Goal: Information Seeking & Learning: Learn about a topic

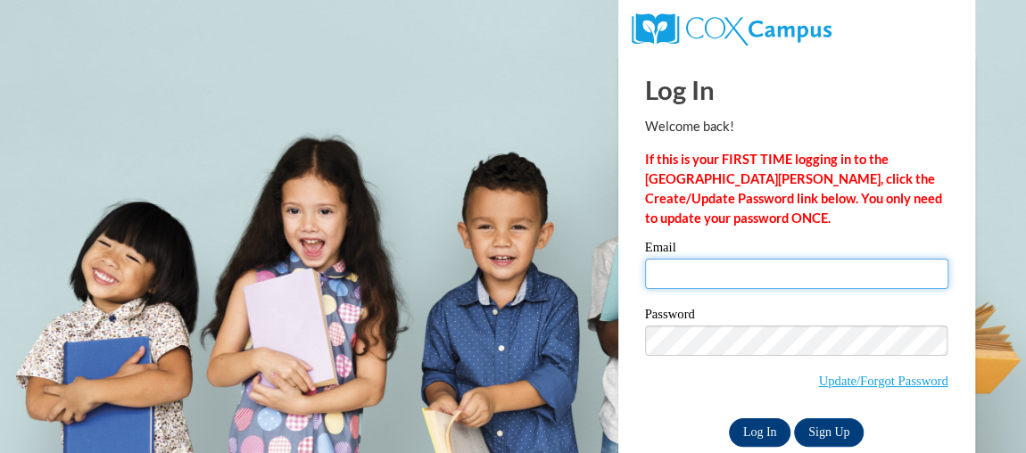
type input "tyresha.harris27@gmail.com"
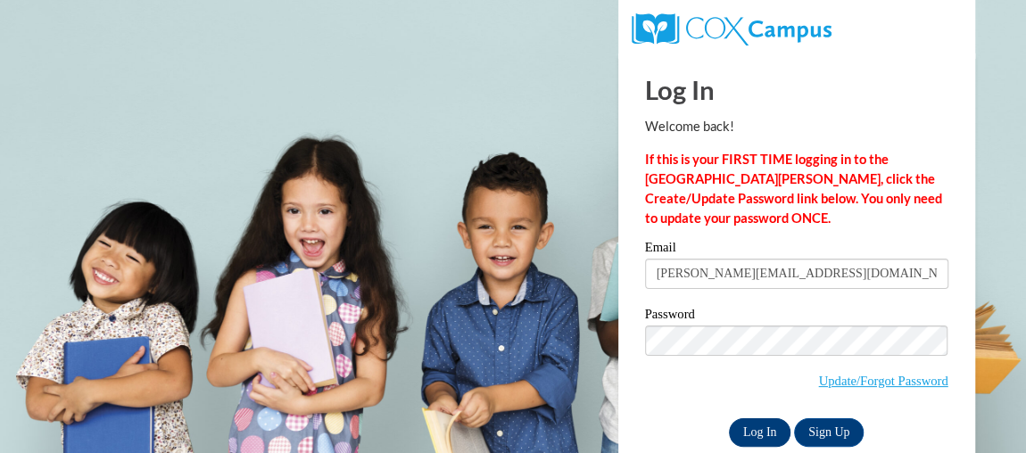
click at [760, 425] on input "Log In" at bounding box center [760, 432] width 62 height 29
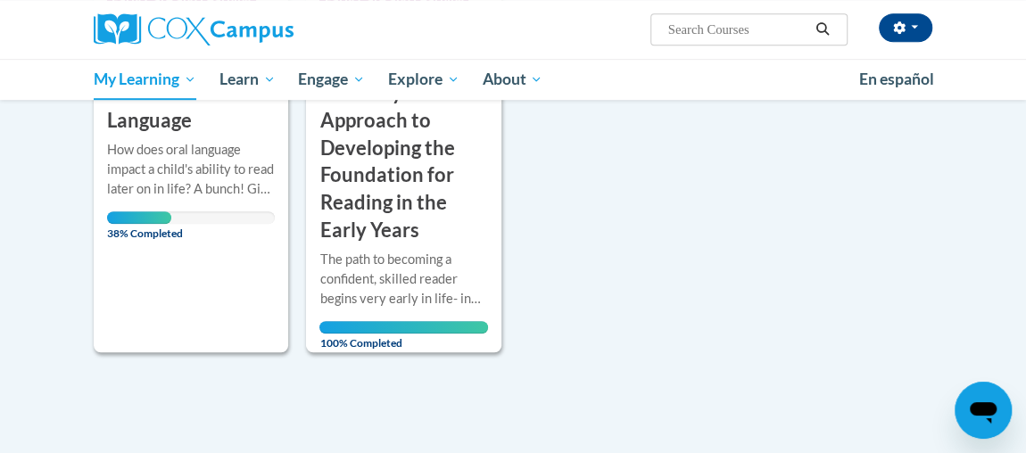
scroll to position [536, 0]
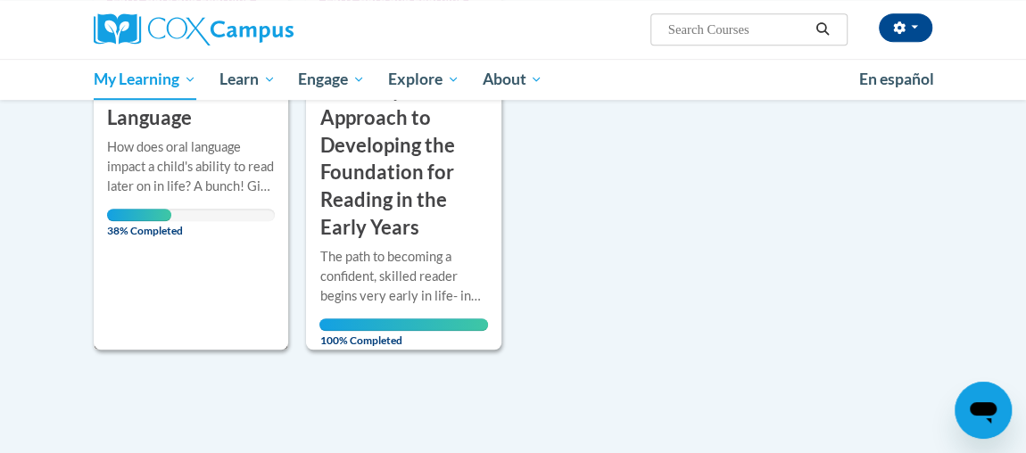
click at [261, 219] on div "38% Completed" at bounding box center [191, 215] width 168 height 12
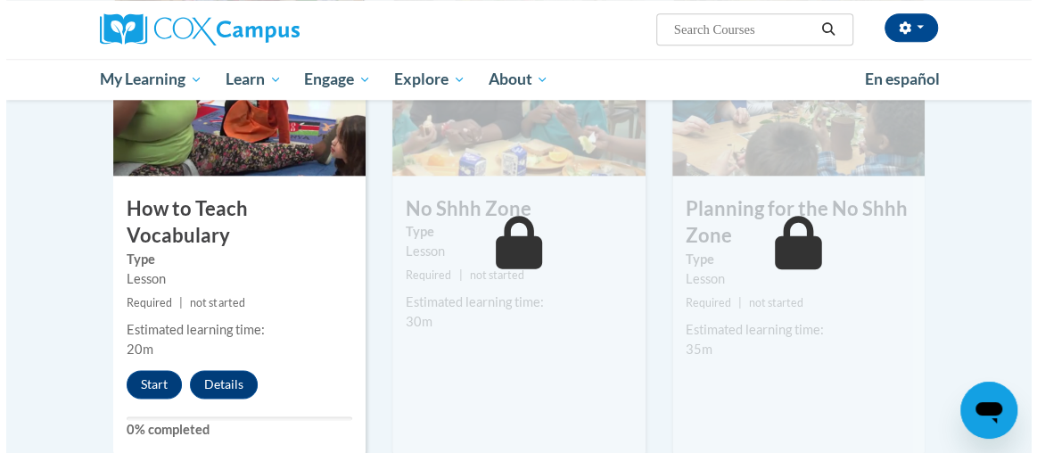
scroll to position [977, 0]
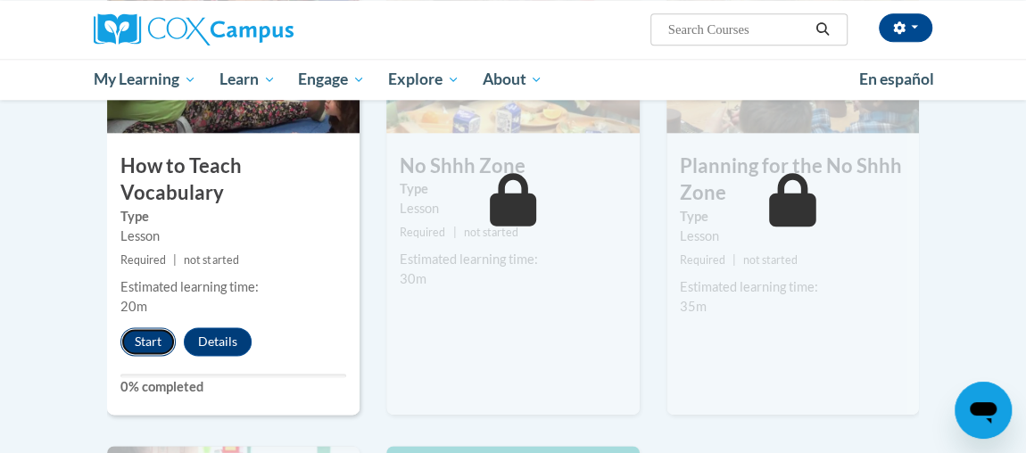
click at [140, 327] on button "Start" at bounding box center [147, 341] width 55 height 29
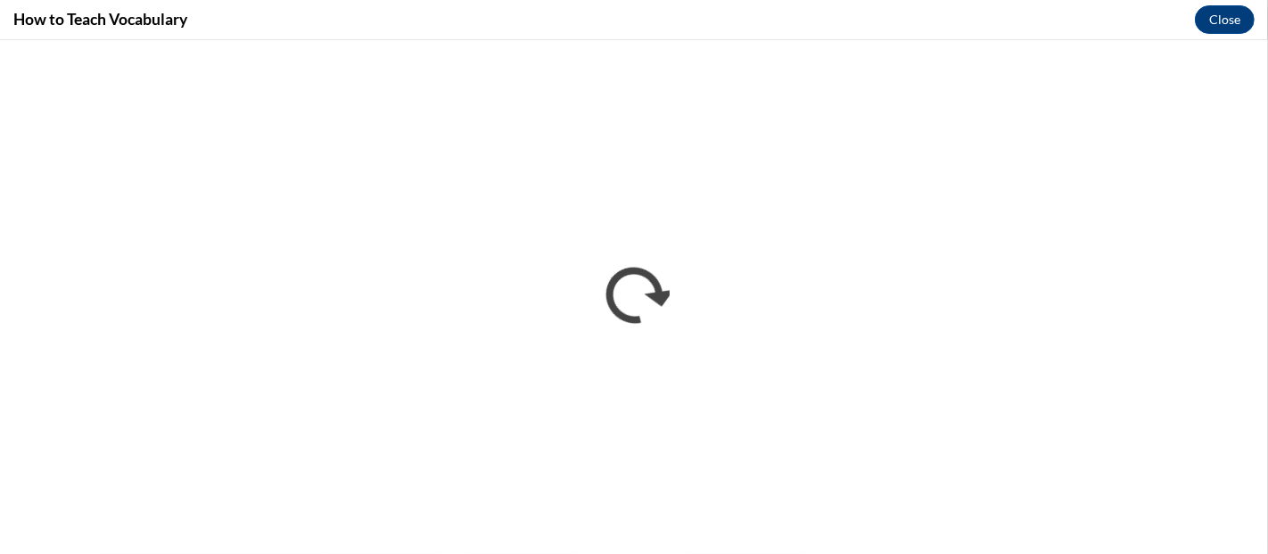
scroll to position [0, 0]
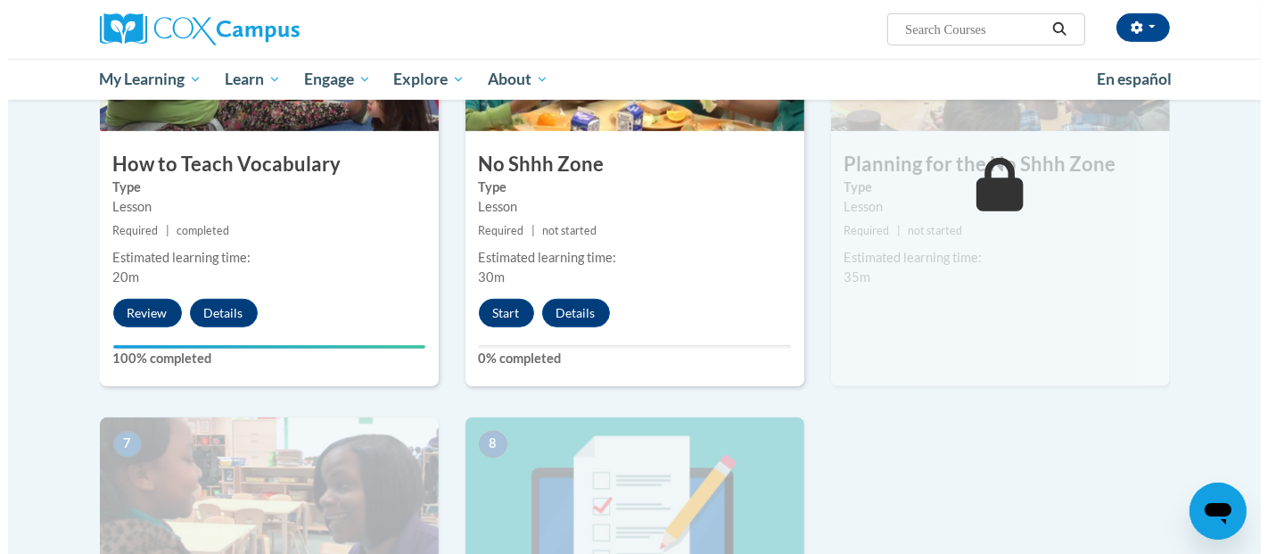
scroll to position [1006, 0]
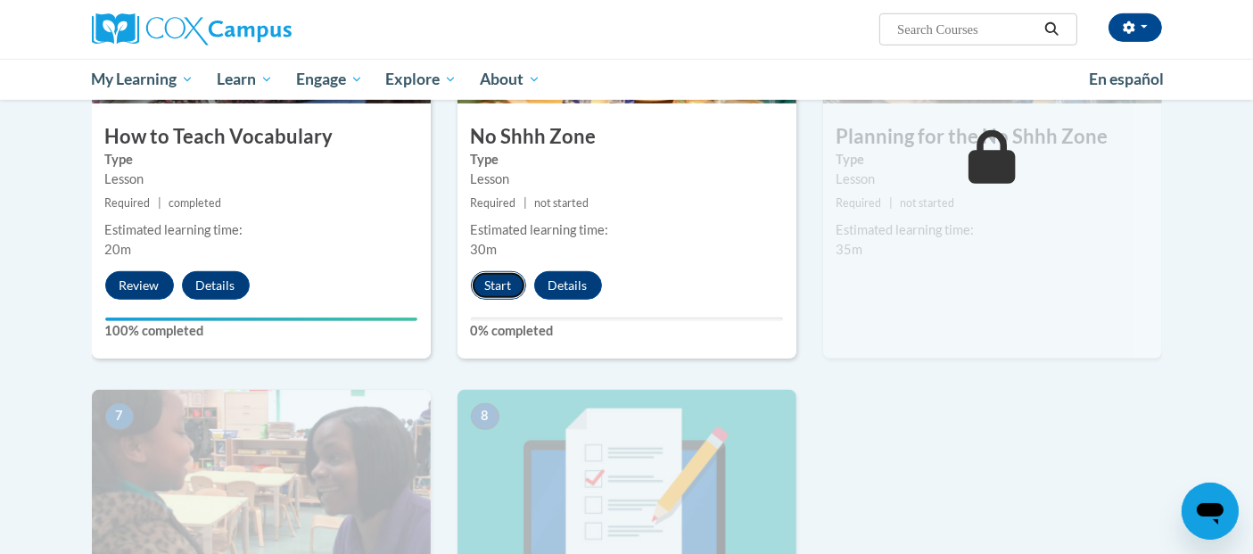
click at [498, 286] on button "Start" at bounding box center [498, 285] width 55 height 29
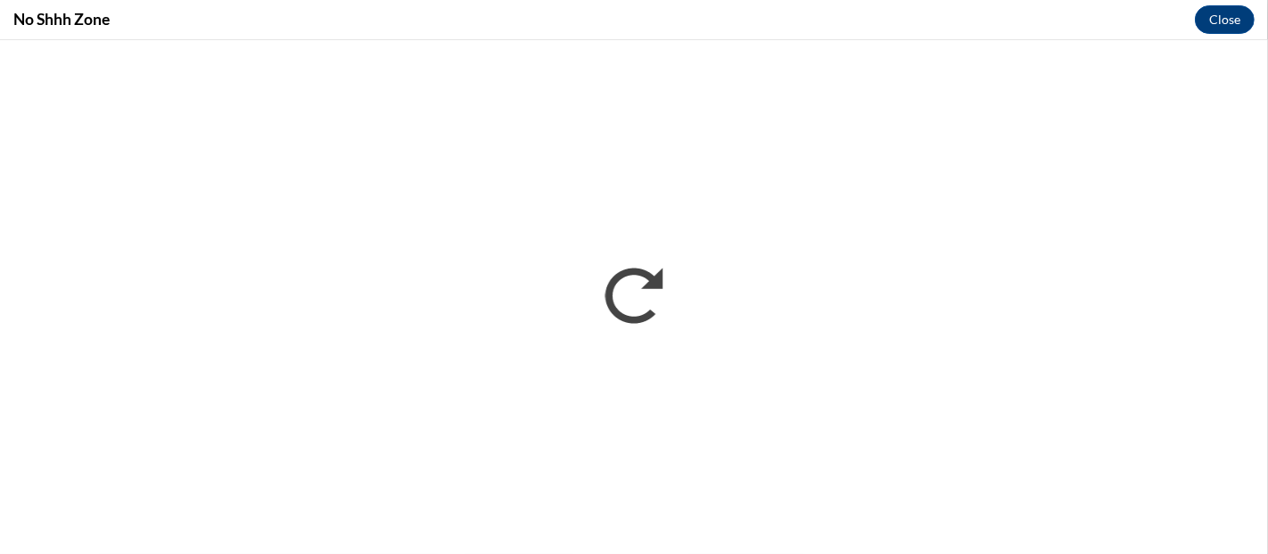
scroll to position [0, 0]
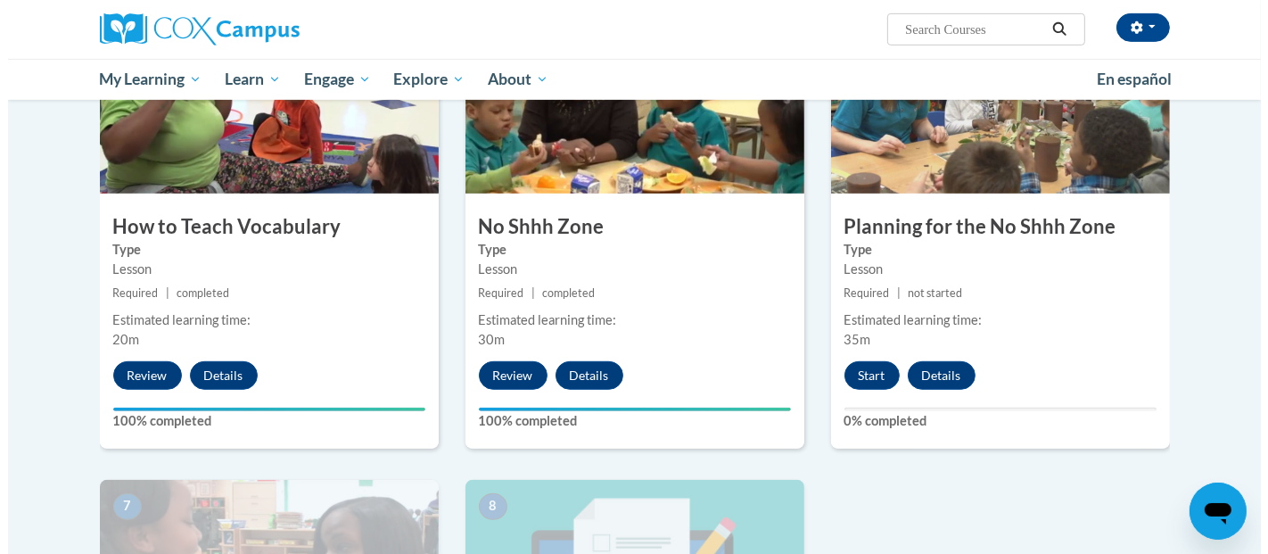
scroll to position [814, 0]
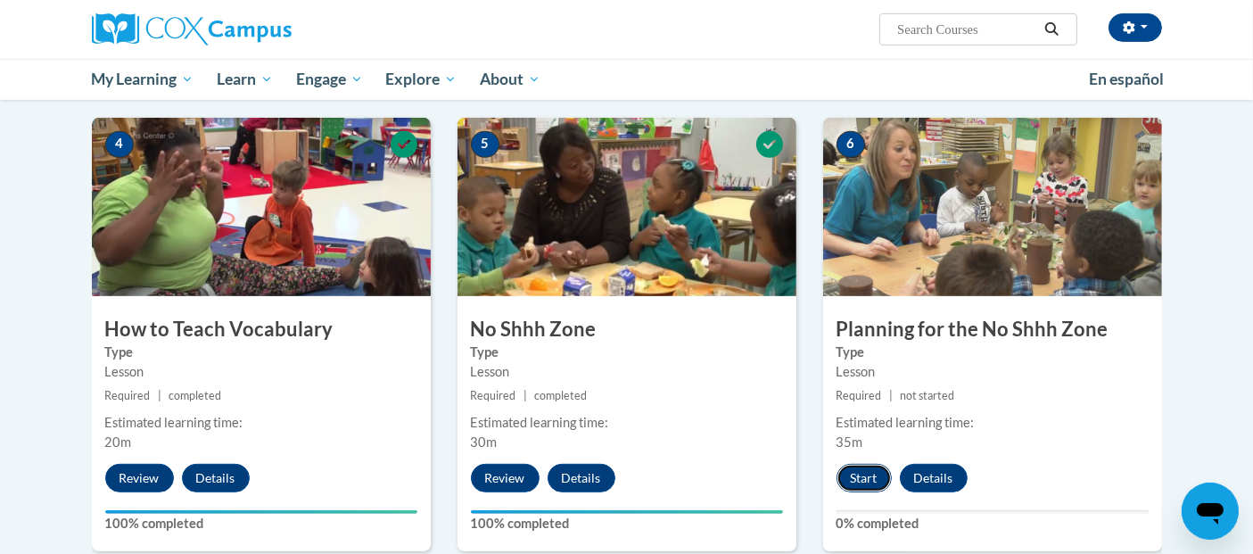
click at [850, 478] on button "Start" at bounding box center [864, 478] width 55 height 29
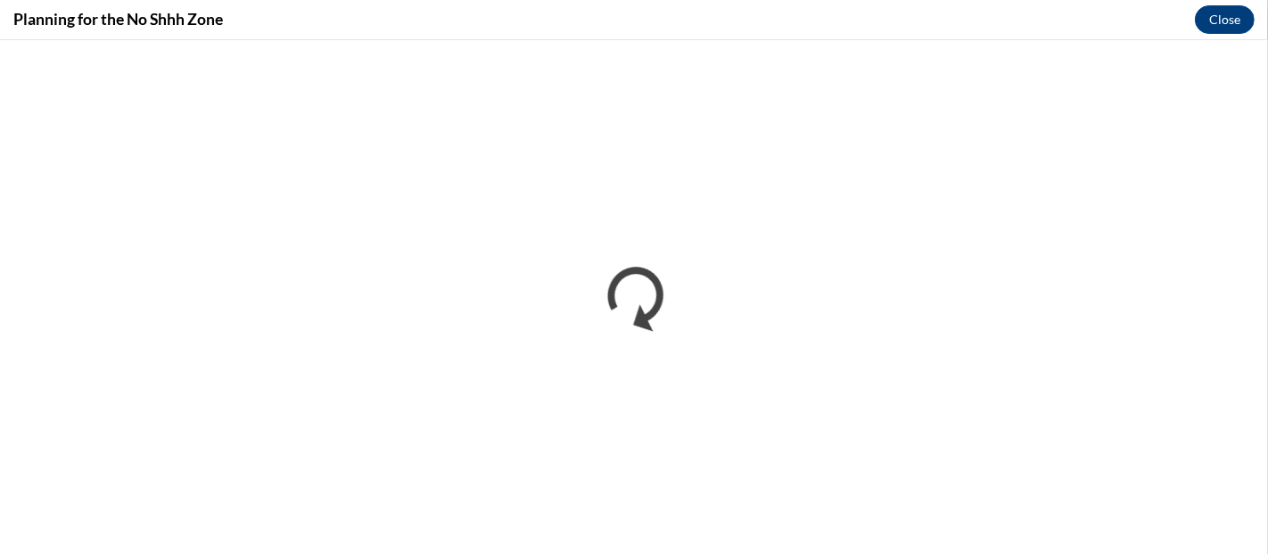
scroll to position [0, 0]
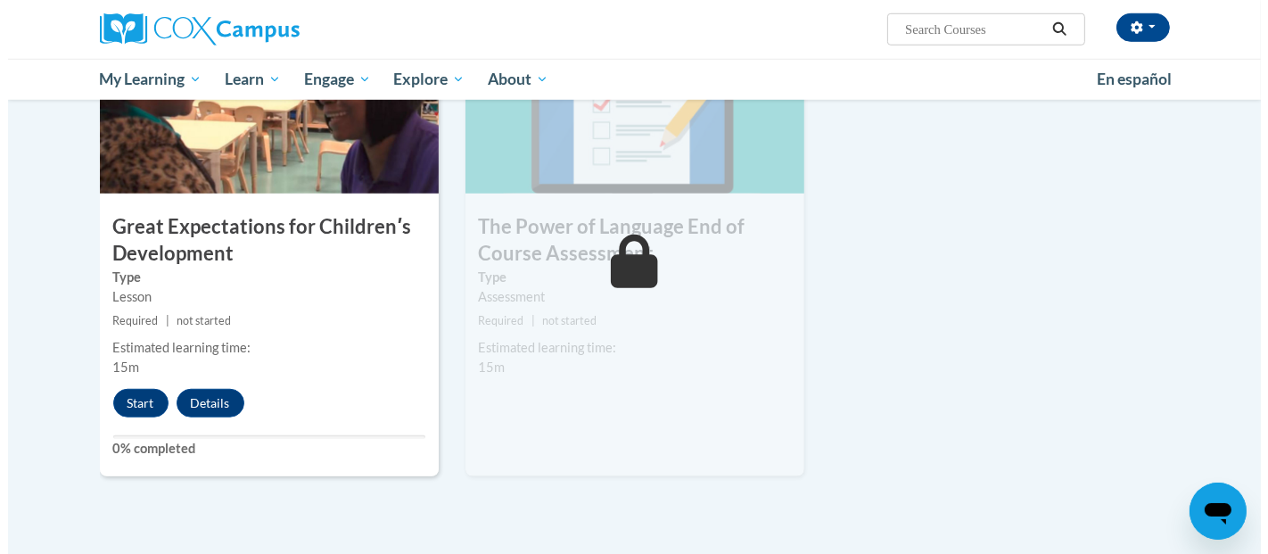
scroll to position [1399, 0]
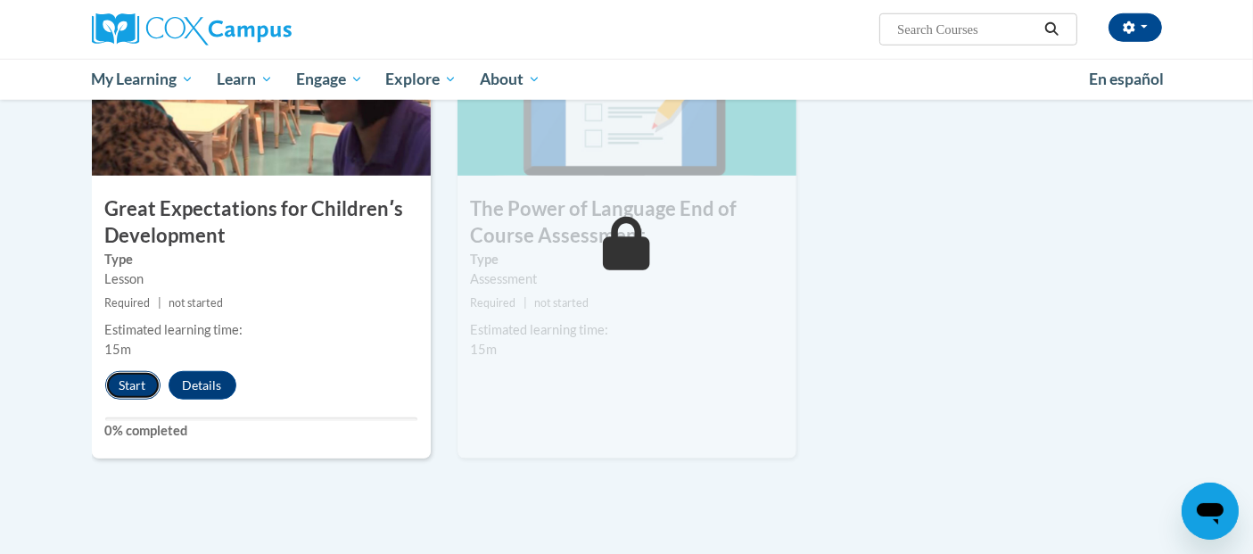
click at [127, 385] on button "Start" at bounding box center [132, 385] width 55 height 29
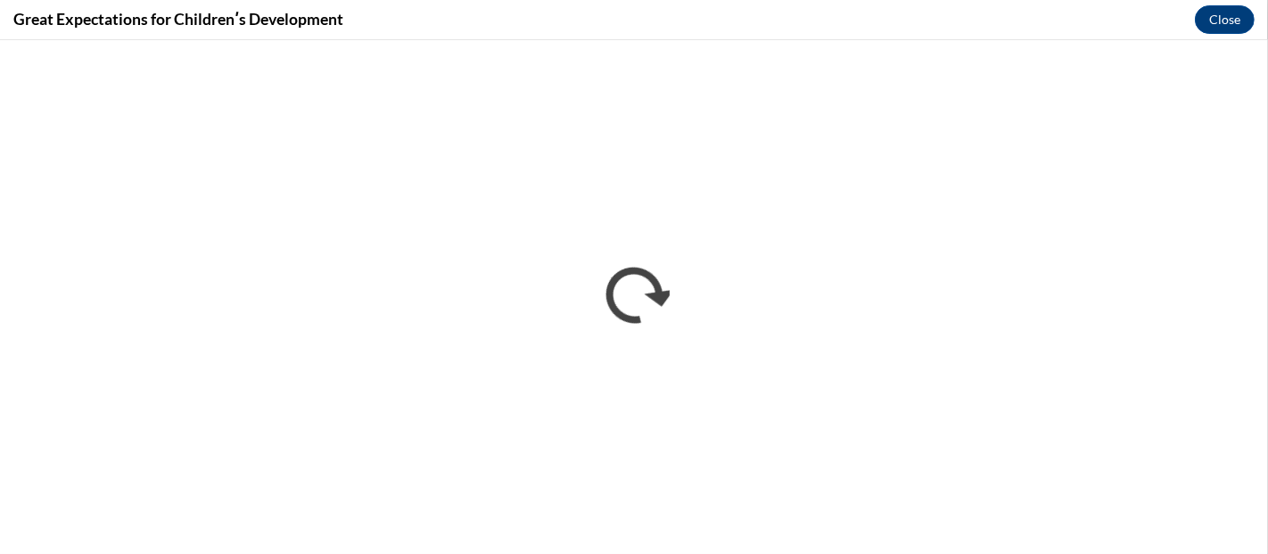
scroll to position [0, 0]
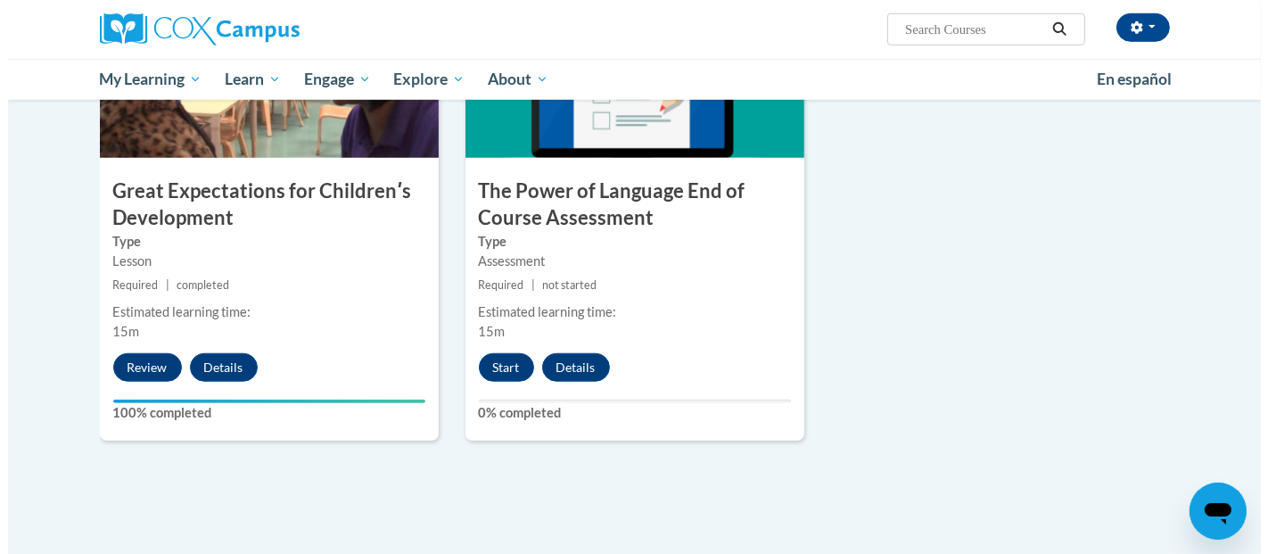
scroll to position [1469, 0]
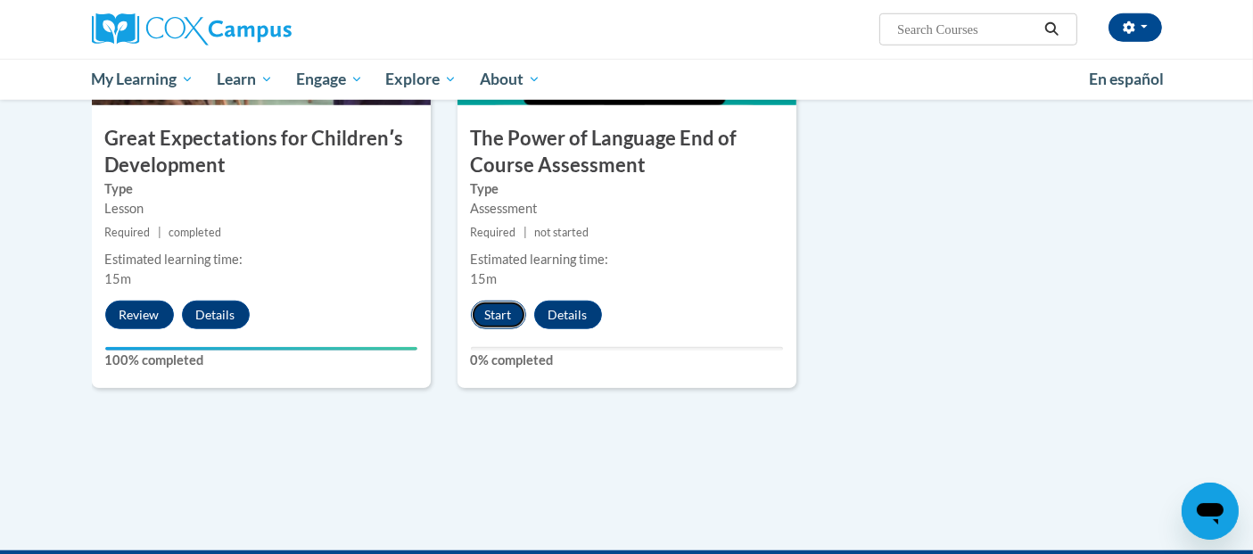
click at [496, 308] on button "Start" at bounding box center [498, 315] width 55 height 29
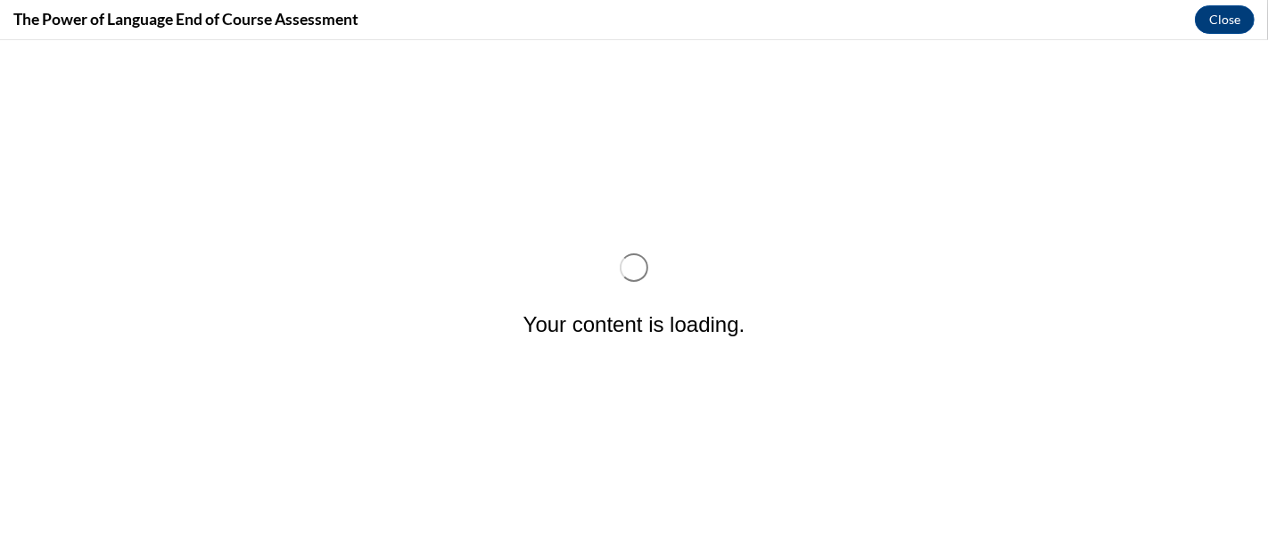
scroll to position [0, 0]
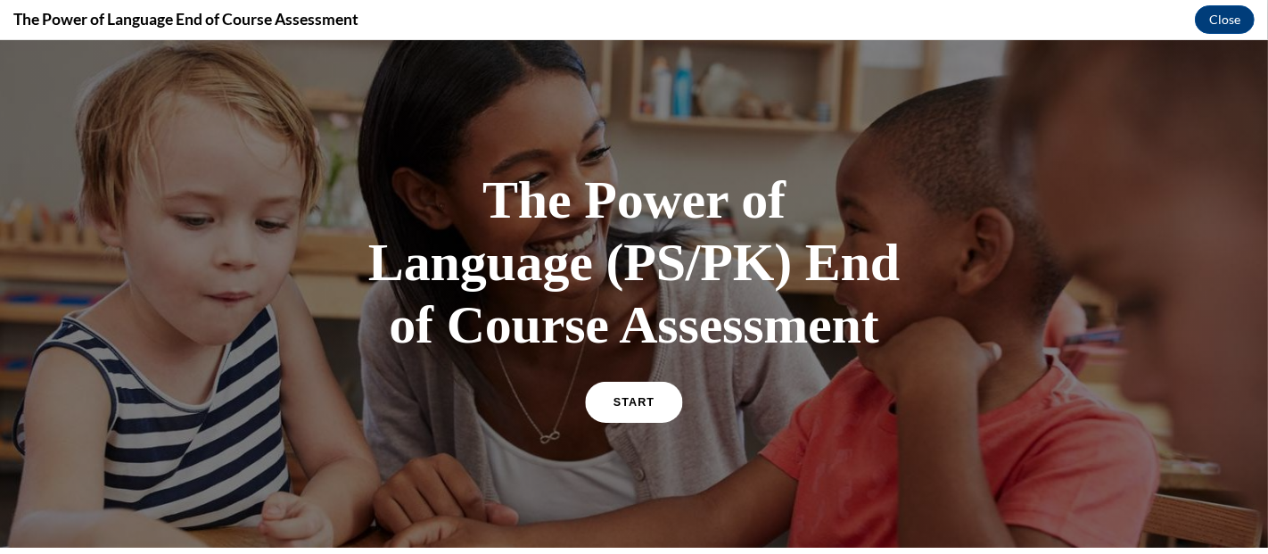
click at [642, 396] on span "START" at bounding box center [634, 402] width 41 height 13
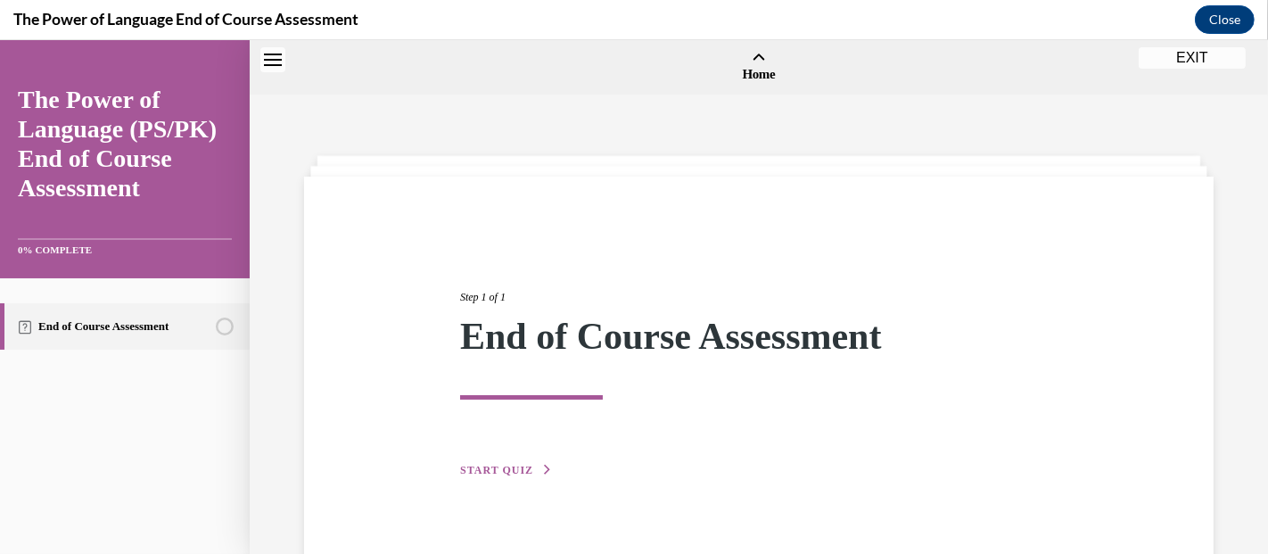
scroll to position [55, 0]
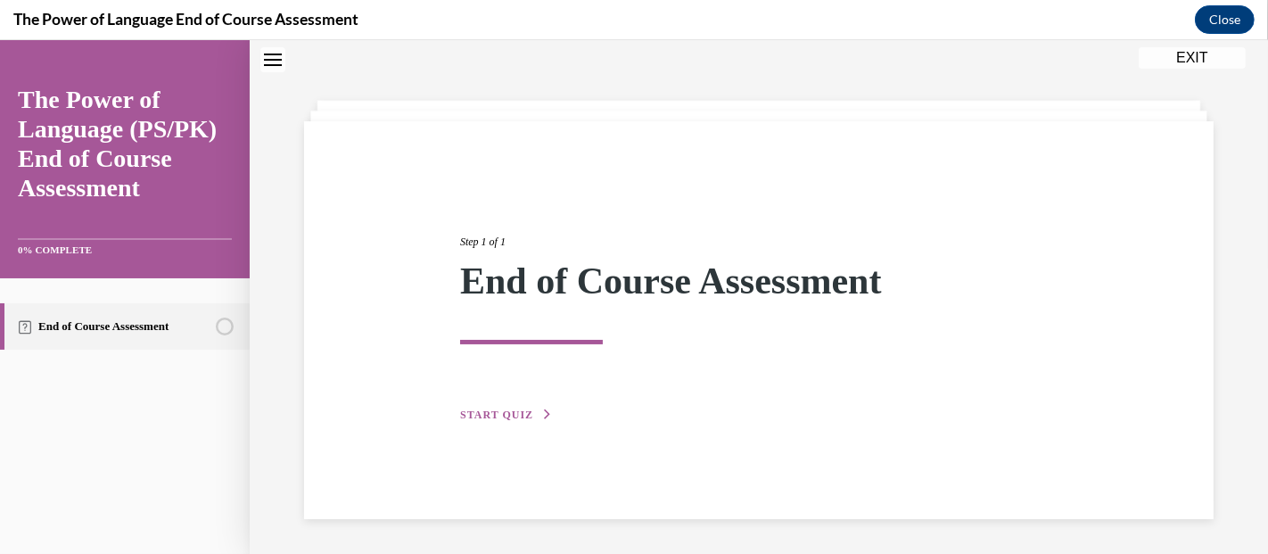
click at [475, 424] on div "Step 1 of 1 End of Course Assessment START QUIZ" at bounding box center [759, 309] width 624 height 232
click at [479, 421] on button "START QUIZ" at bounding box center [506, 415] width 93 height 16
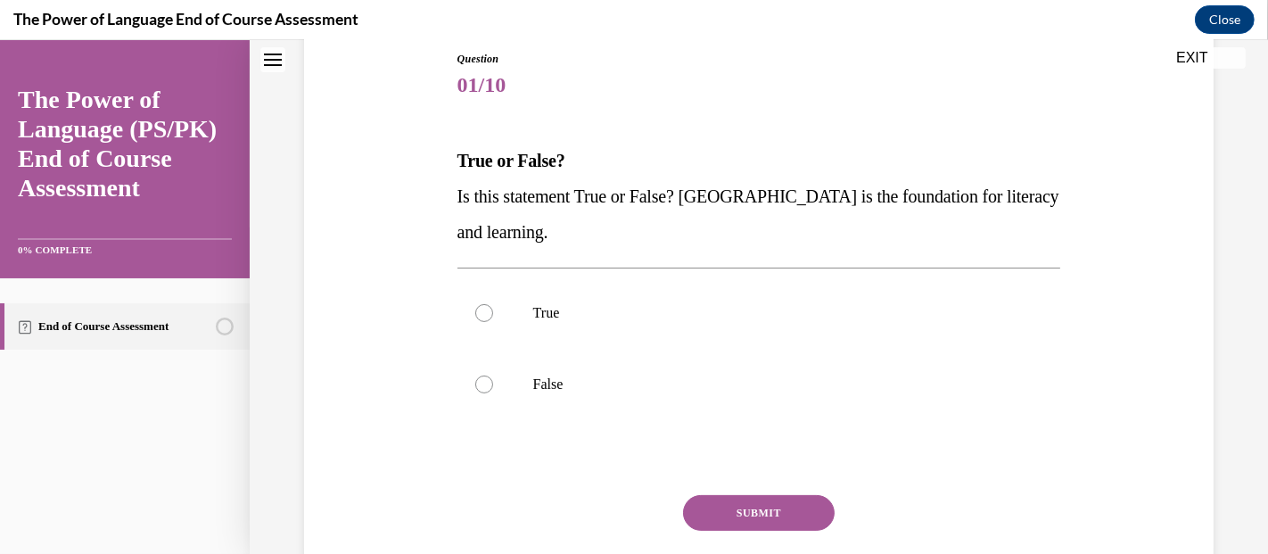
scroll to position [203, 0]
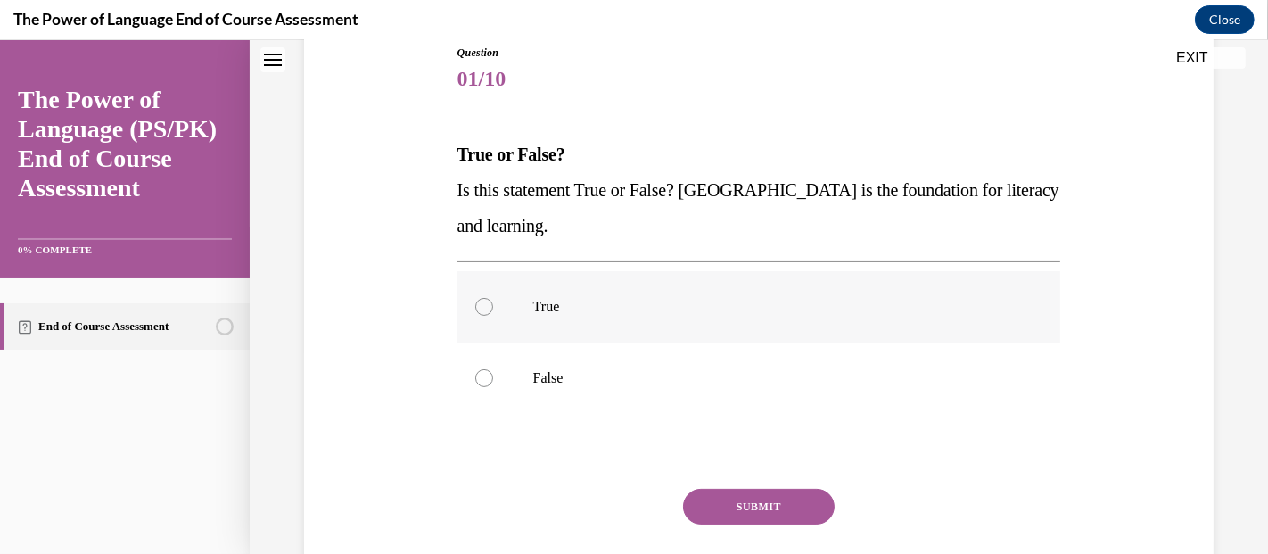
click at [909, 336] on label "True" at bounding box center [760, 306] width 604 height 71
click at [493, 316] on input "True" at bounding box center [484, 307] width 18 height 18
radio input "true"
click at [805, 507] on button "SUBMIT" at bounding box center [759, 507] width 152 height 36
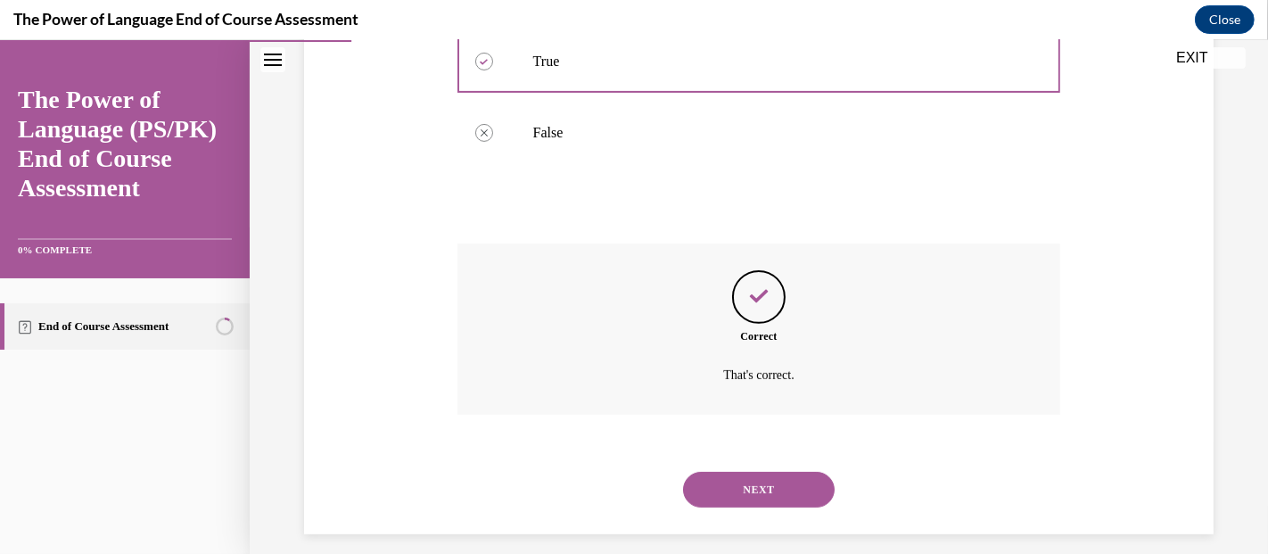
scroll to position [464, 0]
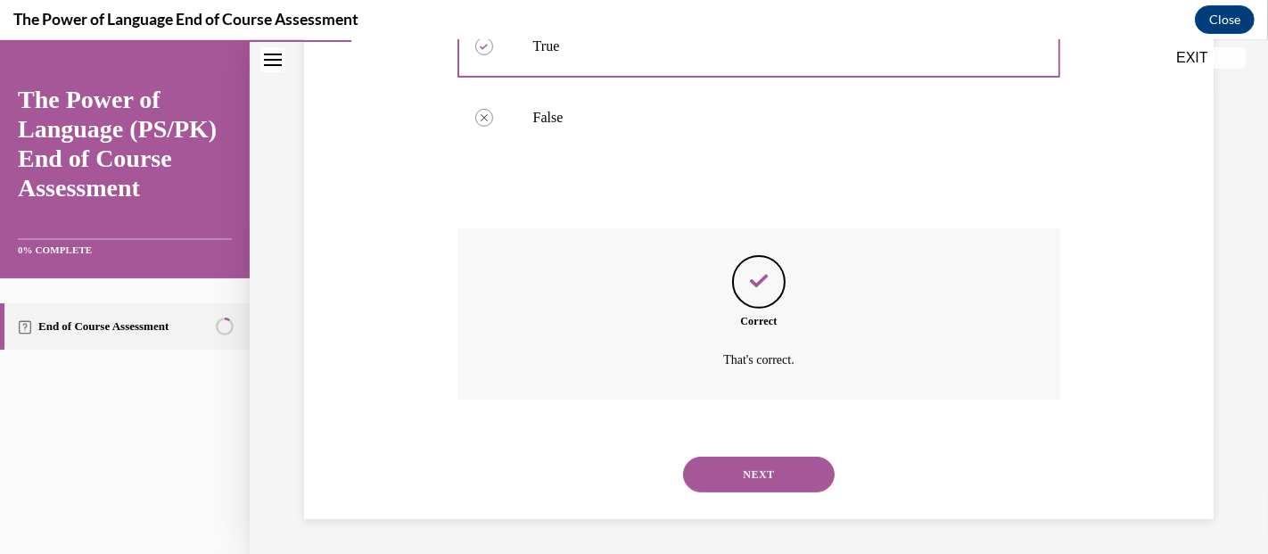
click at [771, 485] on button "NEXT" at bounding box center [759, 475] width 152 height 36
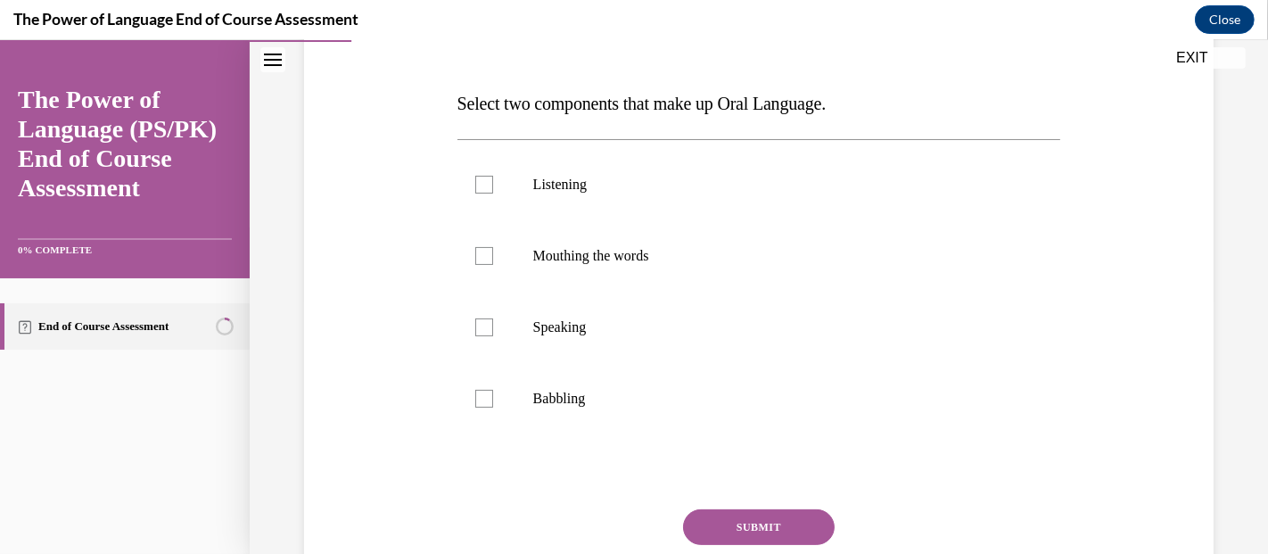
scroll to position [262, 0]
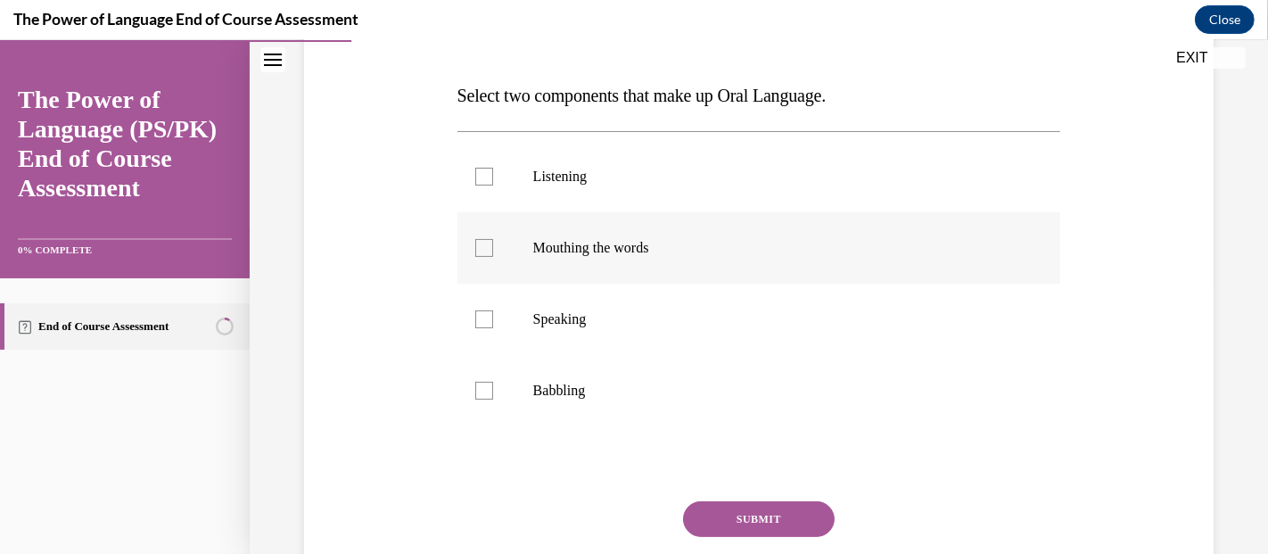
click at [663, 269] on label "Mouthing the words" at bounding box center [760, 247] width 604 height 71
click at [493, 257] on input "Mouthing the words" at bounding box center [484, 248] width 18 height 18
checkbox input "true"
click at [599, 315] on p "Speaking" at bounding box center [774, 319] width 483 height 18
click at [493, 315] on input "Speaking" at bounding box center [484, 319] width 18 height 18
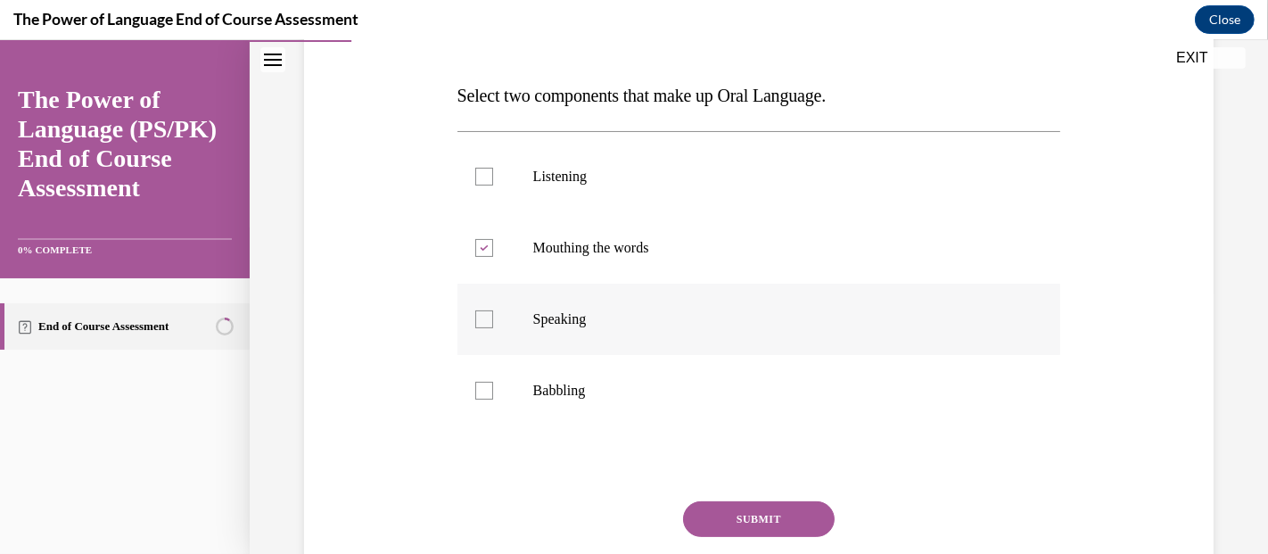
checkbox input "true"
click at [739, 503] on button "SUBMIT" at bounding box center [759, 519] width 152 height 36
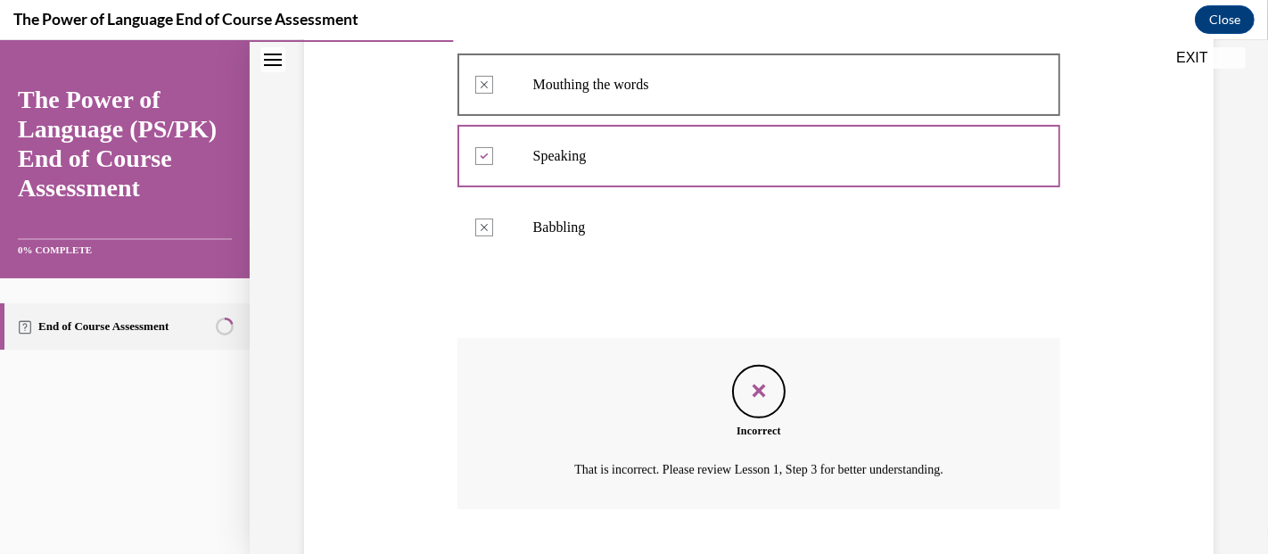
scroll to position [535, 0]
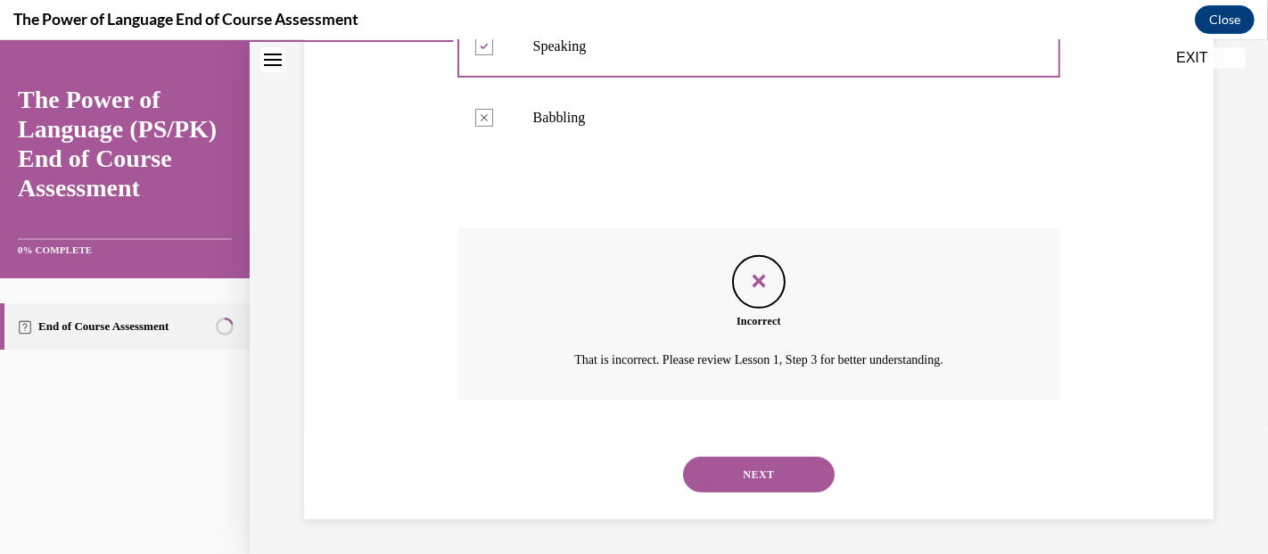
click at [756, 478] on button "NEXT" at bounding box center [759, 475] width 152 height 36
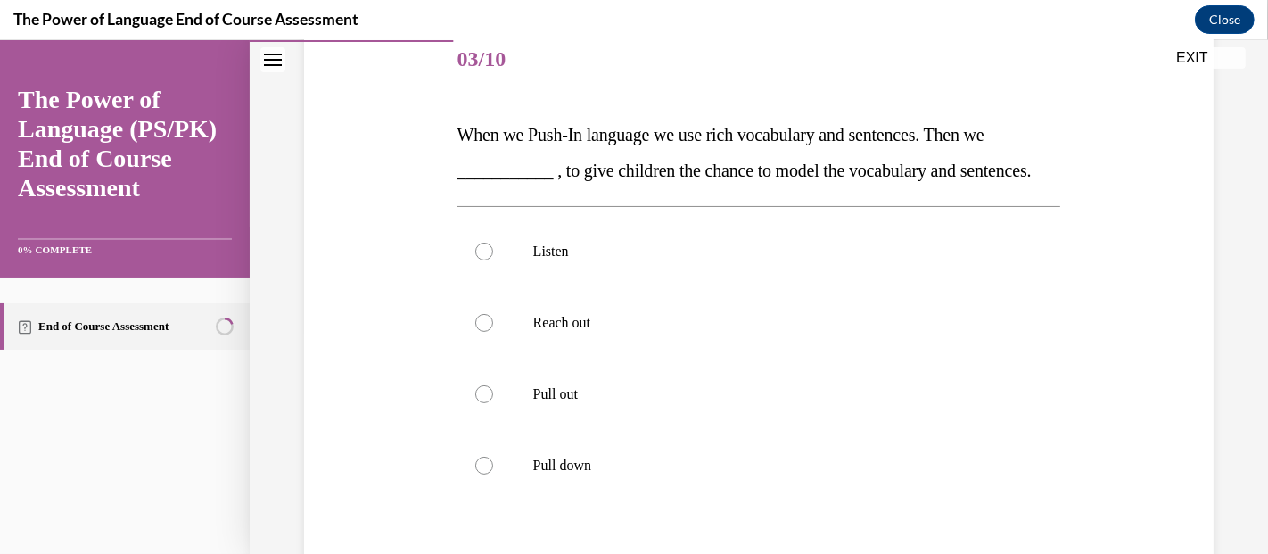
scroll to position [220, 0]
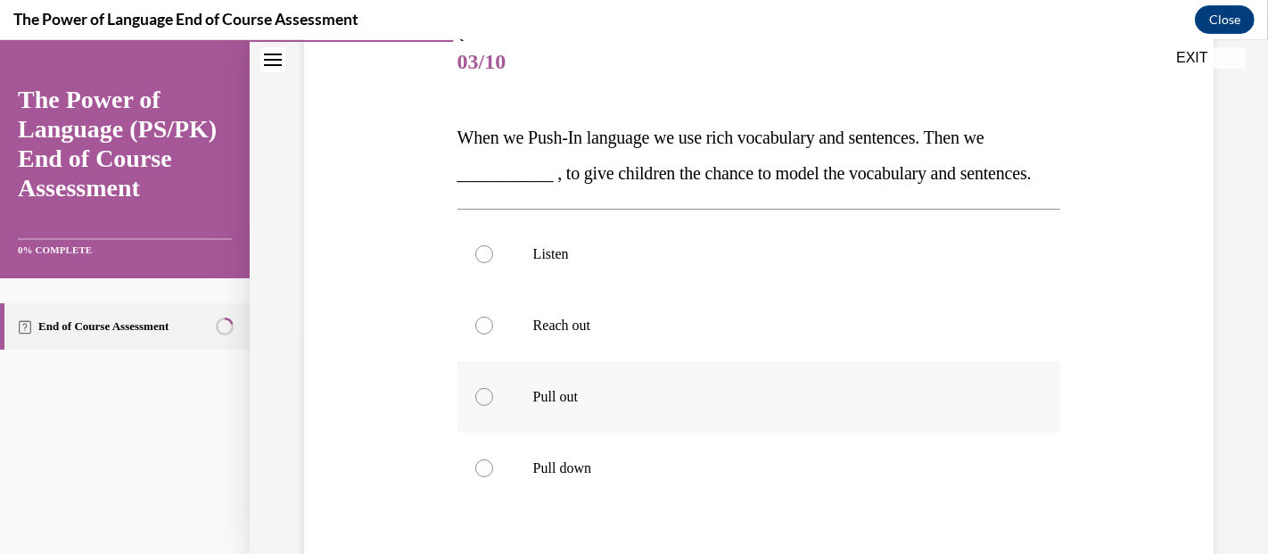
click at [640, 433] on label "Pull out" at bounding box center [760, 396] width 604 height 71
click at [493, 406] on input "Pull out" at bounding box center [484, 397] width 18 height 18
radio input "true"
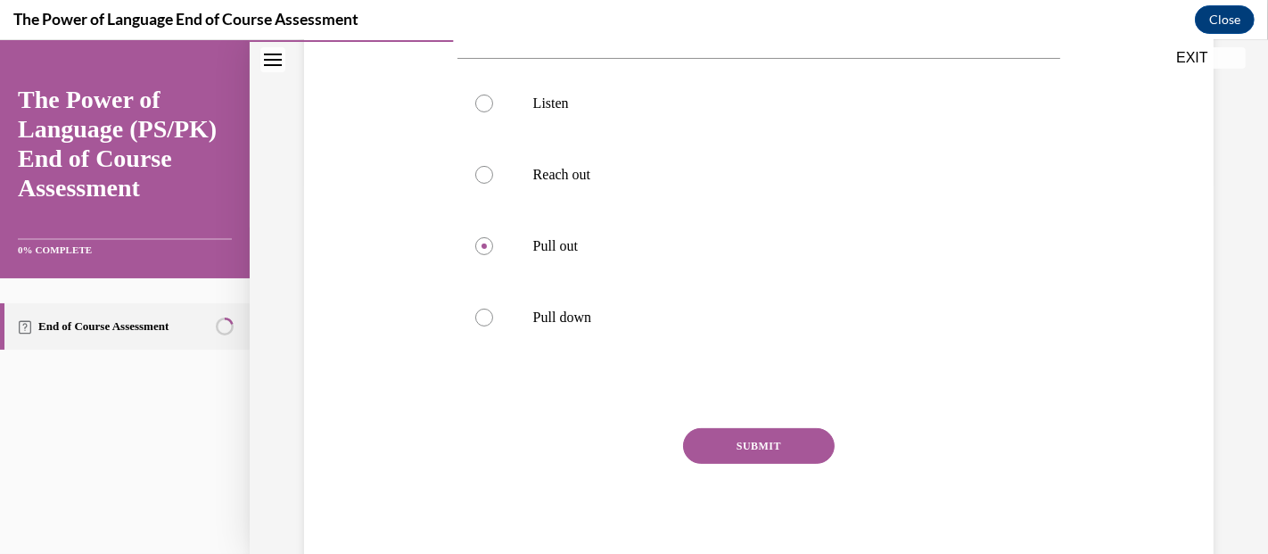
scroll to position [393, 0]
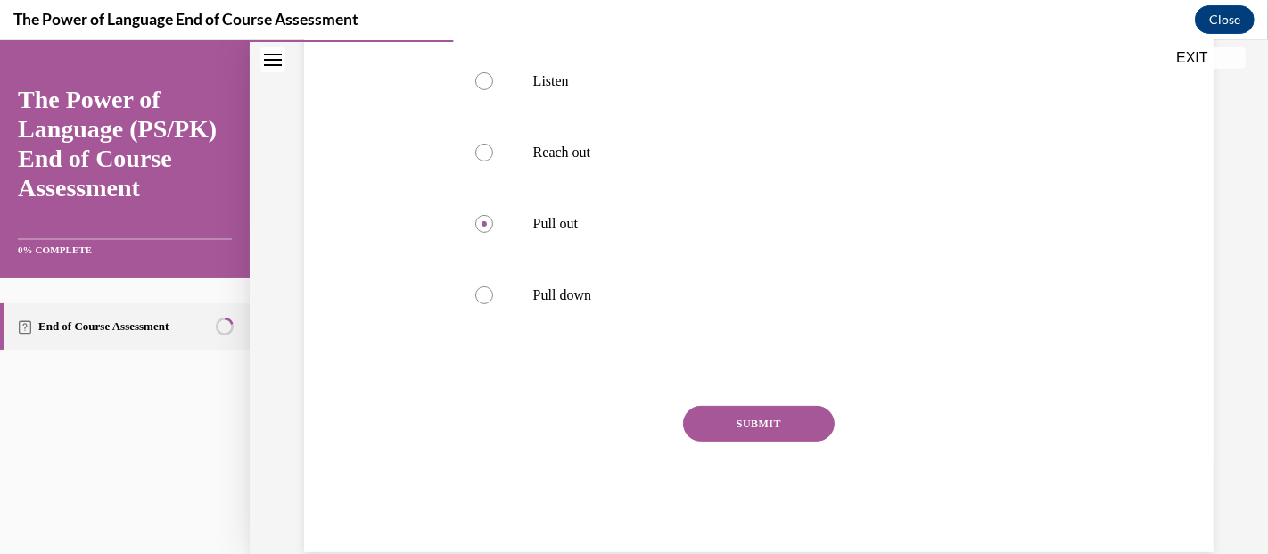
click at [806, 442] on button "SUBMIT" at bounding box center [759, 424] width 152 height 36
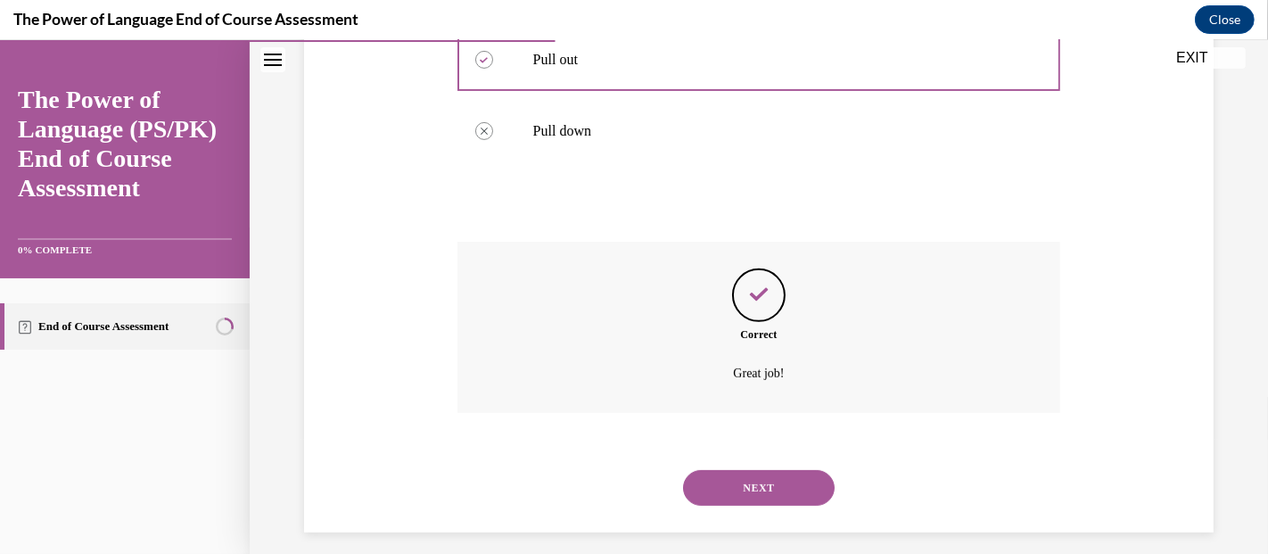
scroll to position [607, 0]
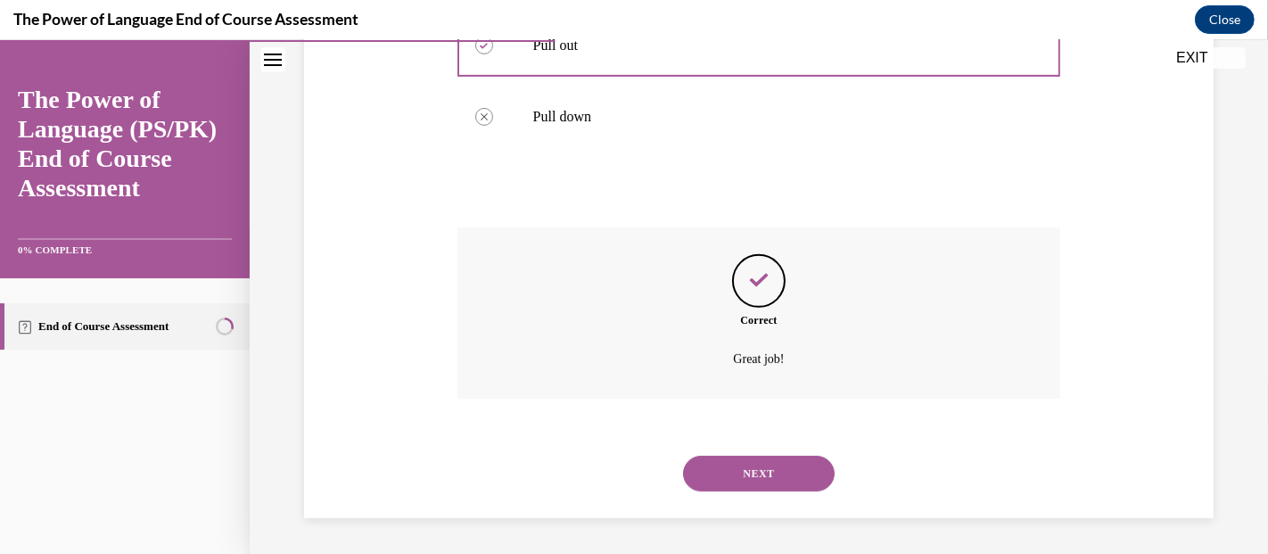
click at [786, 483] on button "NEXT" at bounding box center [759, 474] width 152 height 36
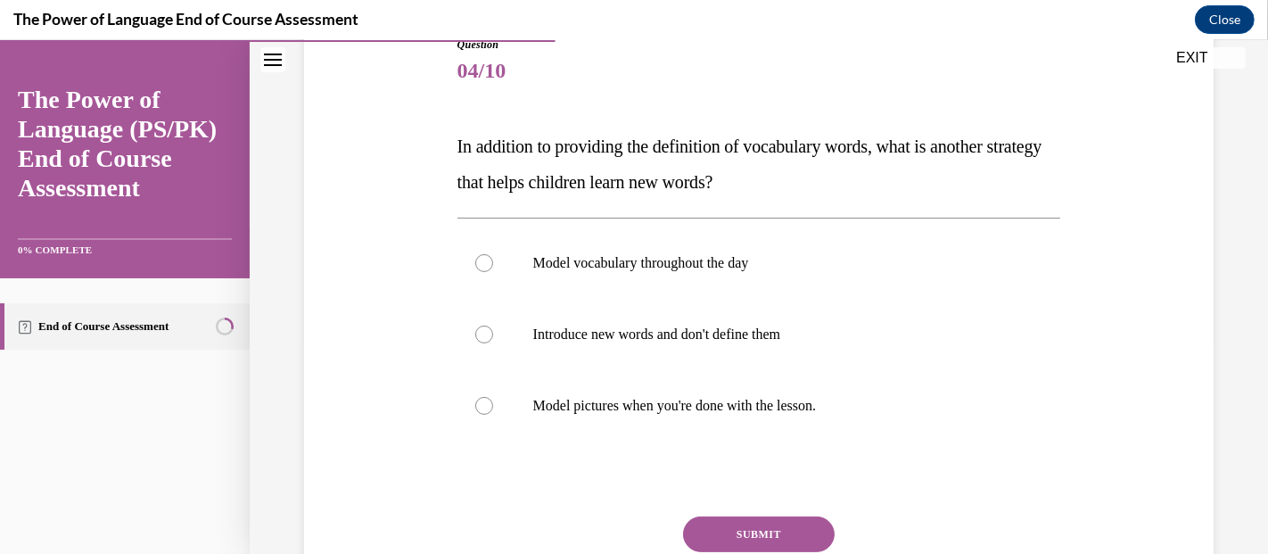
scroll to position [212, 0]
click at [743, 260] on p "Model vocabulary throughout the day" at bounding box center [774, 262] width 483 height 18
click at [493, 260] on input "Model vocabulary throughout the day" at bounding box center [484, 262] width 18 height 18
radio input "true"
click at [764, 526] on button "SUBMIT" at bounding box center [759, 534] width 152 height 36
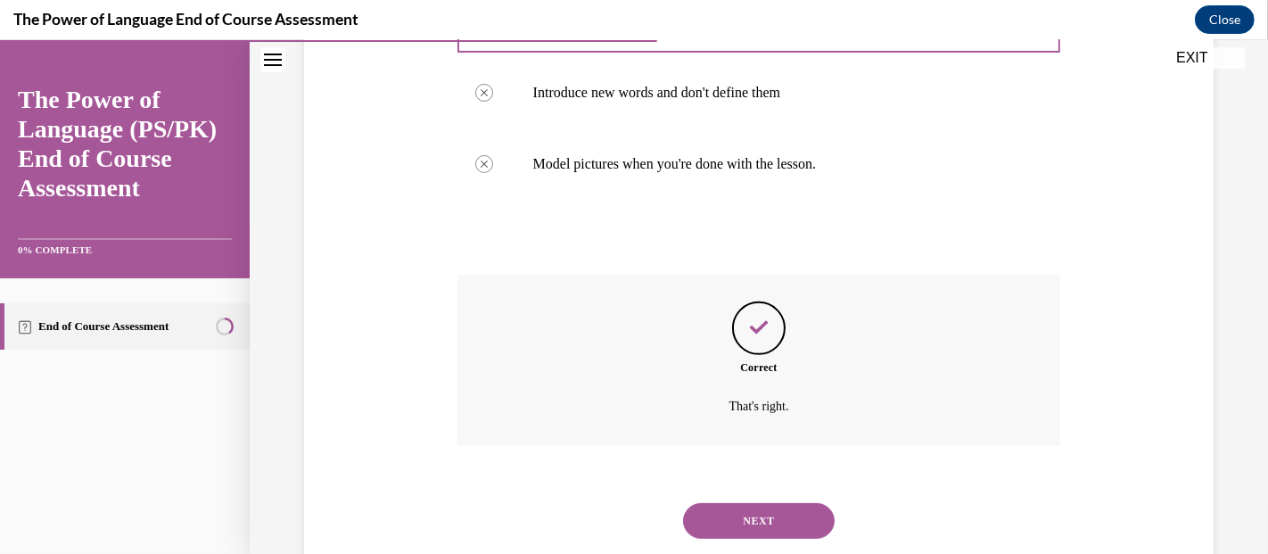
scroll to position [500, 0]
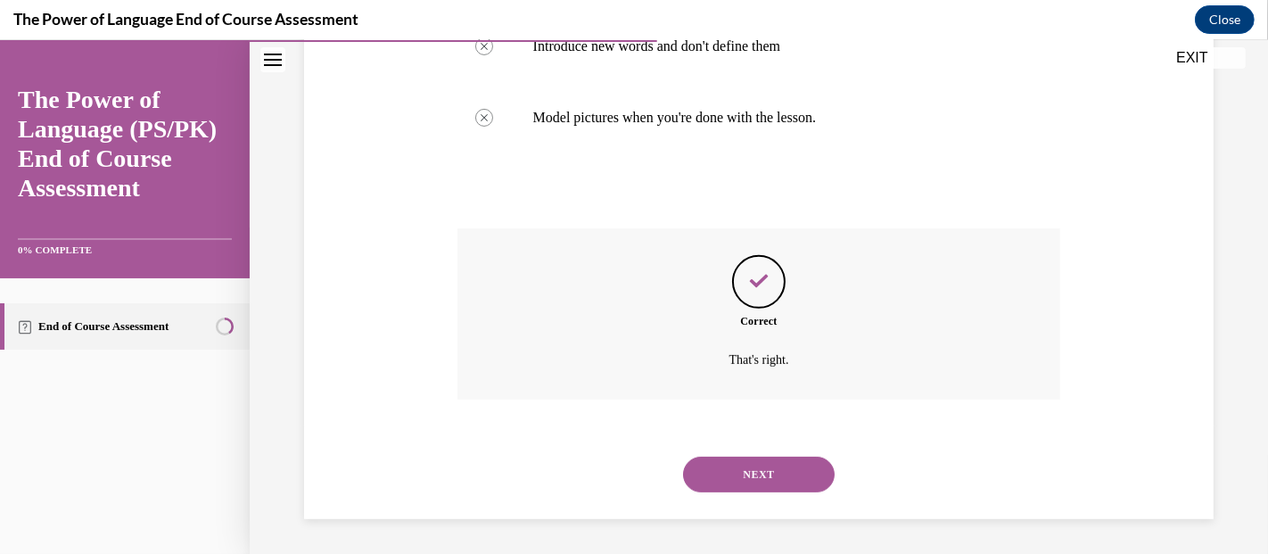
click at [806, 483] on button "NEXT" at bounding box center [759, 475] width 152 height 36
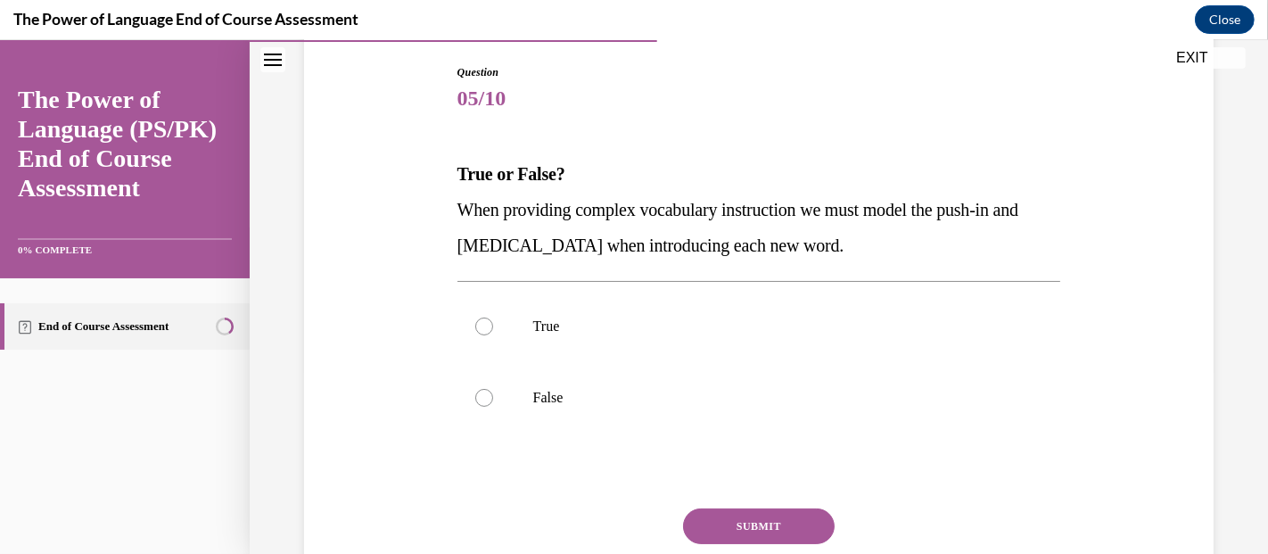
scroll to position [188, 0]
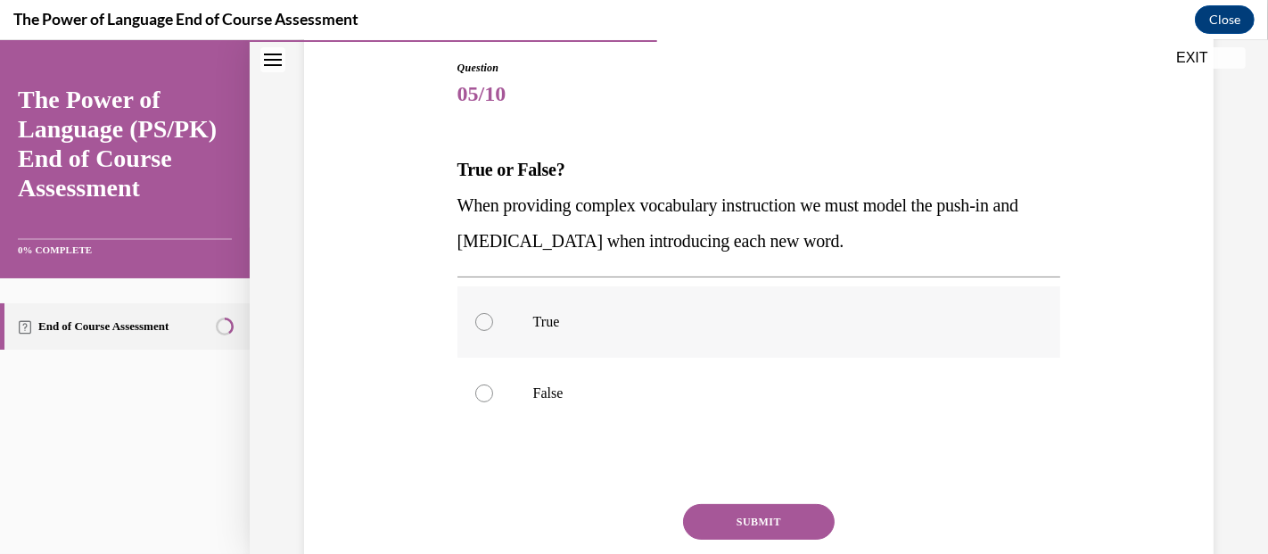
click at [649, 344] on label "True" at bounding box center [760, 321] width 604 height 71
click at [493, 331] on input "True" at bounding box center [484, 322] width 18 height 18
radio input "true"
click at [807, 517] on button "SUBMIT" at bounding box center [759, 522] width 152 height 36
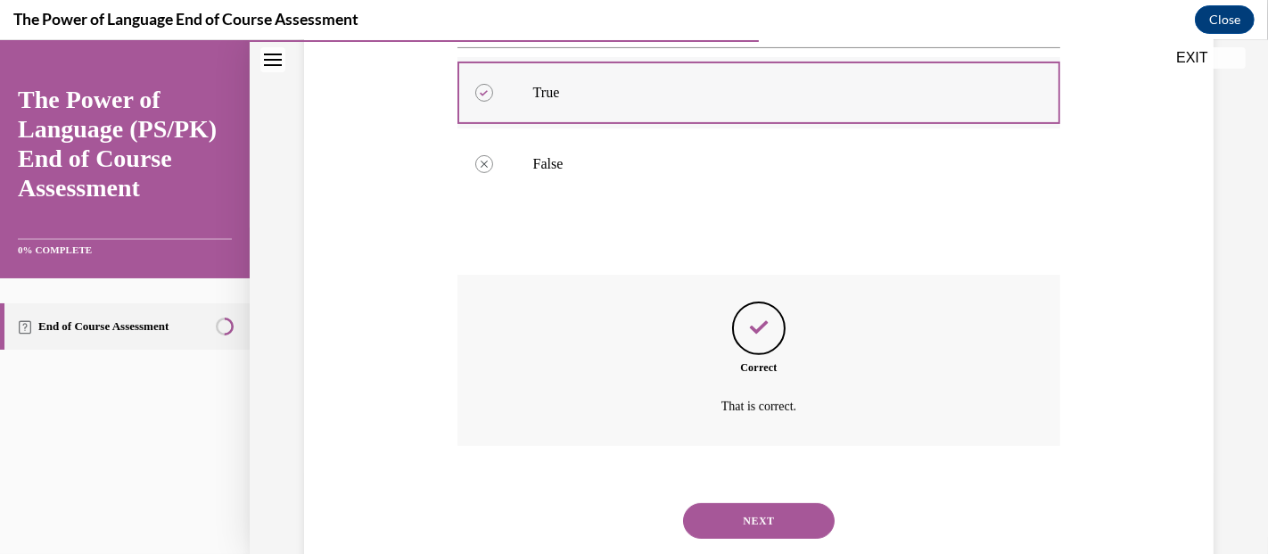
scroll to position [464, 0]
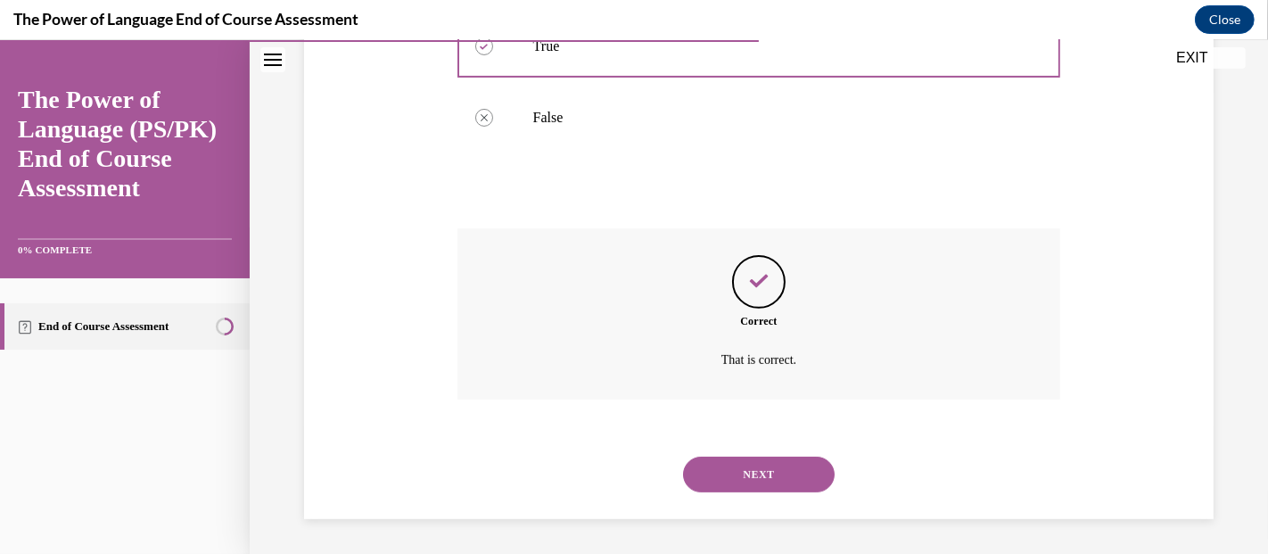
click at [756, 475] on button "NEXT" at bounding box center [759, 475] width 152 height 36
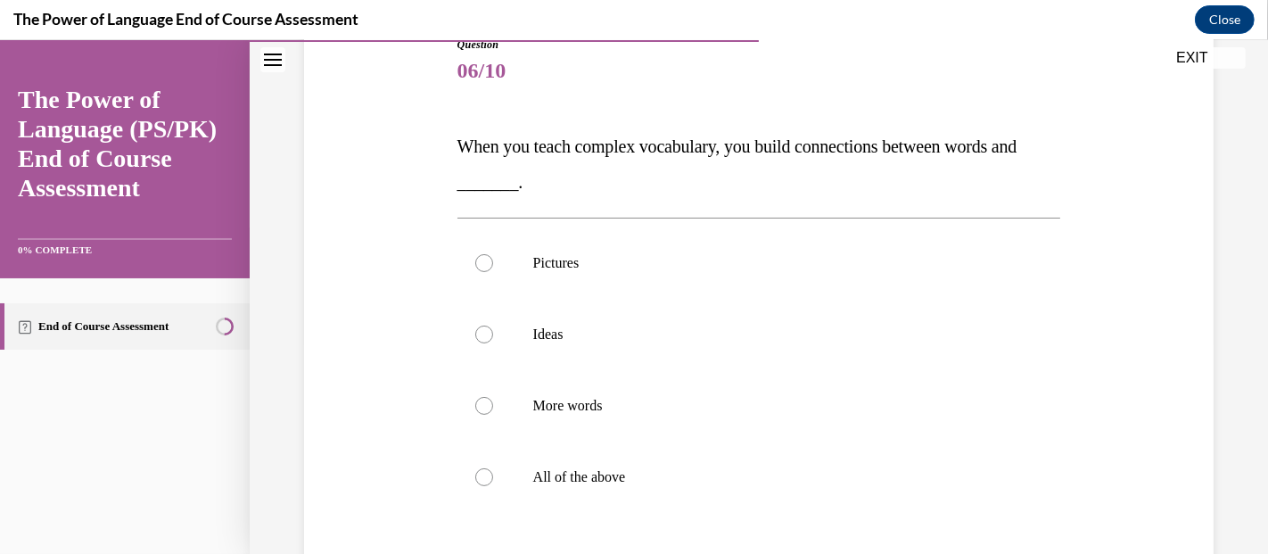
scroll to position [219, 0]
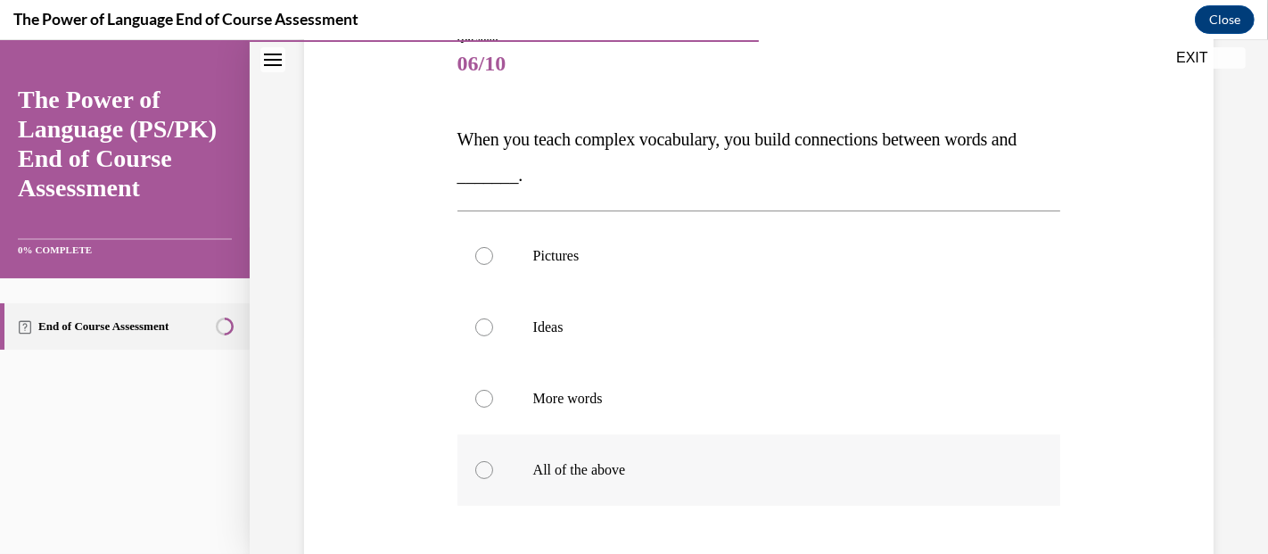
click at [599, 437] on label "All of the above" at bounding box center [760, 469] width 604 height 71
click at [493, 461] on input "All of the above" at bounding box center [484, 470] width 18 height 18
radio input "true"
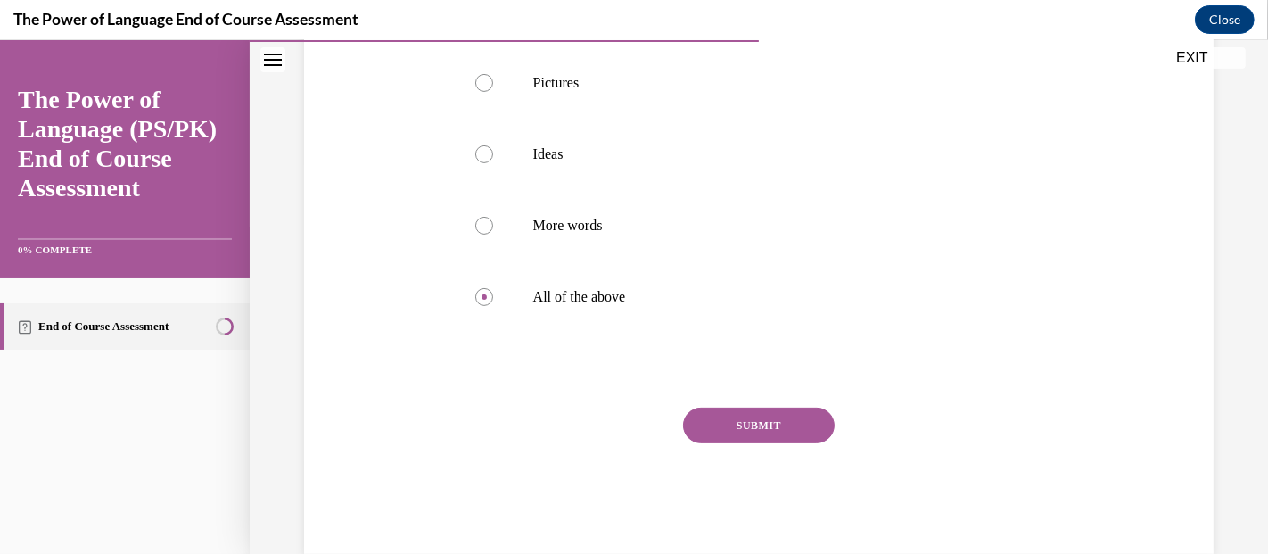
scroll to position [393, 0]
click at [811, 428] on button "SUBMIT" at bounding box center [759, 424] width 152 height 36
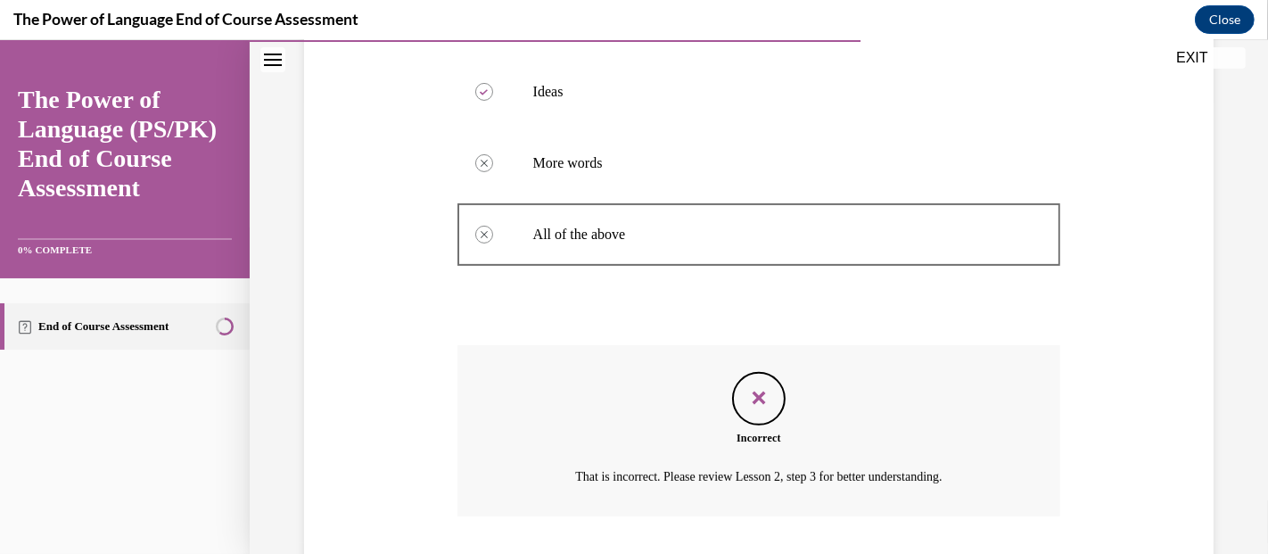
scroll to position [571, 0]
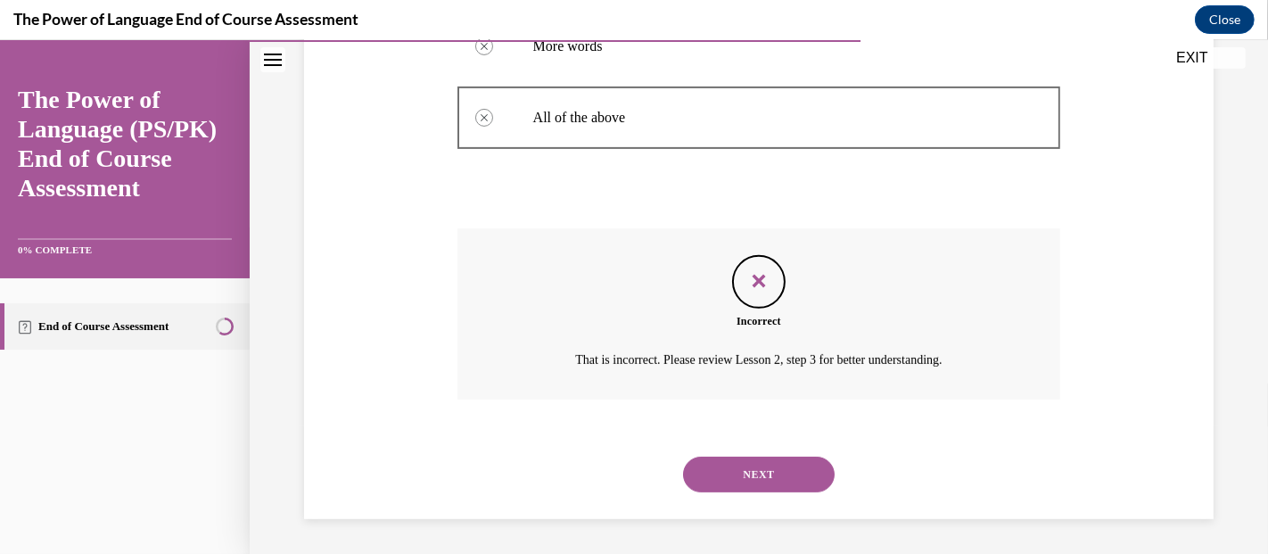
click at [780, 478] on button "NEXT" at bounding box center [759, 475] width 152 height 36
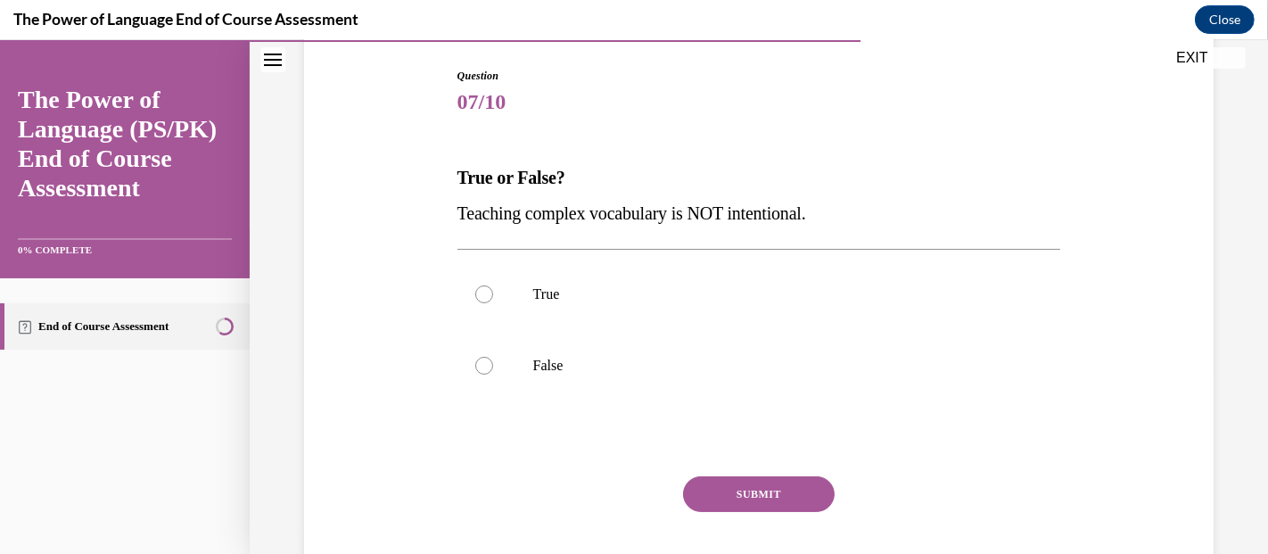
scroll to position [191, 0]
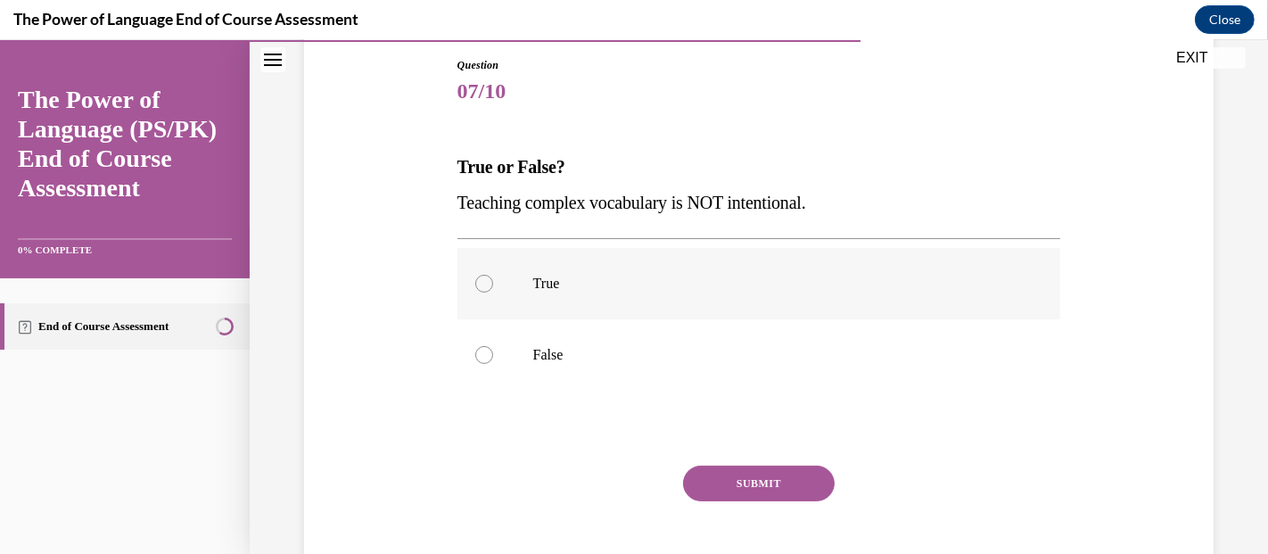
click at [634, 289] on p "True" at bounding box center [774, 284] width 483 height 18
click at [493, 289] on input "True" at bounding box center [484, 284] width 18 height 18
radio input "true"
click at [616, 336] on label "False" at bounding box center [760, 354] width 604 height 71
click at [493, 346] on input "False" at bounding box center [484, 355] width 18 height 18
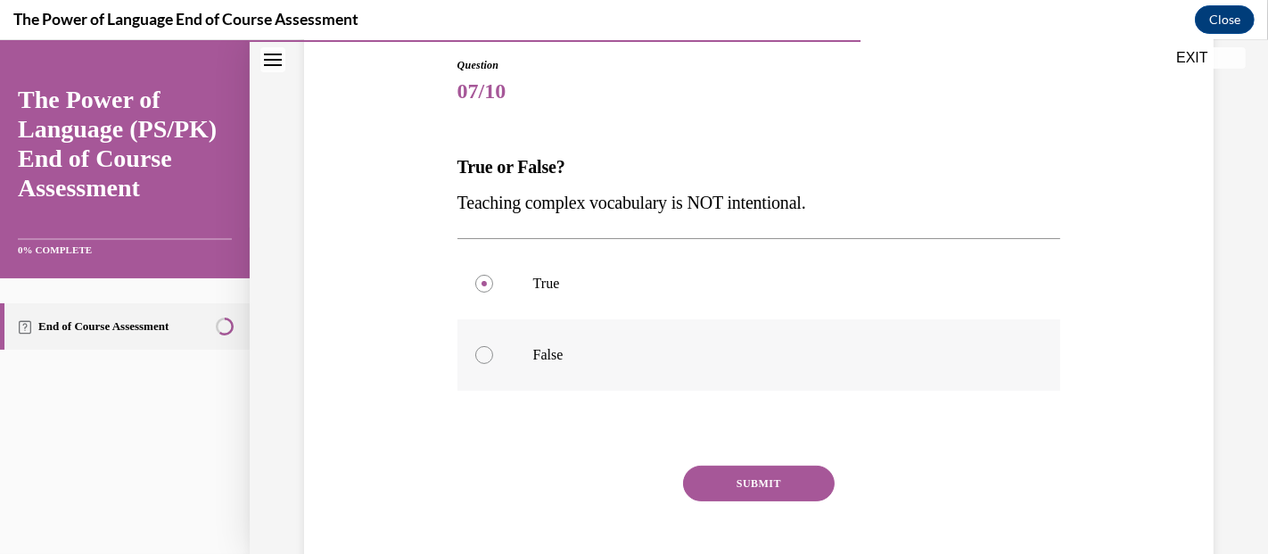
radio input "true"
click at [714, 468] on button "SUBMIT" at bounding box center [759, 484] width 152 height 36
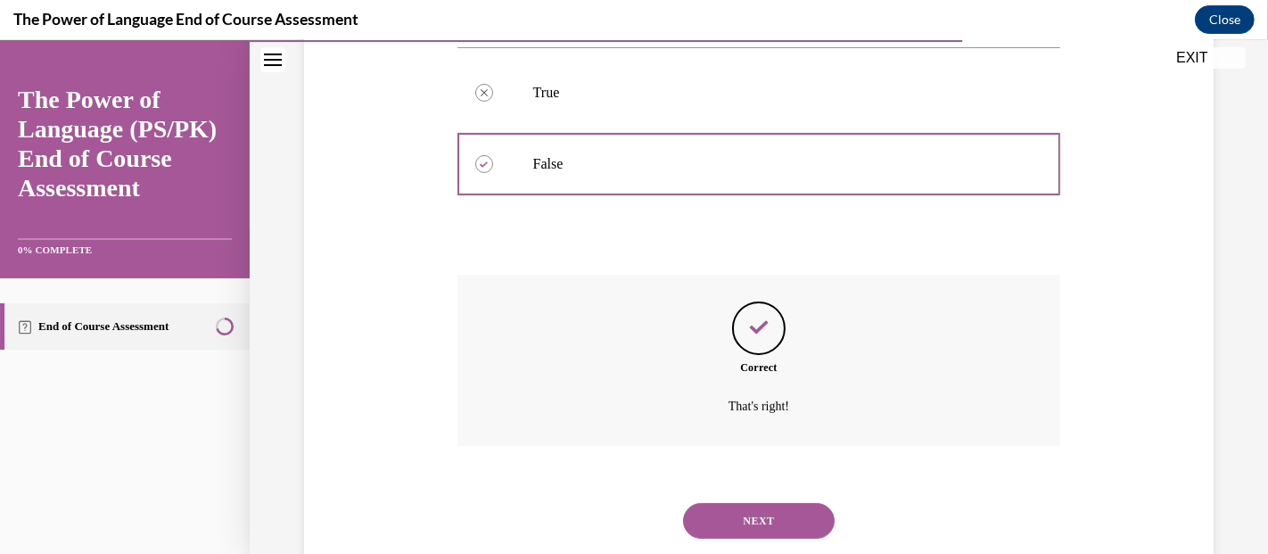
scroll to position [428, 0]
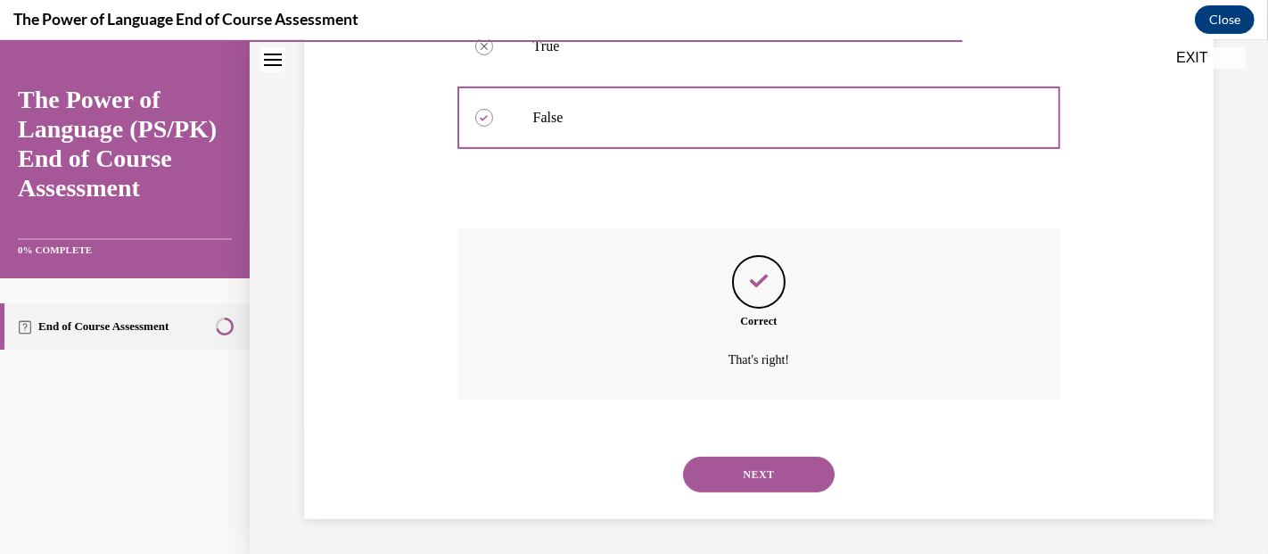
click at [715, 484] on button "NEXT" at bounding box center [759, 475] width 152 height 36
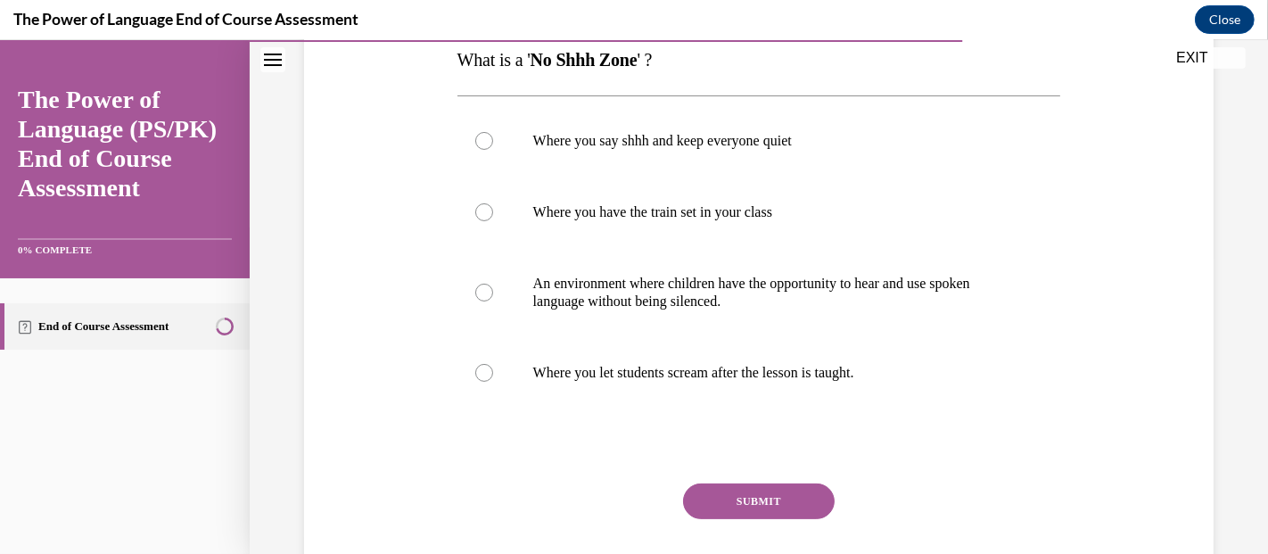
scroll to position [293, 0]
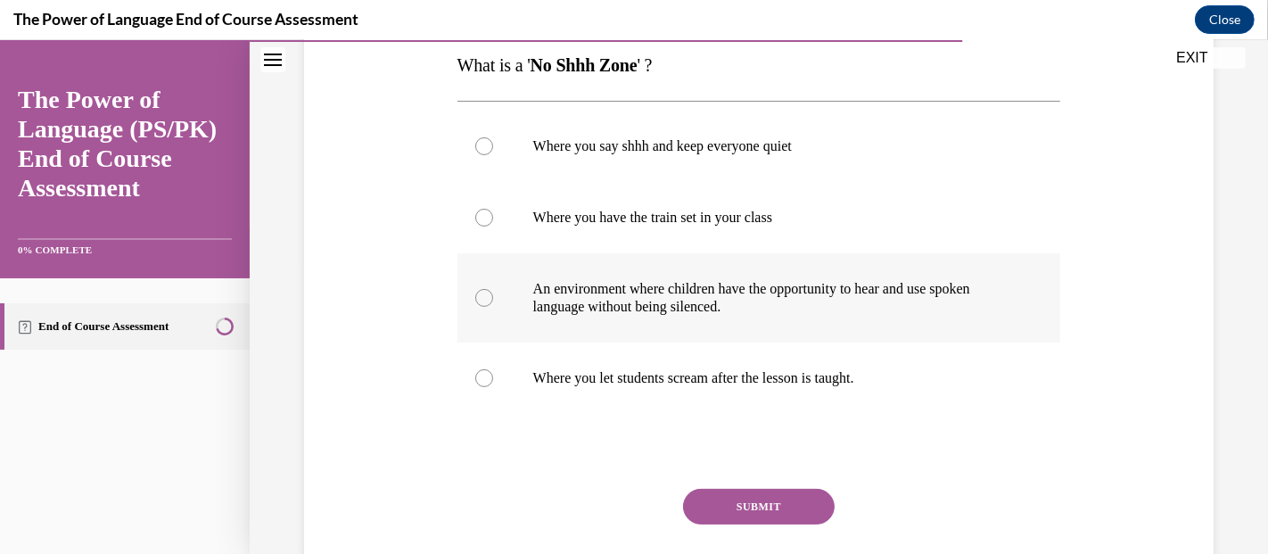
click at [896, 277] on label "An environment where children have the opportunity to hear and use spoken langu…" at bounding box center [760, 297] width 604 height 89
click at [493, 289] on input "An environment where children have the opportunity to hear and use spoken langu…" at bounding box center [484, 298] width 18 height 18
radio input "true"
click at [751, 500] on button "SUBMIT" at bounding box center [759, 507] width 152 height 36
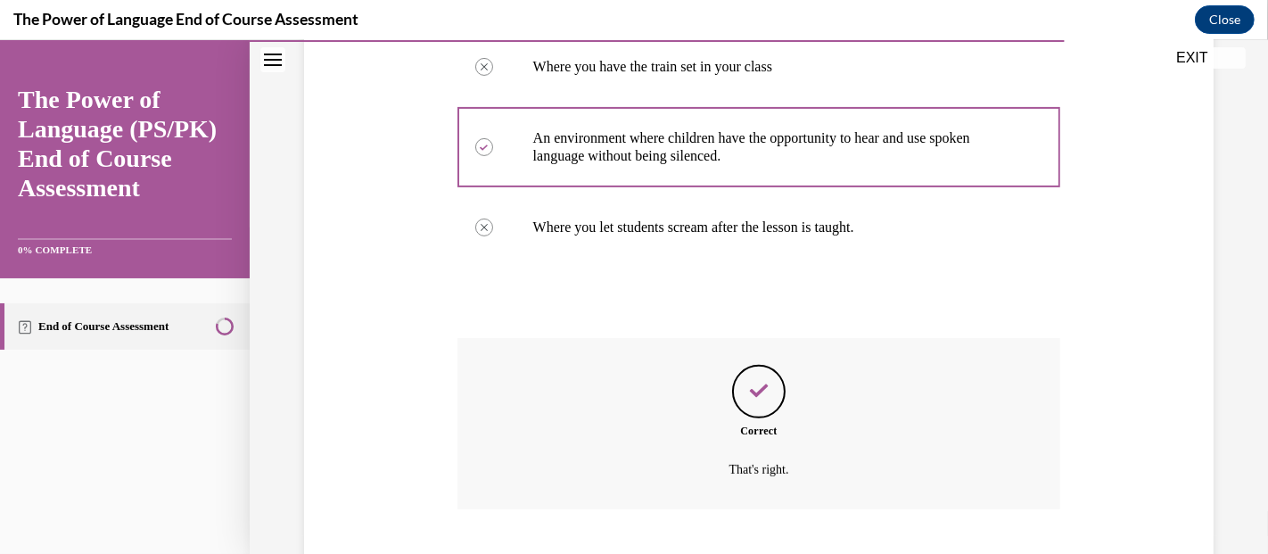
scroll to position [553, 0]
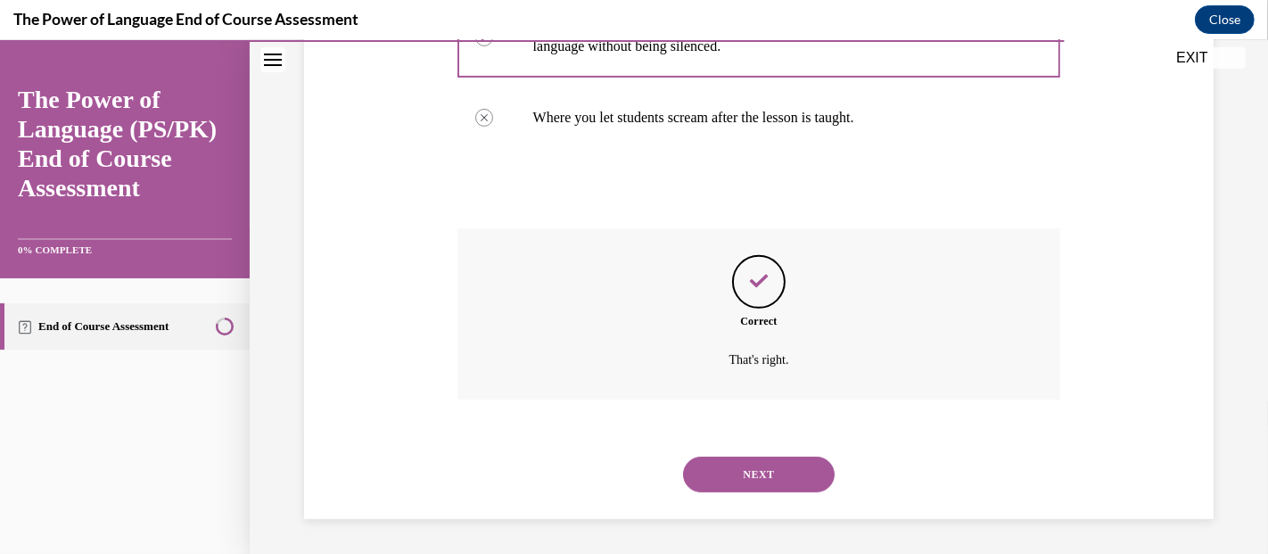
click at [707, 483] on button "NEXT" at bounding box center [759, 475] width 152 height 36
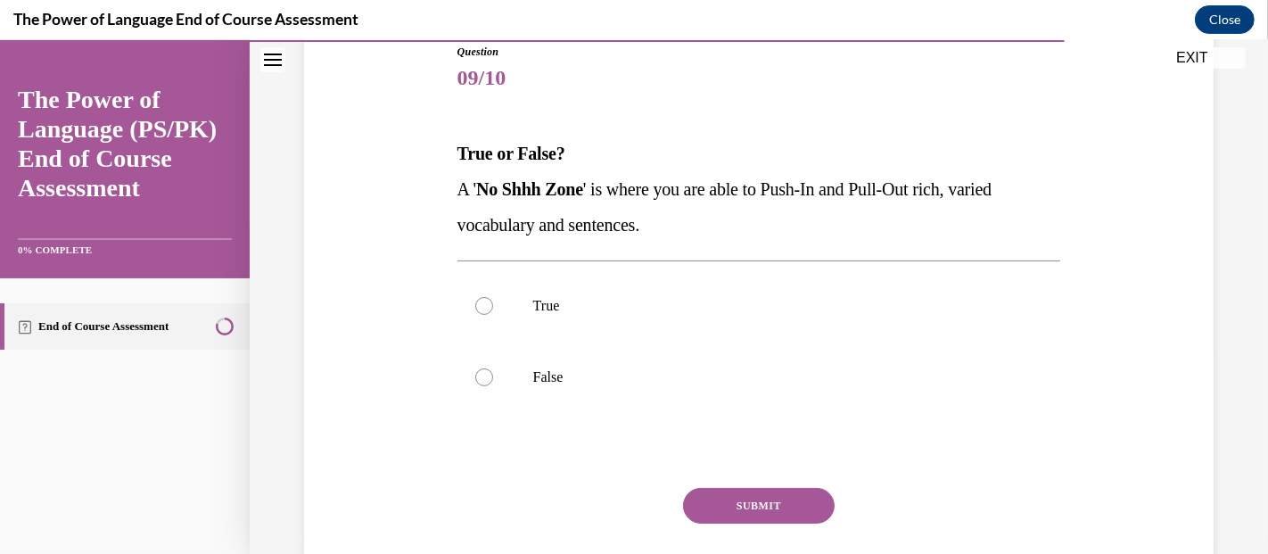
scroll to position [206, 0]
click at [807, 312] on label "True" at bounding box center [760, 304] width 604 height 71
click at [493, 312] on input "True" at bounding box center [484, 304] width 18 height 18
radio input "true"
click at [787, 498] on button "SUBMIT" at bounding box center [759, 504] width 152 height 36
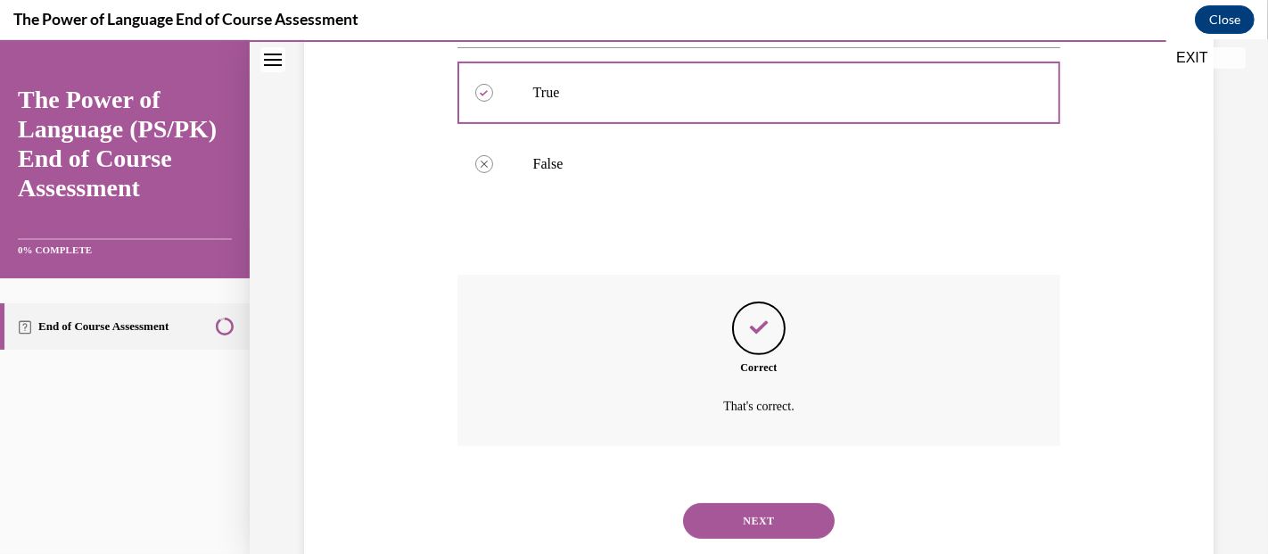
scroll to position [464, 0]
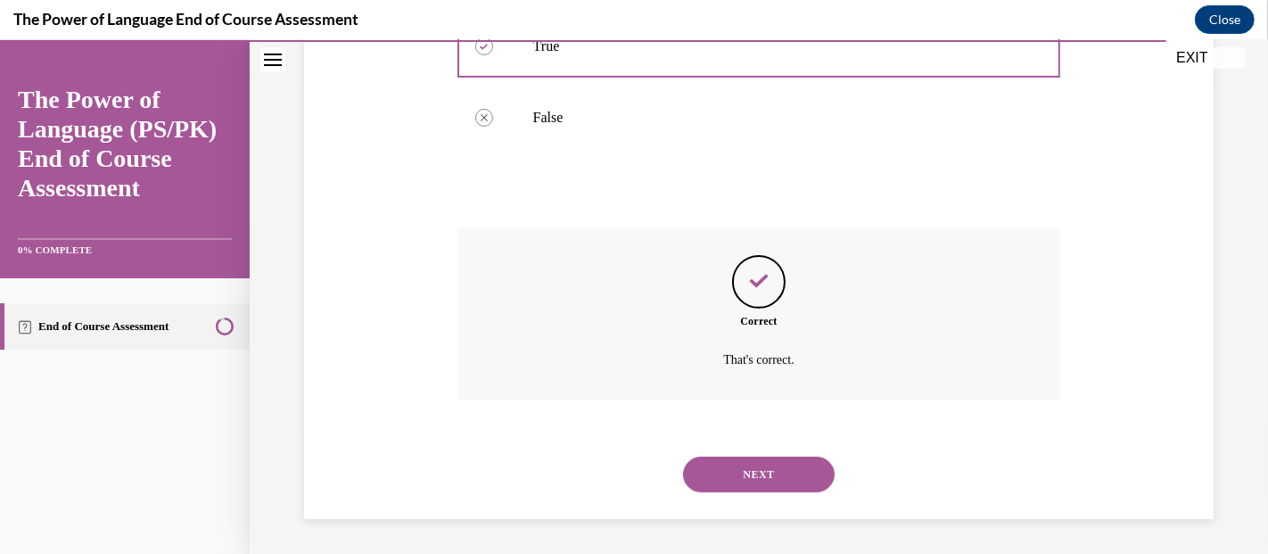
click at [800, 465] on button "NEXT" at bounding box center [759, 475] width 152 height 36
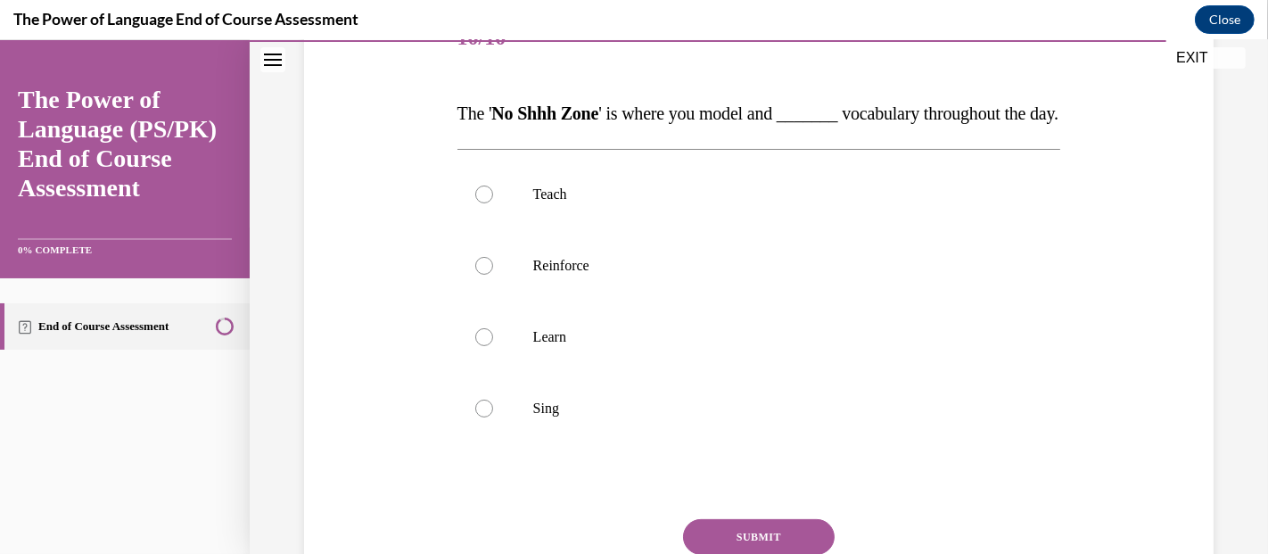
scroll to position [250, 0]
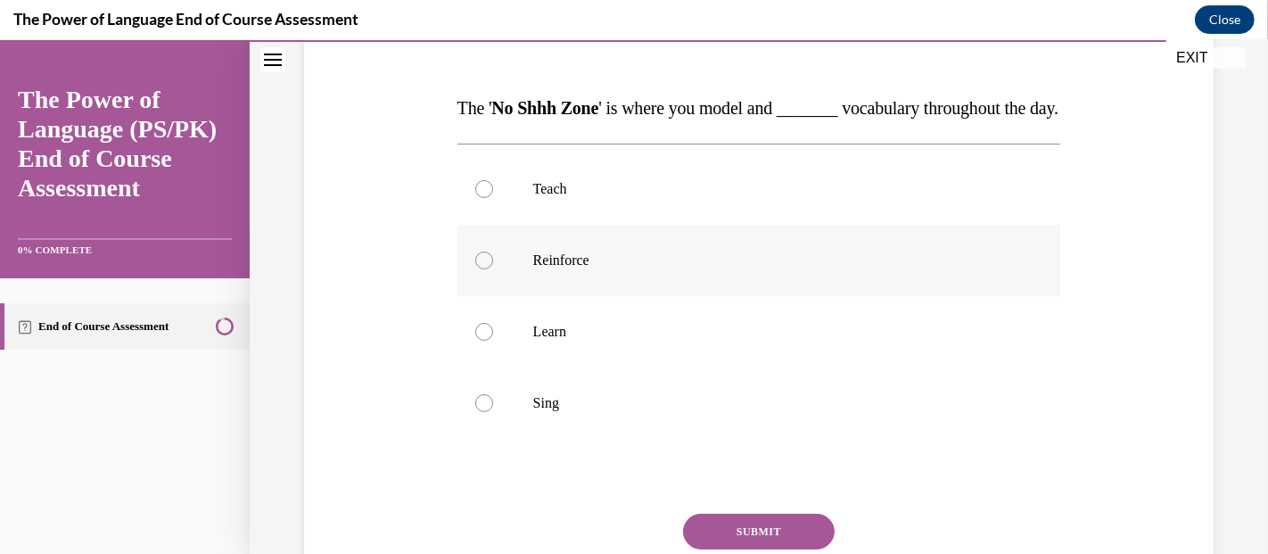
click at [601, 296] on label "Reinforce" at bounding box center [760, 260] width 604 height 71
click at [493, 269] on input "Reinforce" at bounding box center [484, 261] width 18 height 18
radio input "true"
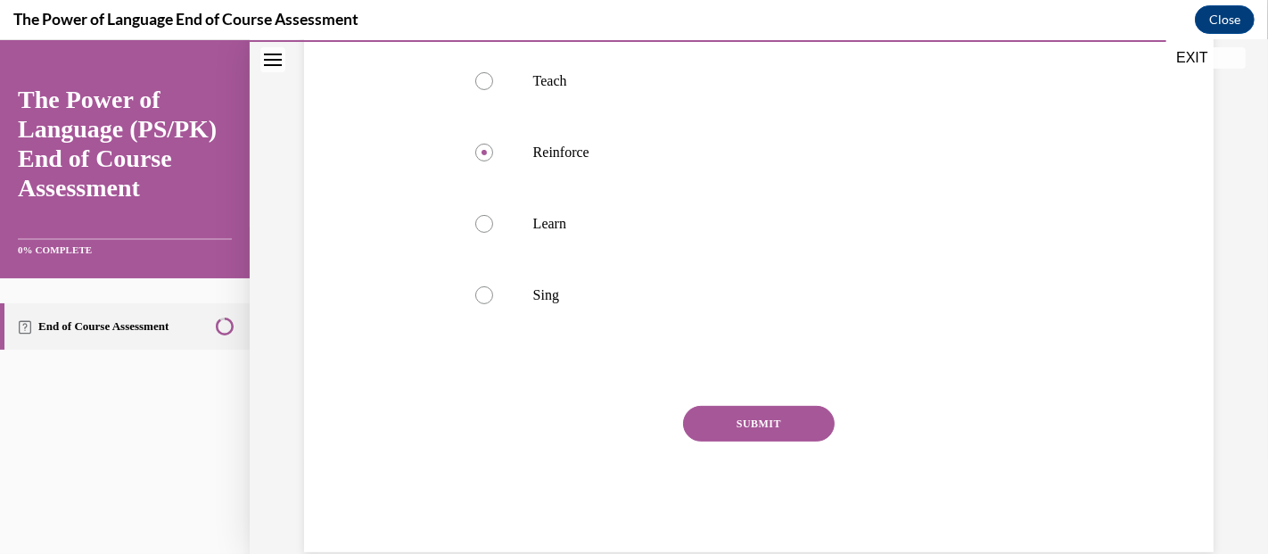
scroll to position [355, 0]
click at [744, 444] on button "SUBMIT" at bounding box center [759, 427] width 152 height 36
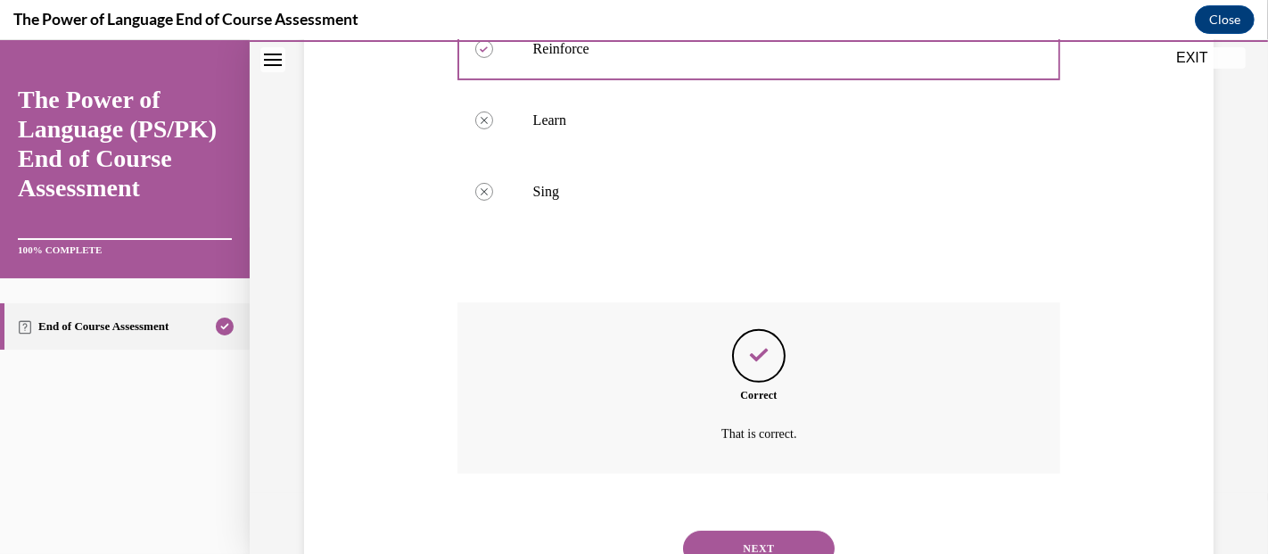
scroll to position [571, 0]
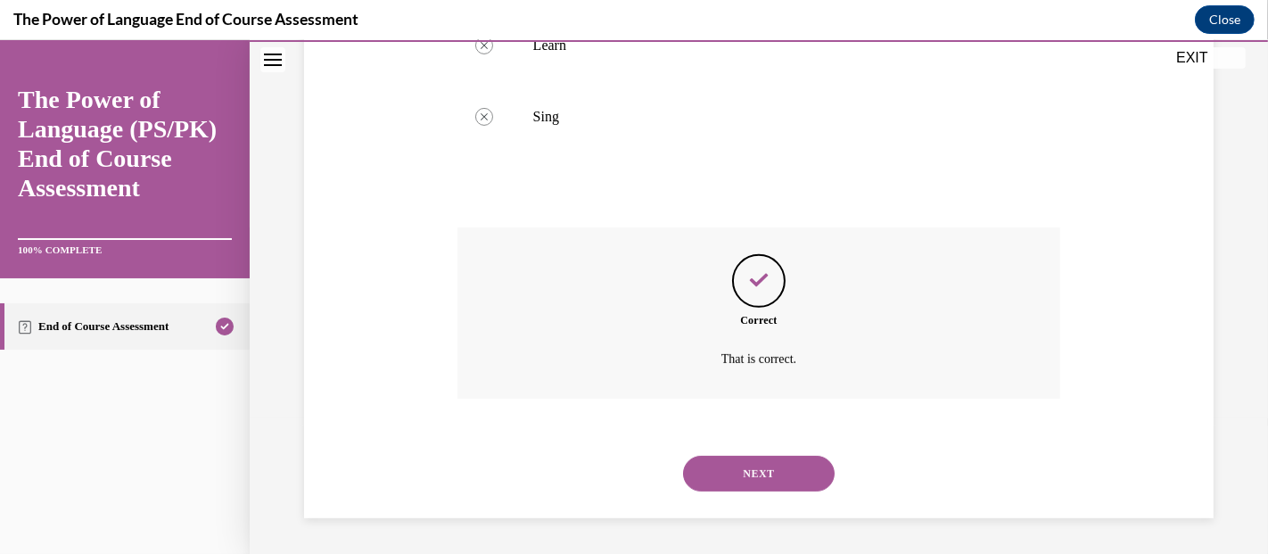
click at [763, 480] on button "NEXT" at bounding box center [759, 474] width 152 height 36
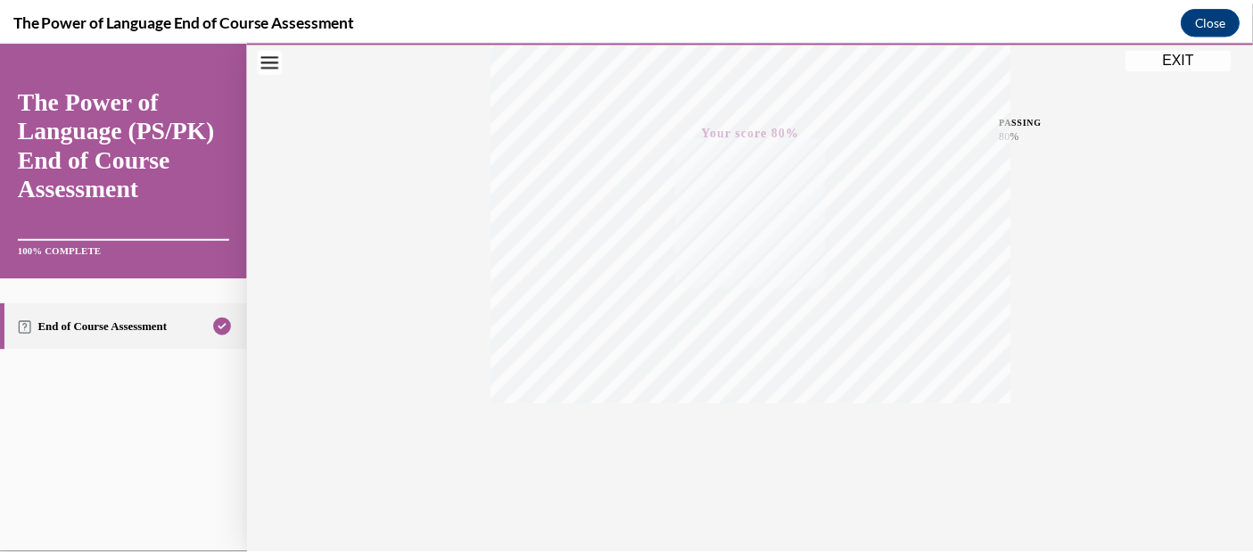
scroll to position [400, 0]
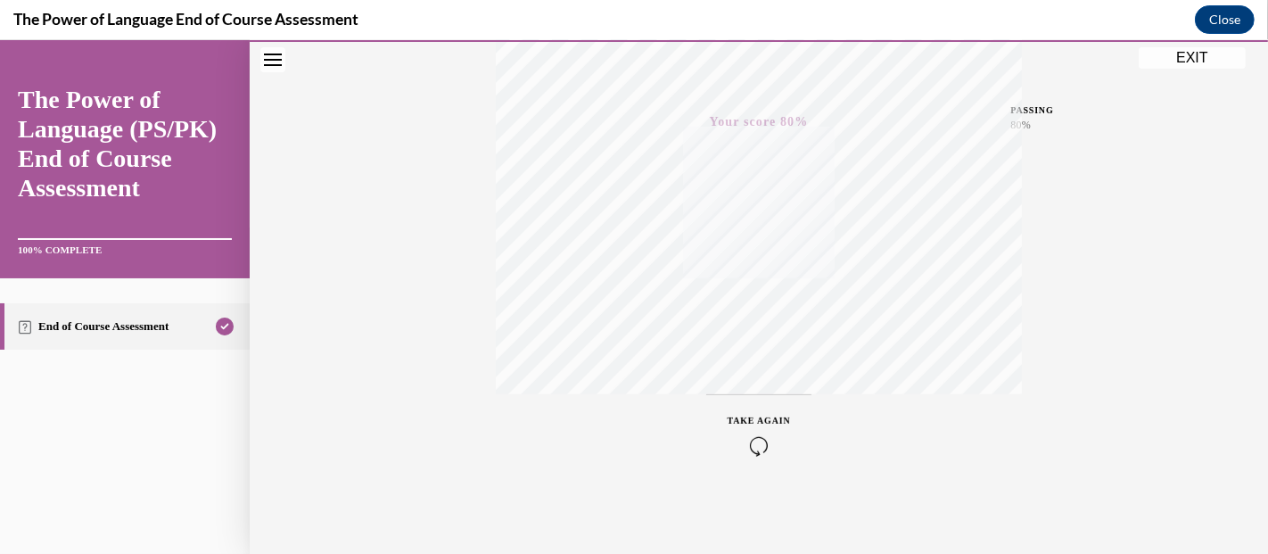
click at [1195, 62] on button "EXIT" at bounding box center [1192, 57] width 107 height 21
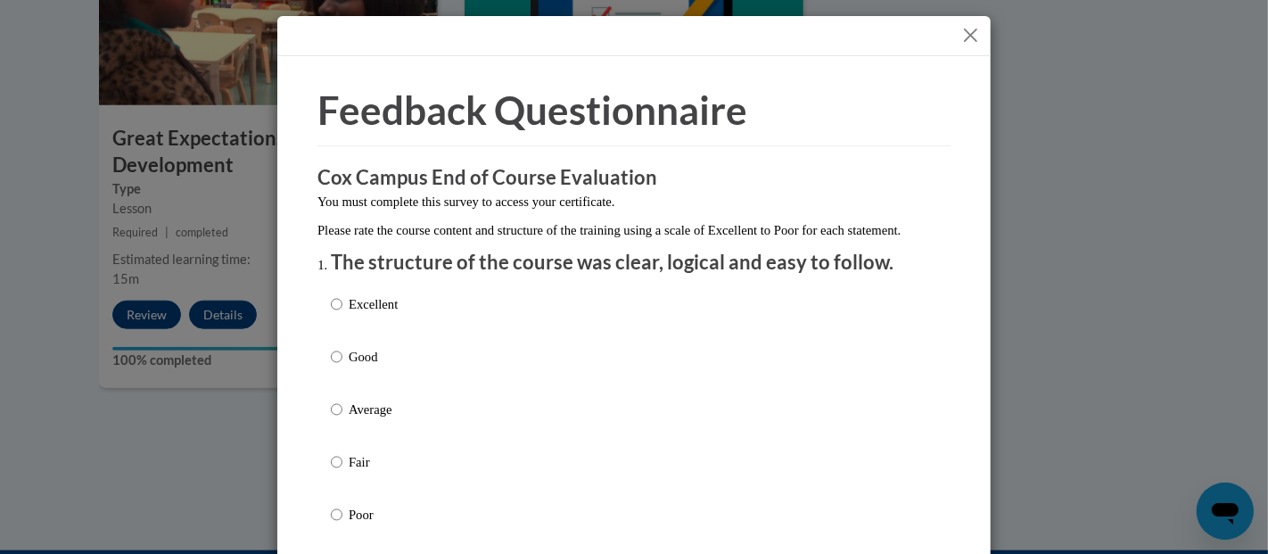
click at [960, 33] on button "Close" at bounding box center [971, 35] width 22 height 22
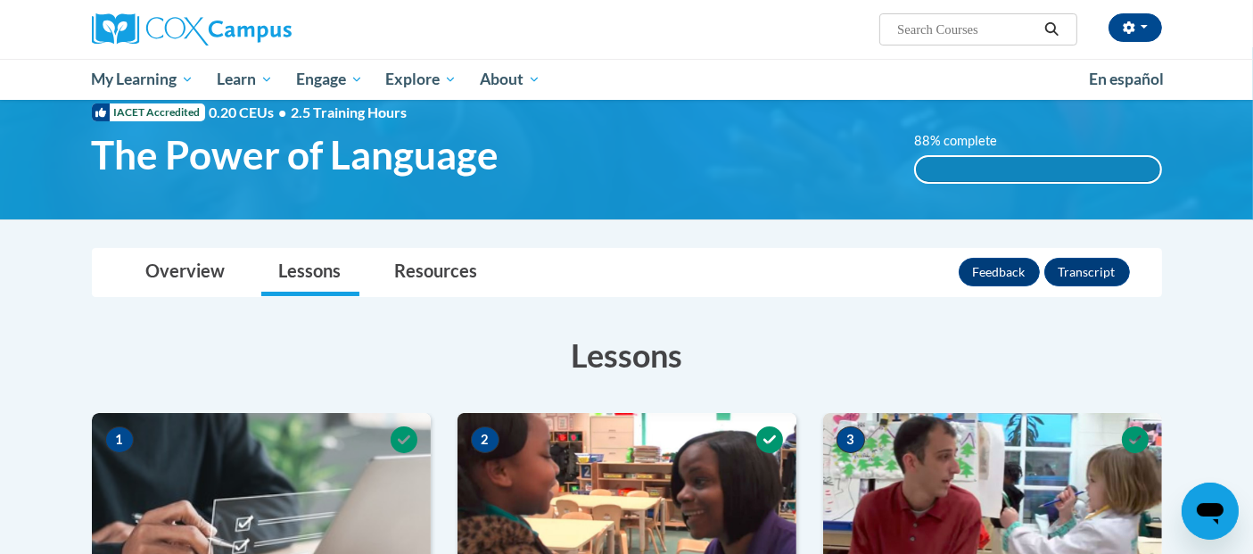
scroll to position [0, 0]
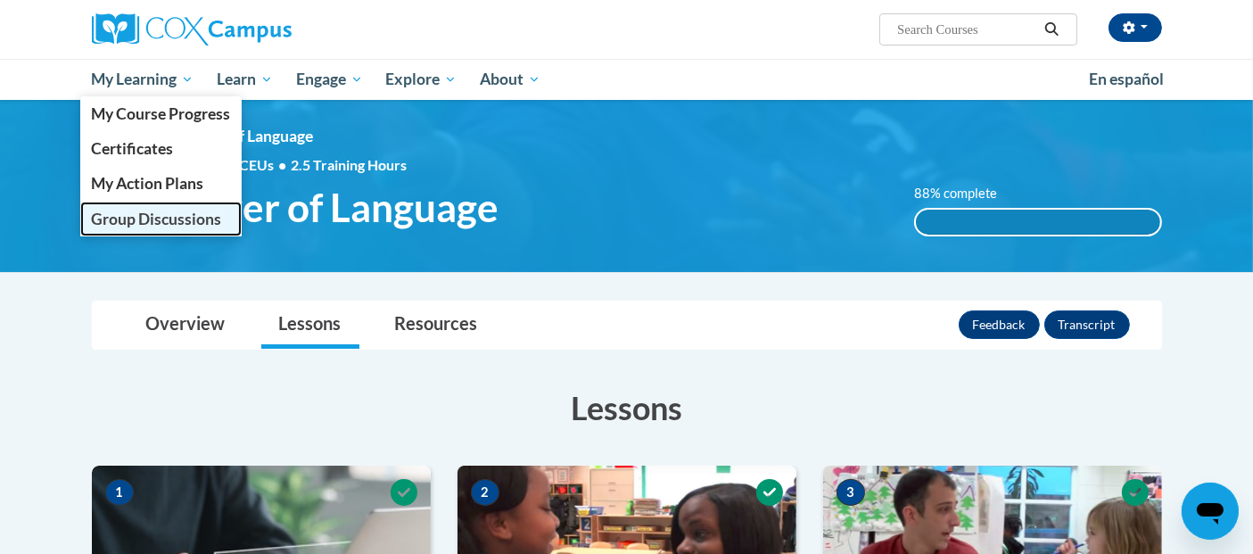
click at [182, 221] on span "Group Discussions" at bounding box center [156, 219] width 130 height 19
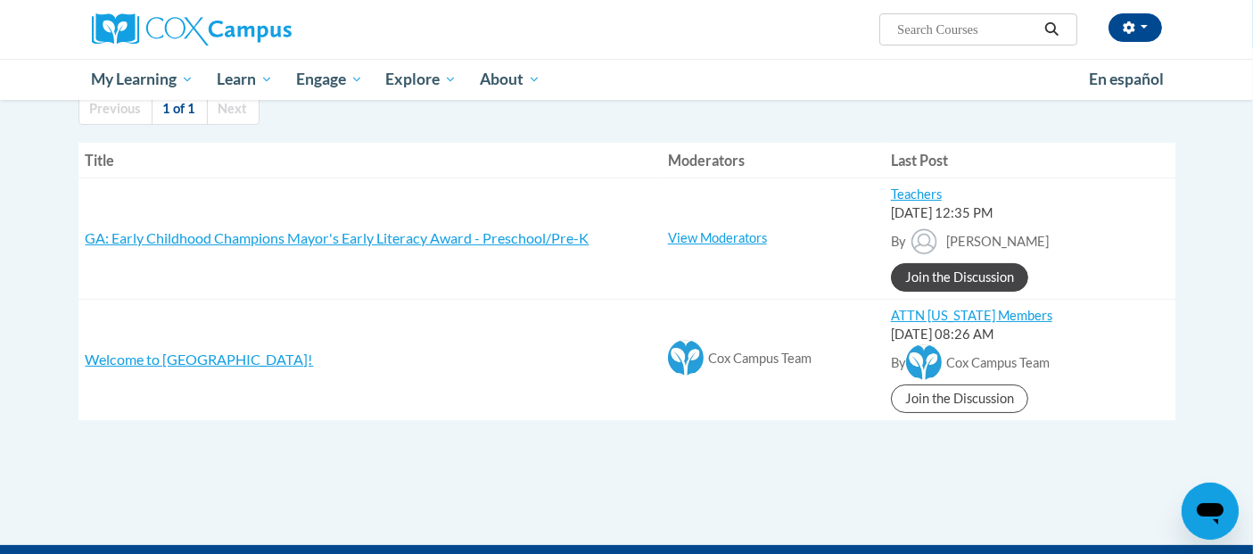
scroll to position [191, 0]
click at [951, 272] on link "Join the Discussion" at bounding box center [959, 277] width 137 height 29
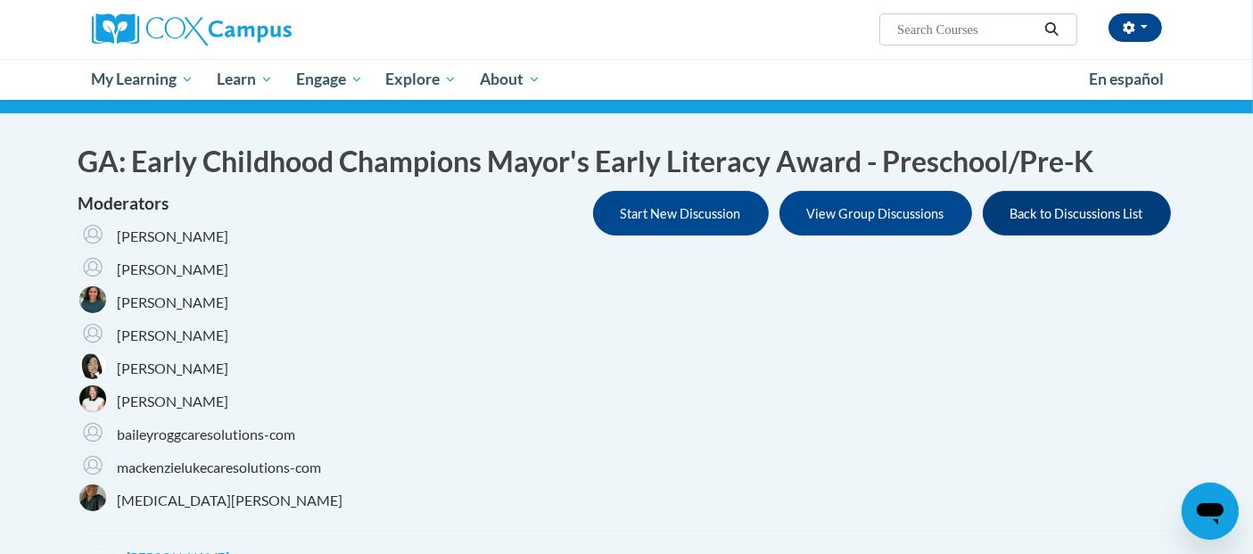
scroll to position [124, 0]
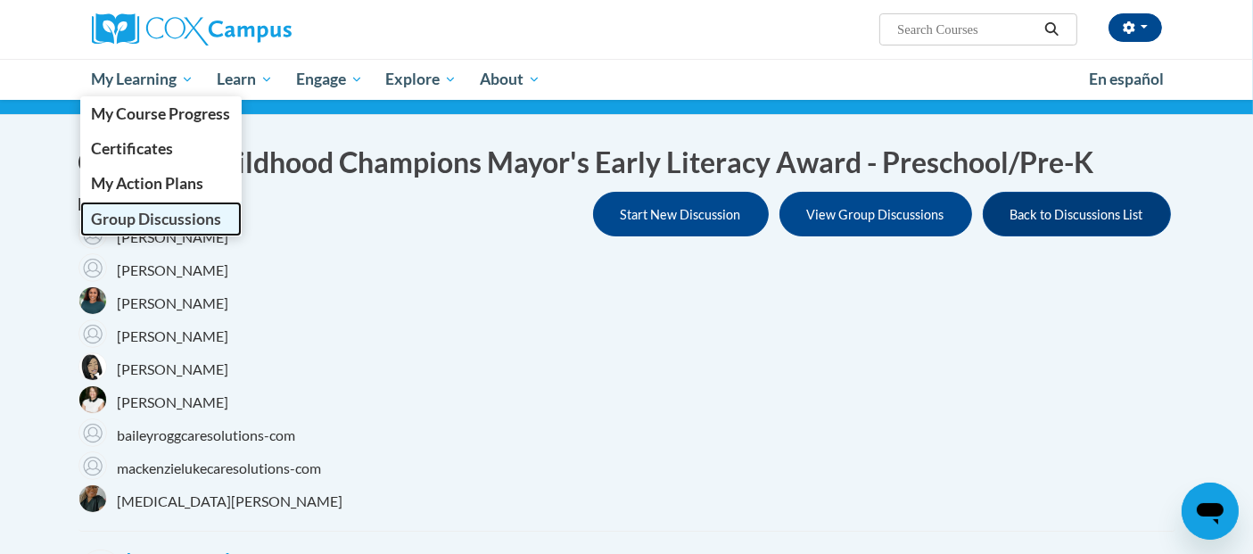
click at [187, 211] on span "Group Discussions" at bounding box center [156, 219] width 130 height 19
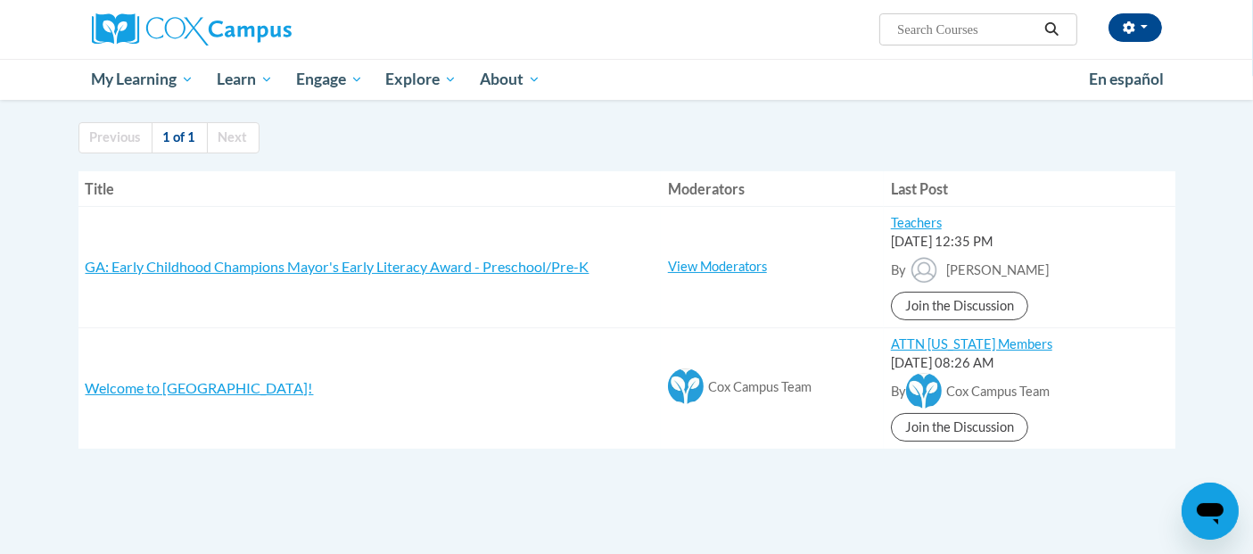
scroll to position [155, 0]
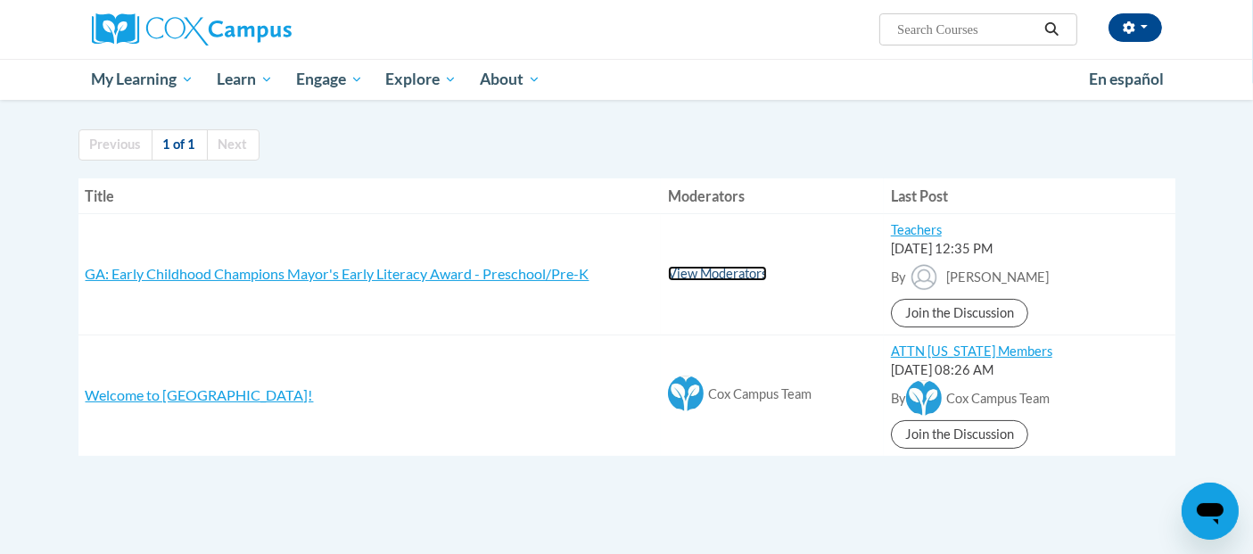
click at [731, 271] on link "View Moderators" at bounding box center [717, 273] width 99 height 15
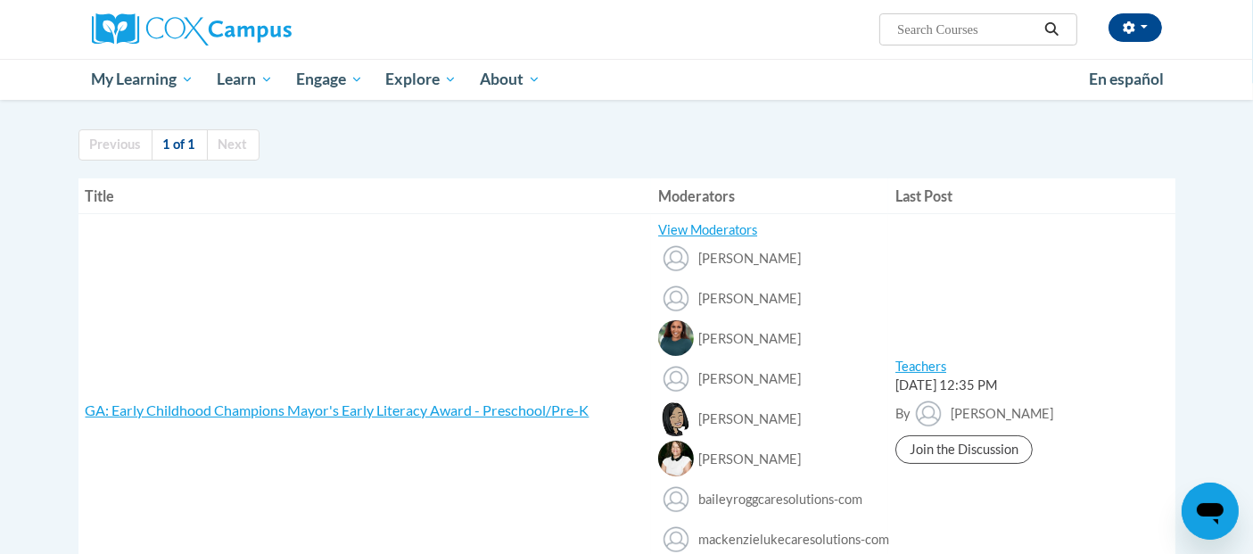
click at [690, 457] on img at bounding box center [676, 459] width 36 height 36
click at [711, 459] on span "[PERSON_NAME]" at bounding box center [749, 458] width 103 height 15
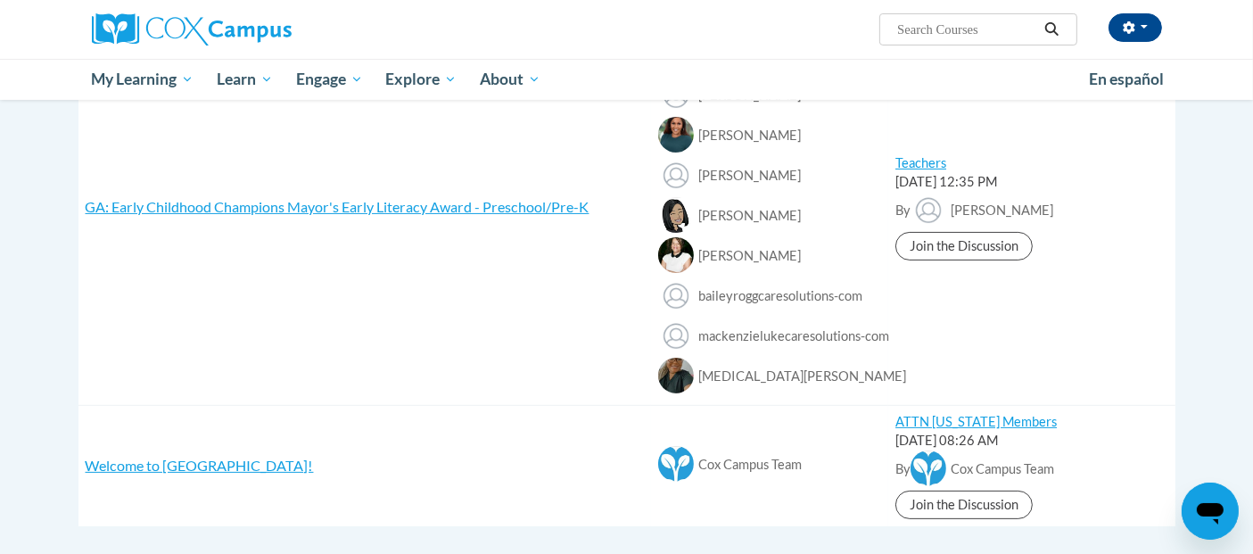
scroll to position [364, 0]
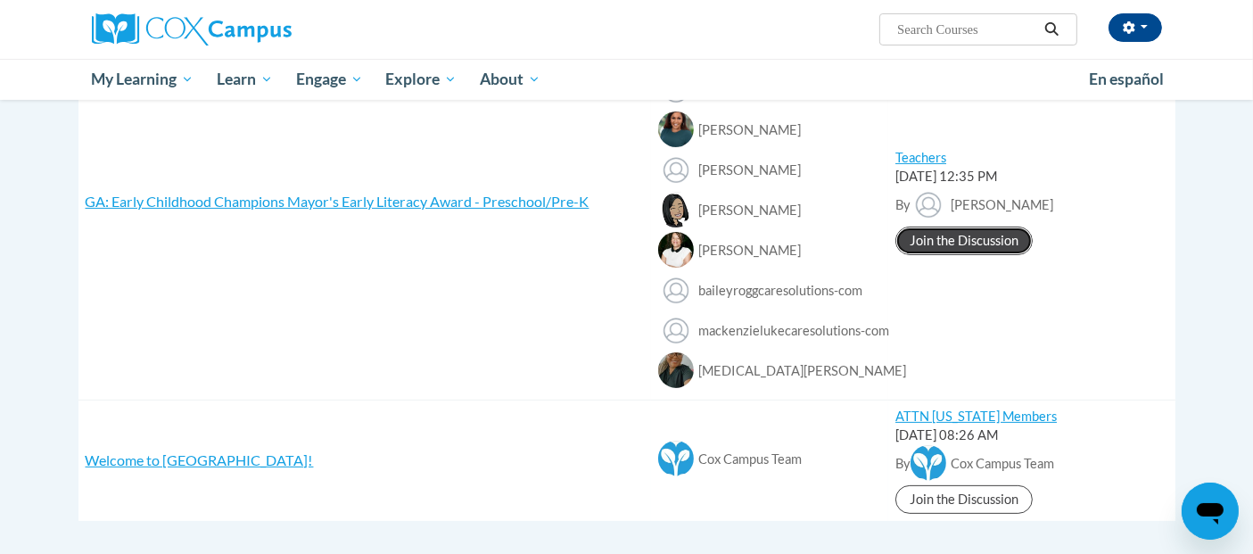
click at [971, 243] on link "Join the Discussion" at bounding box center [964, 241] width 137 height 29
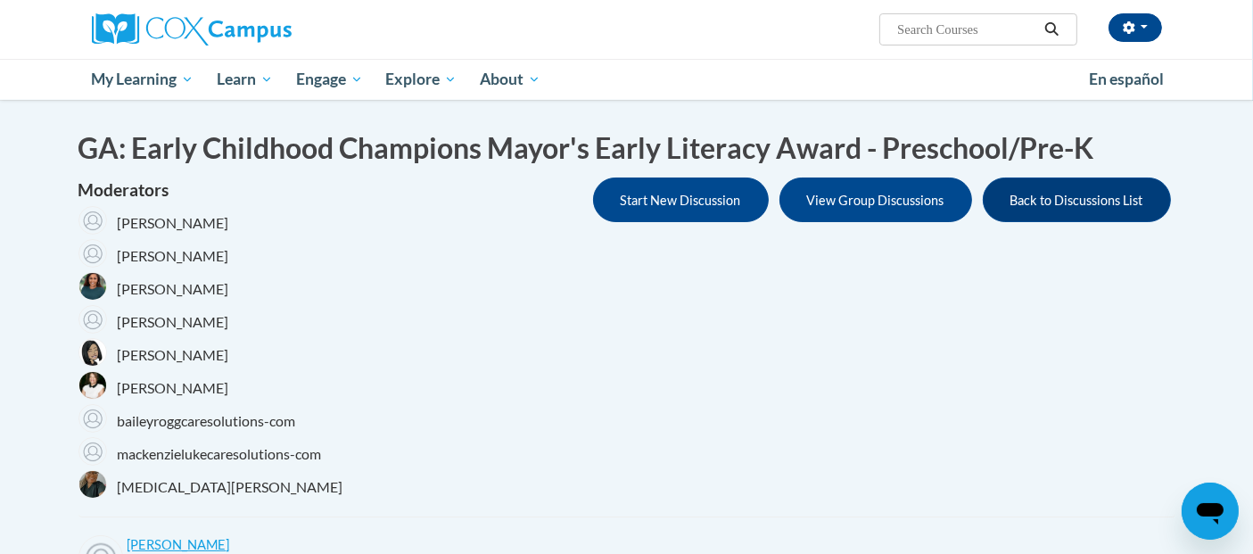
scroll to position [108, 0]
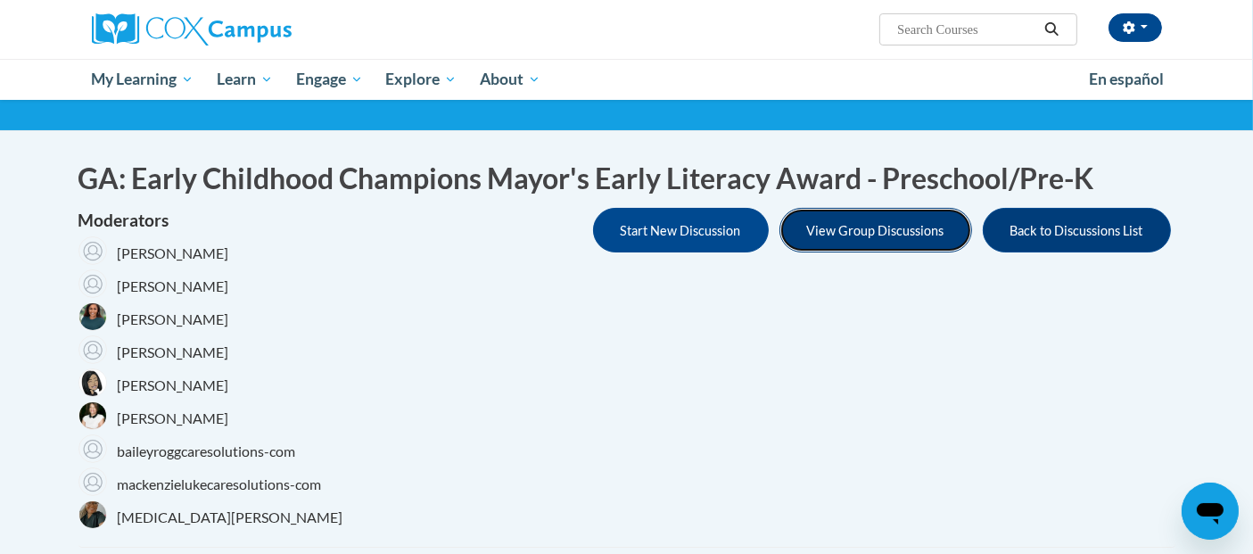
click at [897, 242] on button "View Group Discussions" at bounding box center [876, 230] width 193 height 45
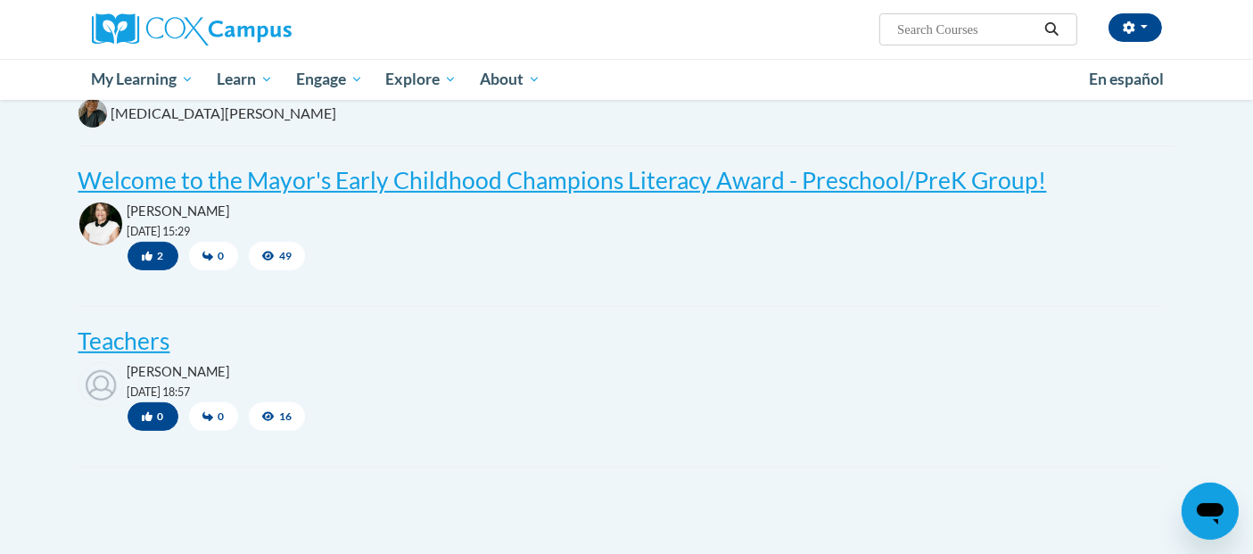
scroll to position [564, 0]
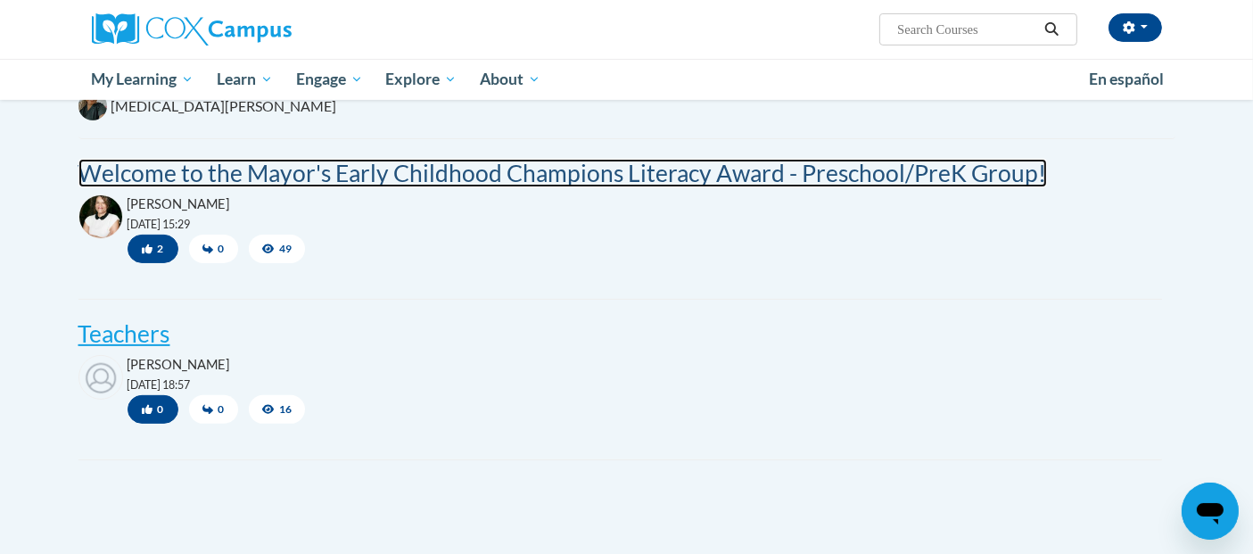
click at [658, 164] on post "Welcome to the Mayor's Early Childhood Champions Literacy Award - Preschool/Pre…" at bounding box center [562, 173] width 969 height 29
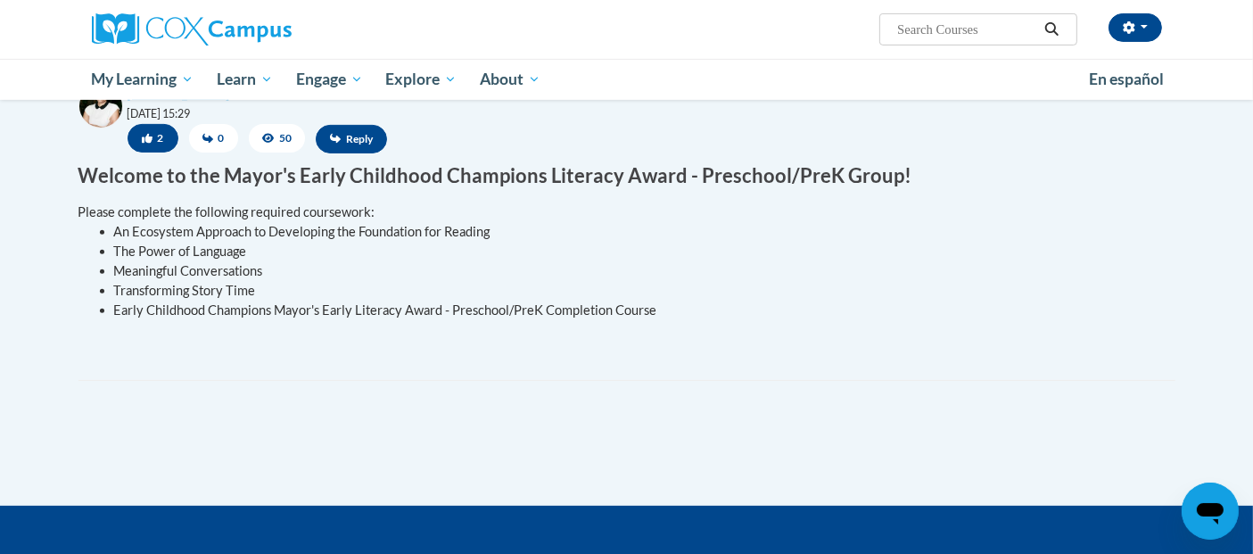
scroll to position [596, 0]
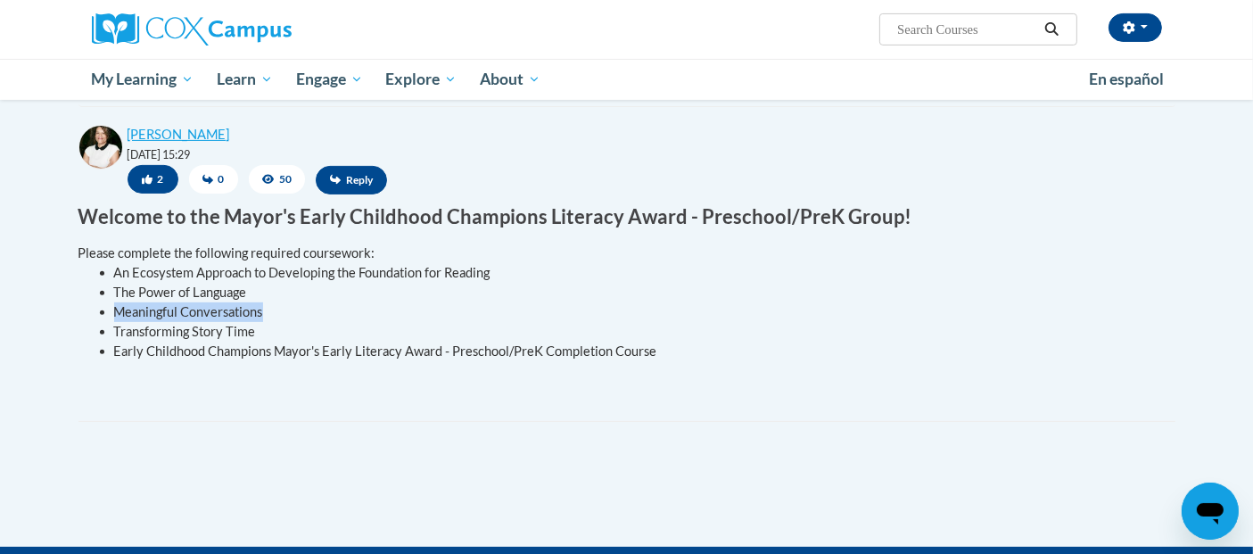
drag, startPoint x: 113, startPoint y: 310, endPoint x: 264, endPoint y: 312, distance: 150.8
click at [264, 312] on ul "An Ecosystem Approach to Developing the Foundation for Reading The Power of Lan…" at bounding box center [620, 312] width 1084 height 98
copy li "Meaningful Conversations"
paste input "Meaningful Conversations"
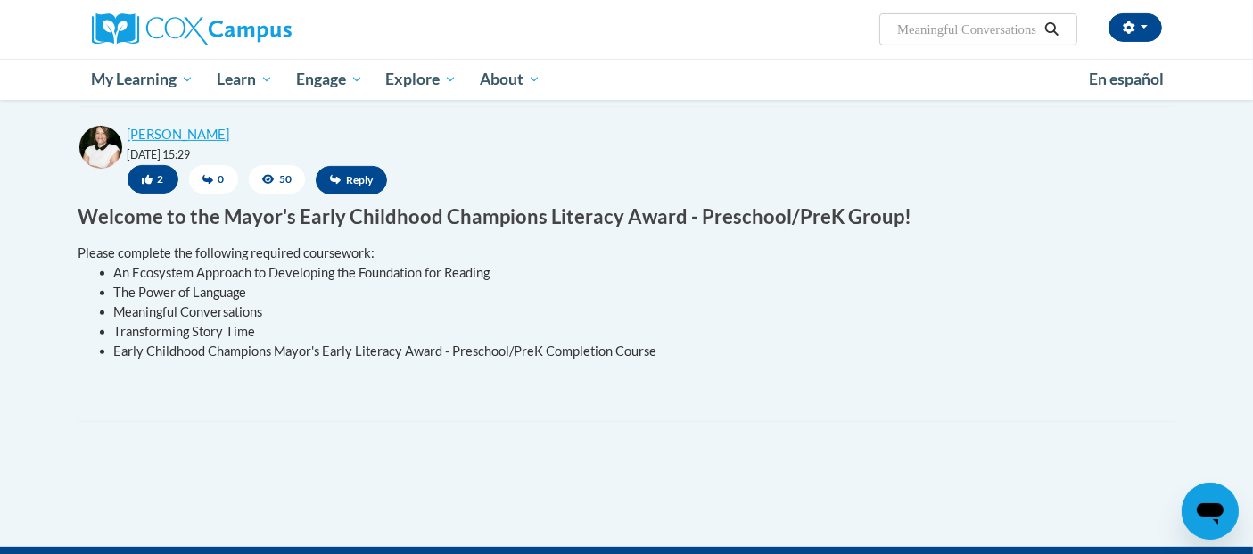
type input "Meaningful Conversations"
click at [1054, 28] on icon "Search" at bounding box center [1052, 28] width 16 height 13
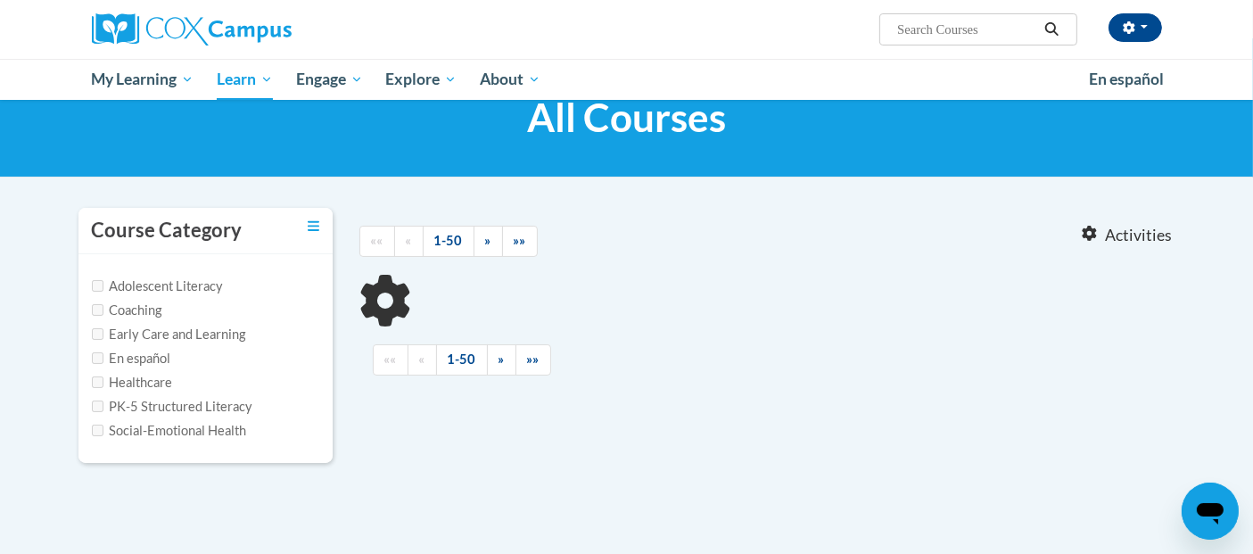
scroll to position [59, 0]
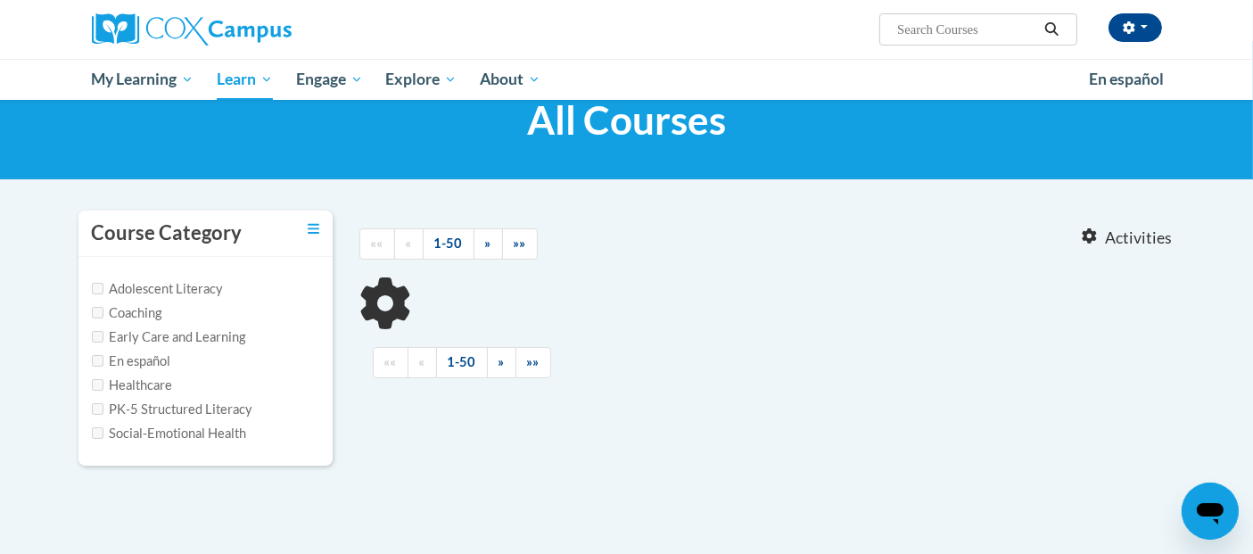
type input "Meaningful Conversations"
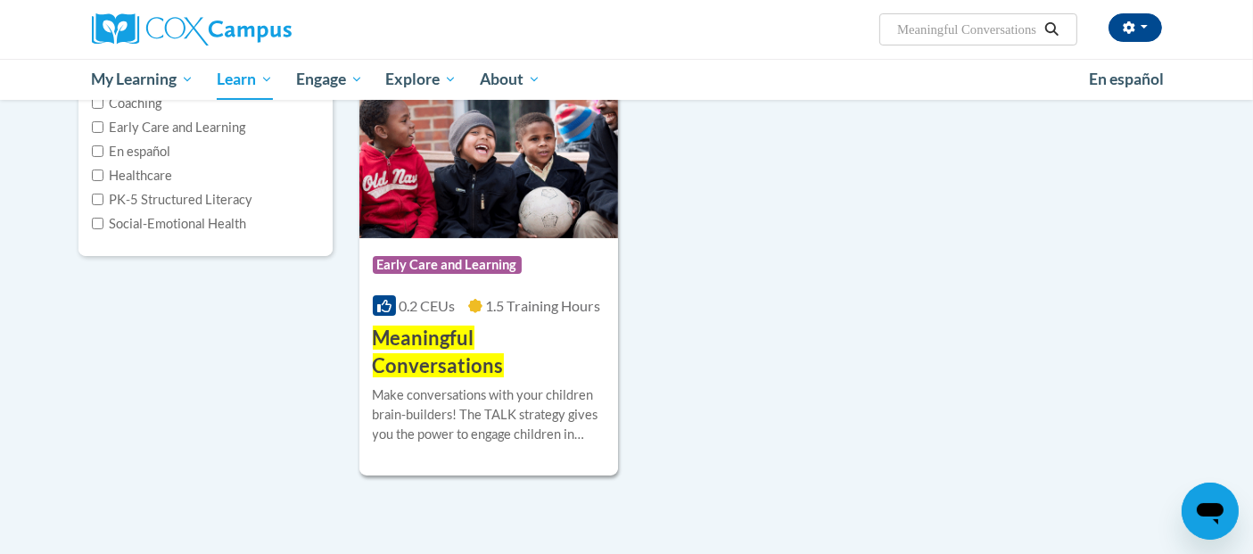
scroll to position [277, 0]
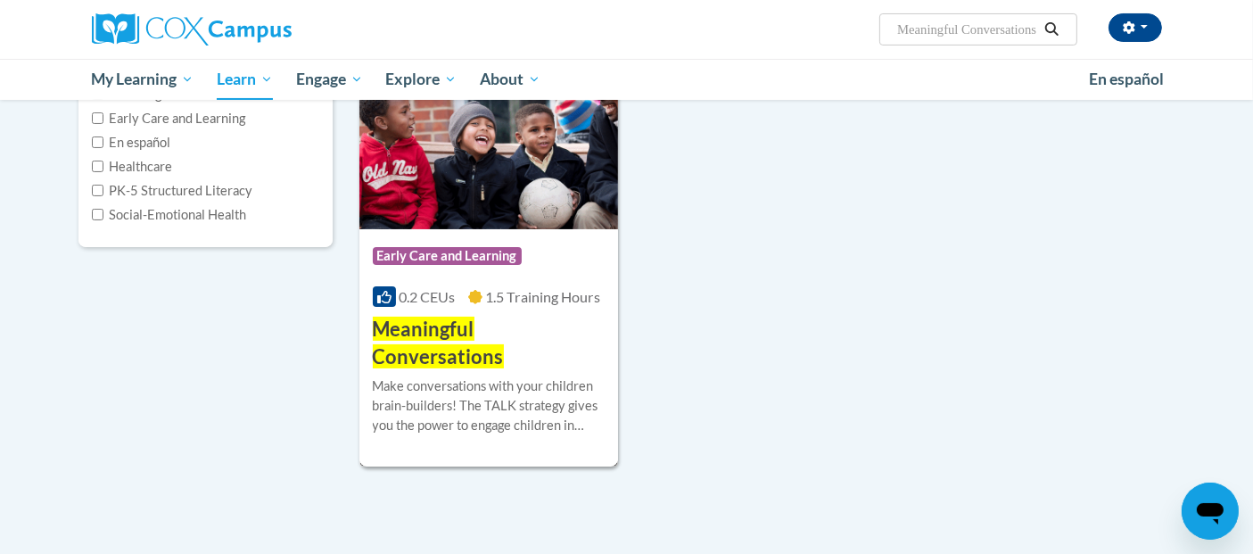
click at [526, 316] on h3 "Meaningful Conversations" at bounding box center [489, 343] width 233 height 55
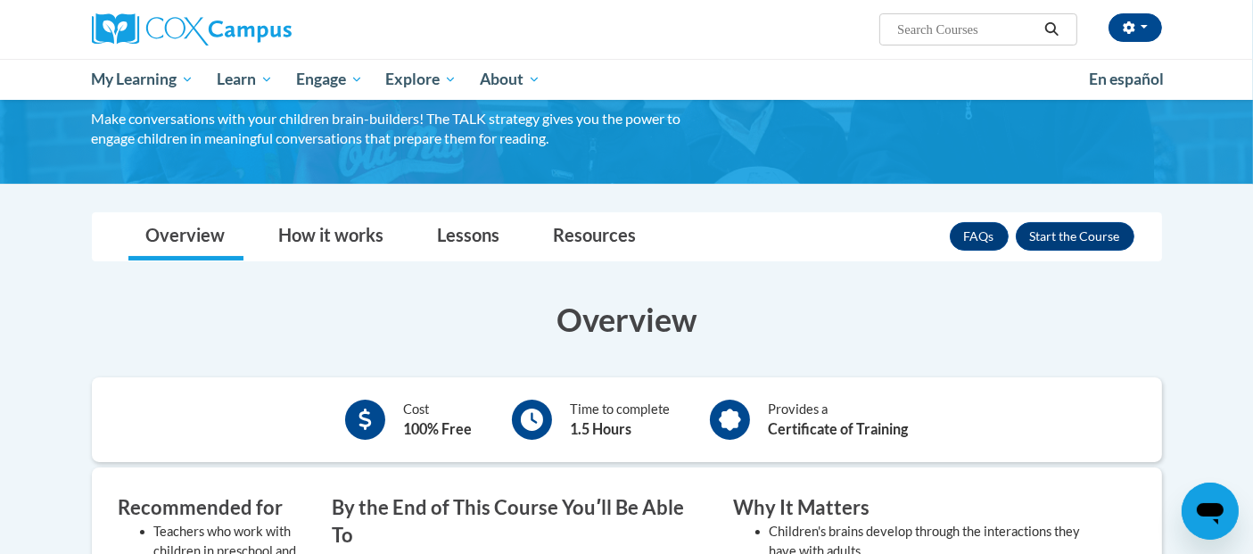
scroll to position [119, 0]
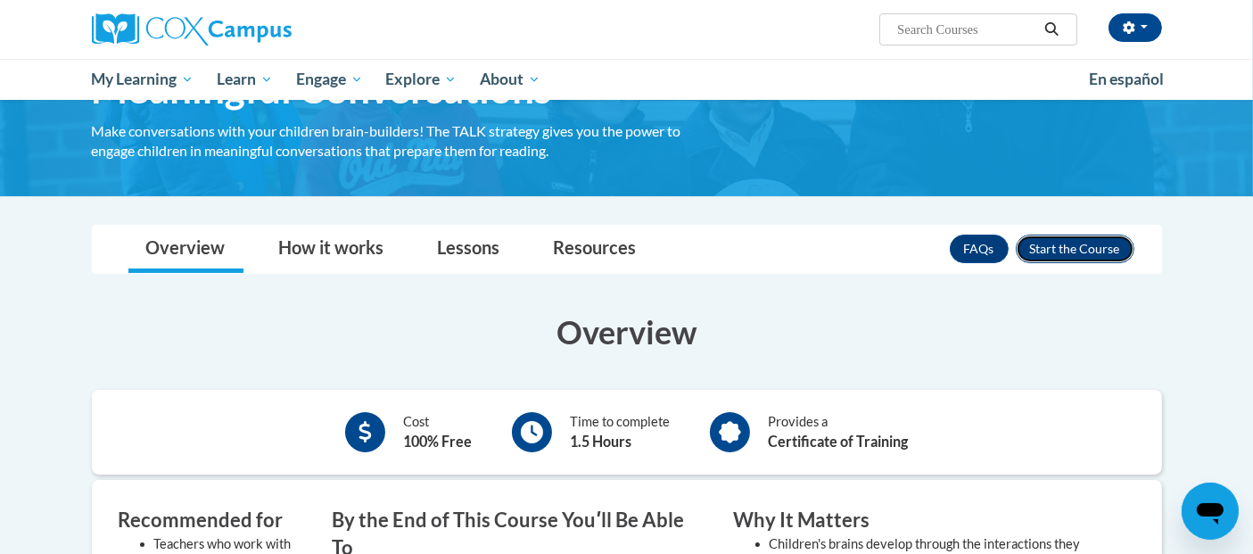
click at [1047, 242] on button "Enroll" at bounding box center [1075, 249] width 119 height 29
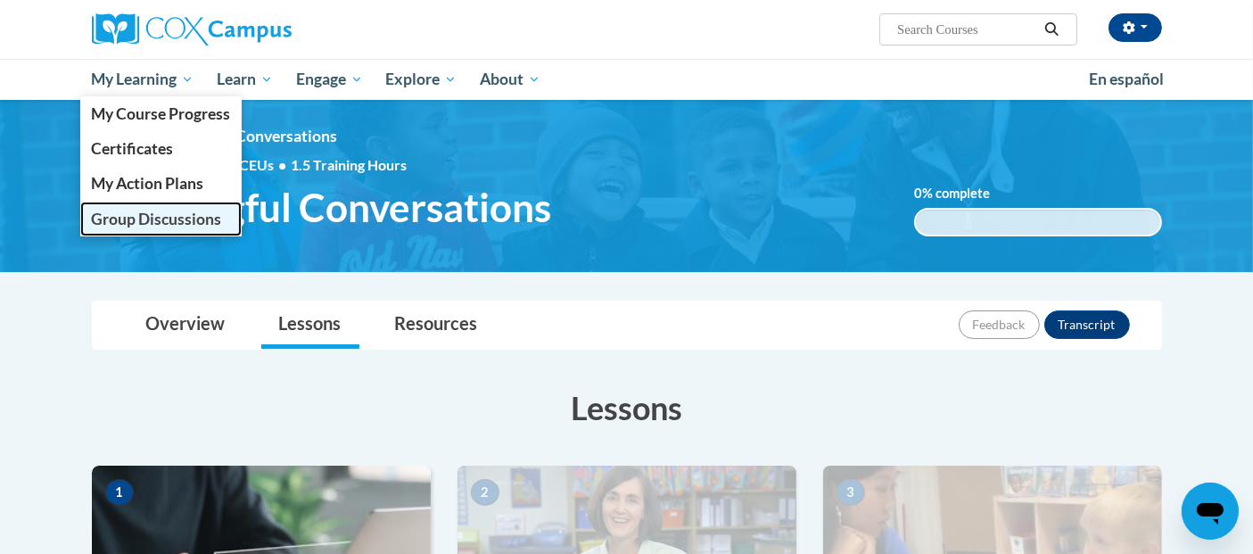
click at [194, 215] on span "Group Discussions" at bounding box center [156, 219] width 130 height 19
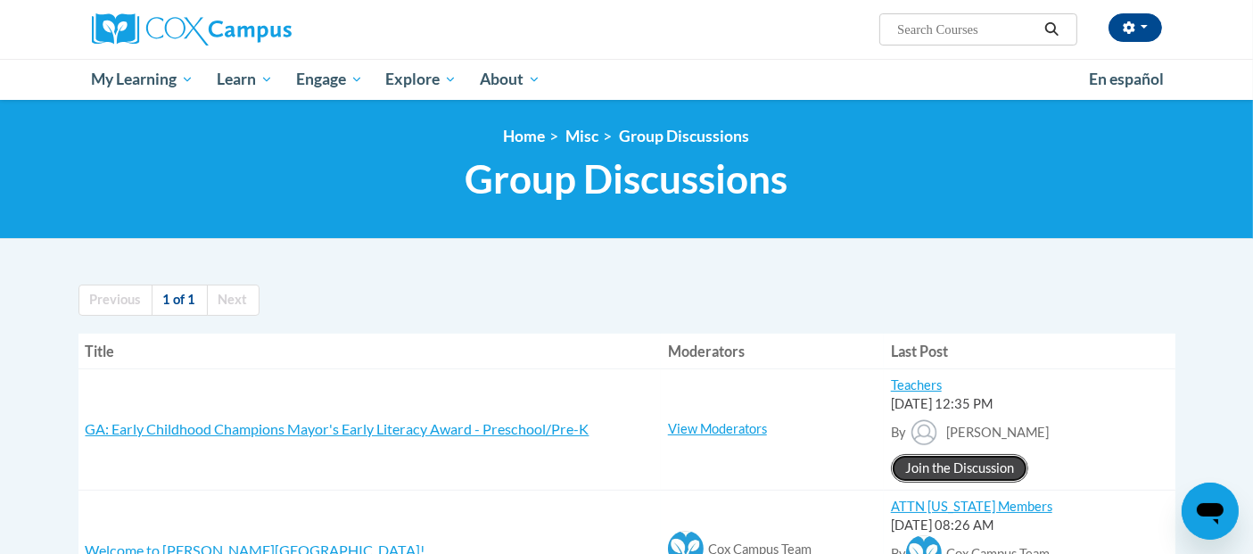
click at [935, 467] on link "Join the Discussion" at bounding box center [959, 468] width 137 height 29
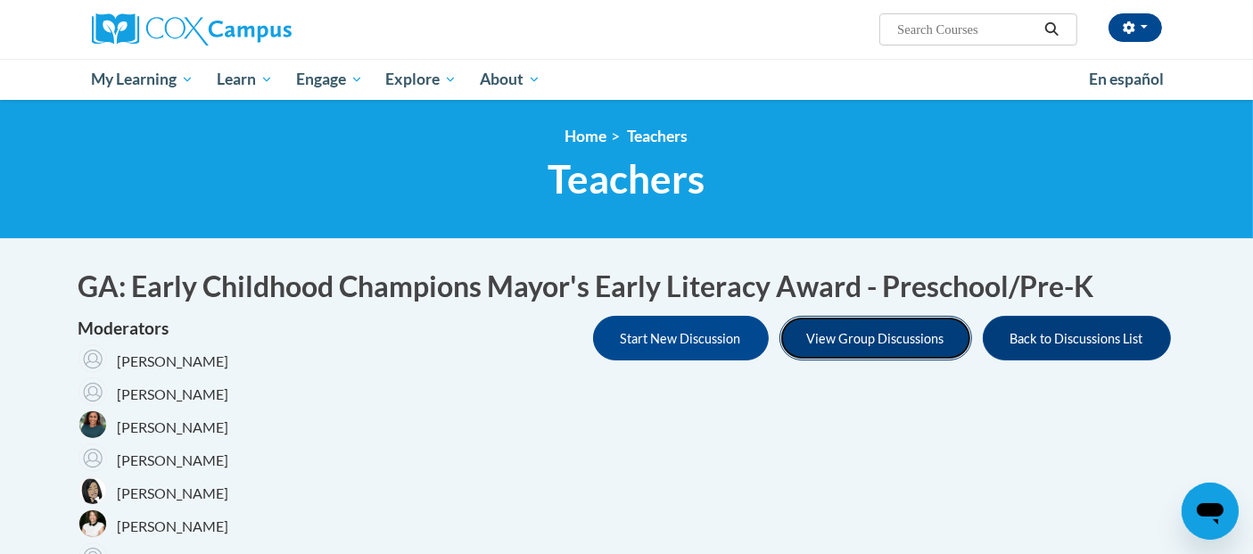
click at [888, 344] on button "View Group Discussions" at bounding box center [876, 338] width 193 height 45
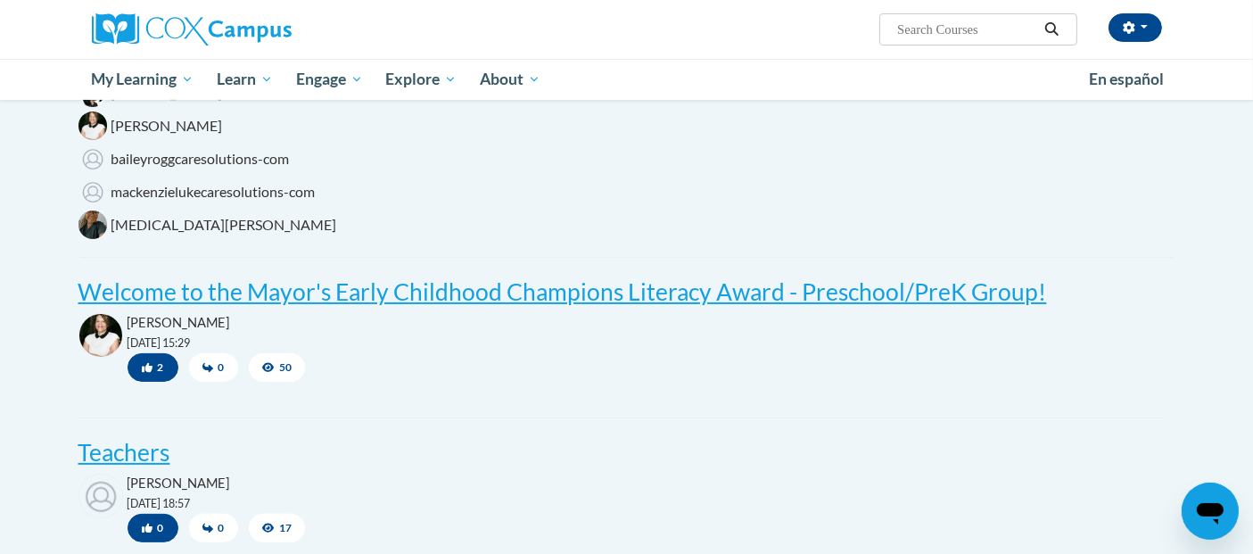
scroll to position [448, 0]
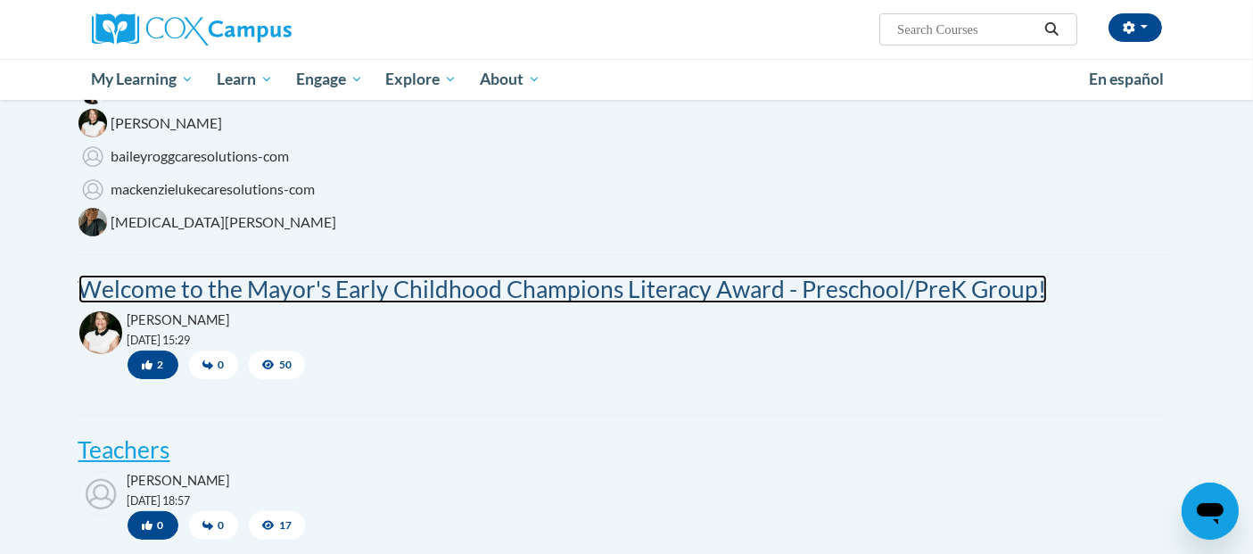
click at [741, 297] on post "Welcome to the Mayor's Early Childhood Champions Literacy Award - Preschool/Pre…" at bounding box center [562, 289] width 969 height 29
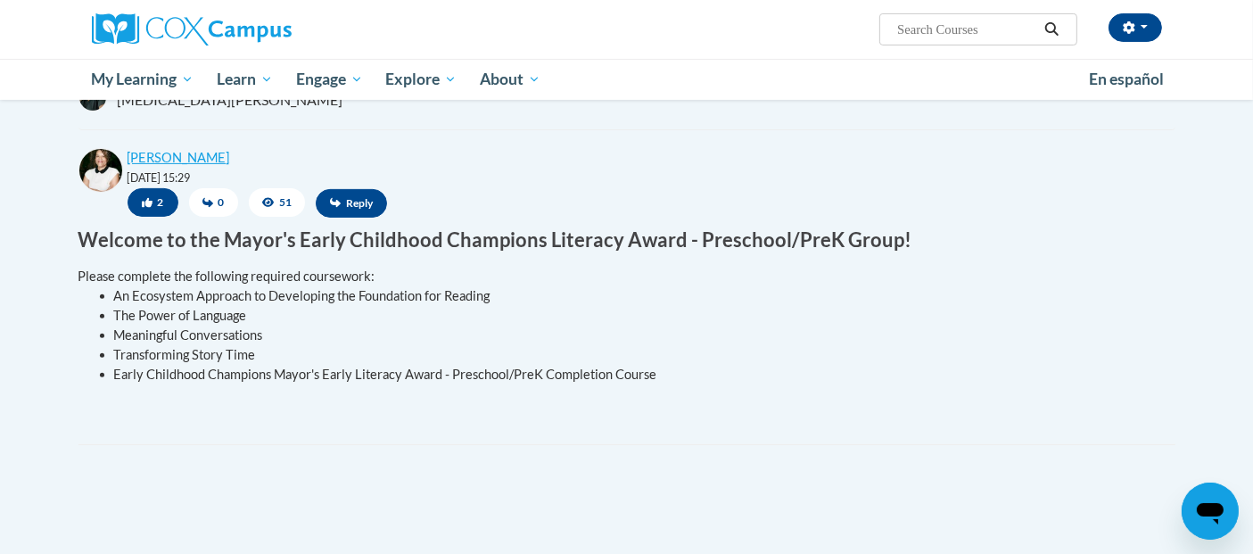
scroll to position [601, 0]
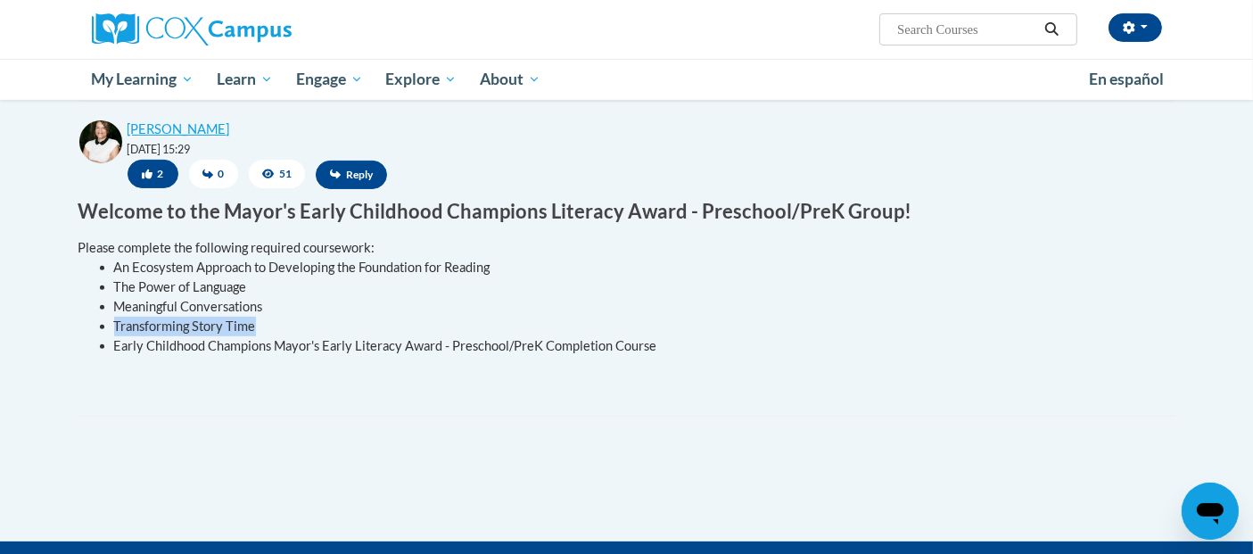
drag, startPoint x: 109, startPoint y: 320, endPoint x: 252, endPoint y: 322, distance: 142.7
click at [252, 322] on ul "An Ecosystem Approach to Developing the Foundation for Reading The Power of Lan…" at bounding box center [620, 307] width 1084 height 98
copy li "Transforming Story Time"
click at [905, 38] on input "Search..." at bounding box center [967, 29] width 143 height 21
paste input "Transforming Story Time"
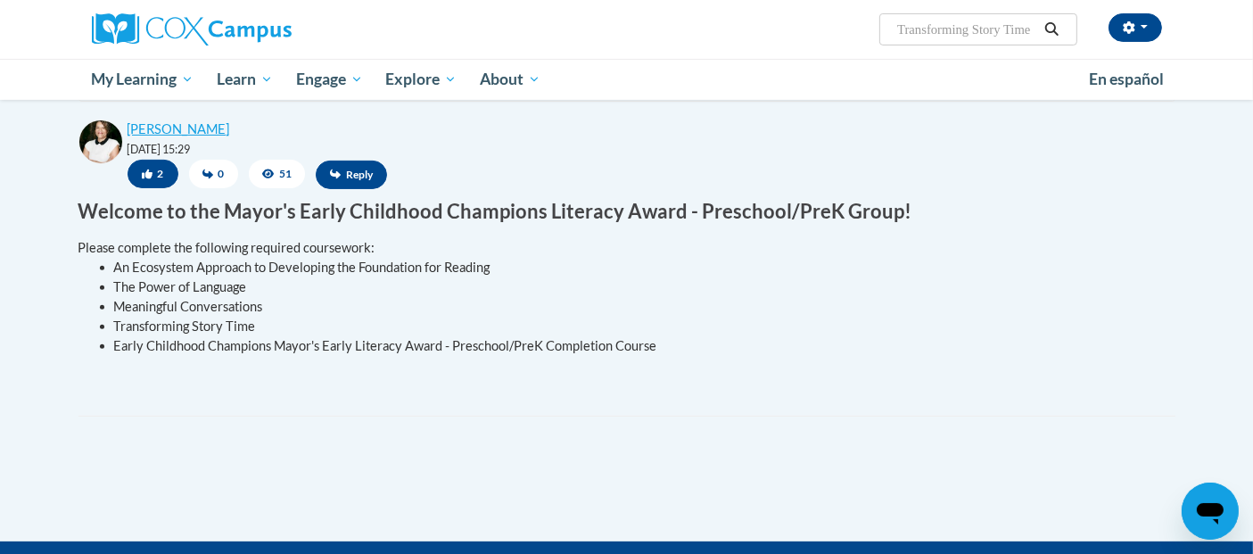
scroll to position [0, 2]
type input "Transforming Story Time"
click at [1054, 28] on icon "Search" at bounding box center [1052, 28] width 16 height 13
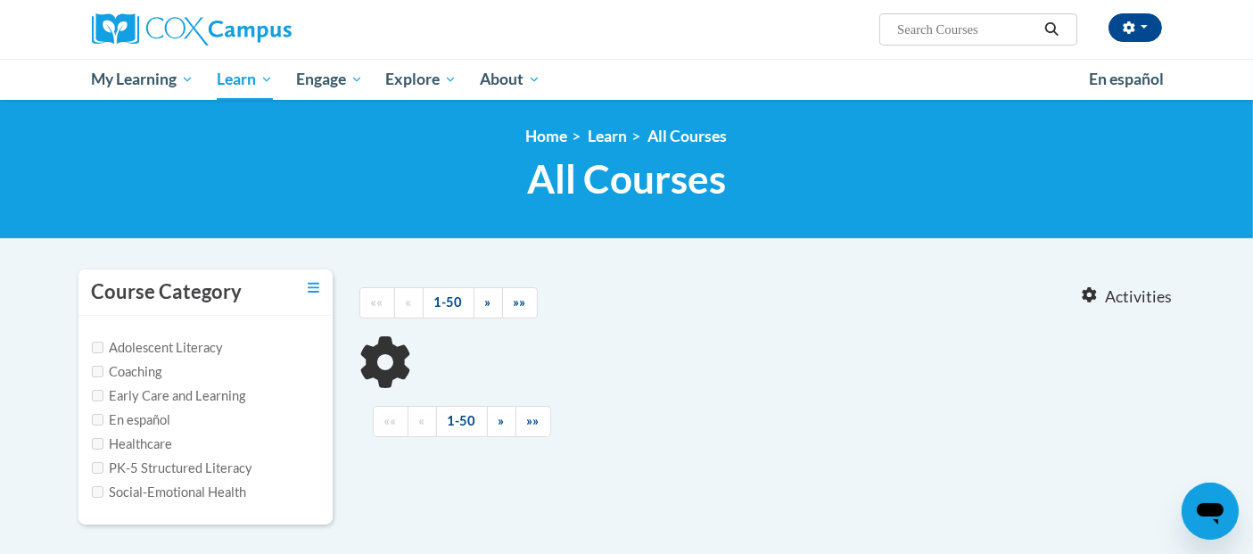
type input "Transforming Story Time"
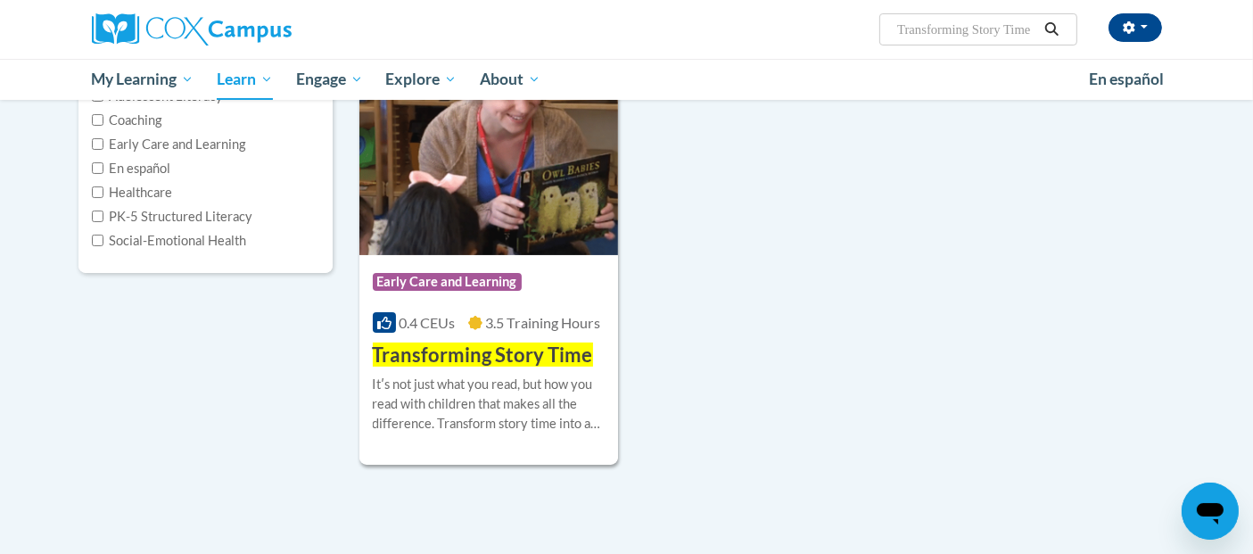
scroll to position [291, 0]
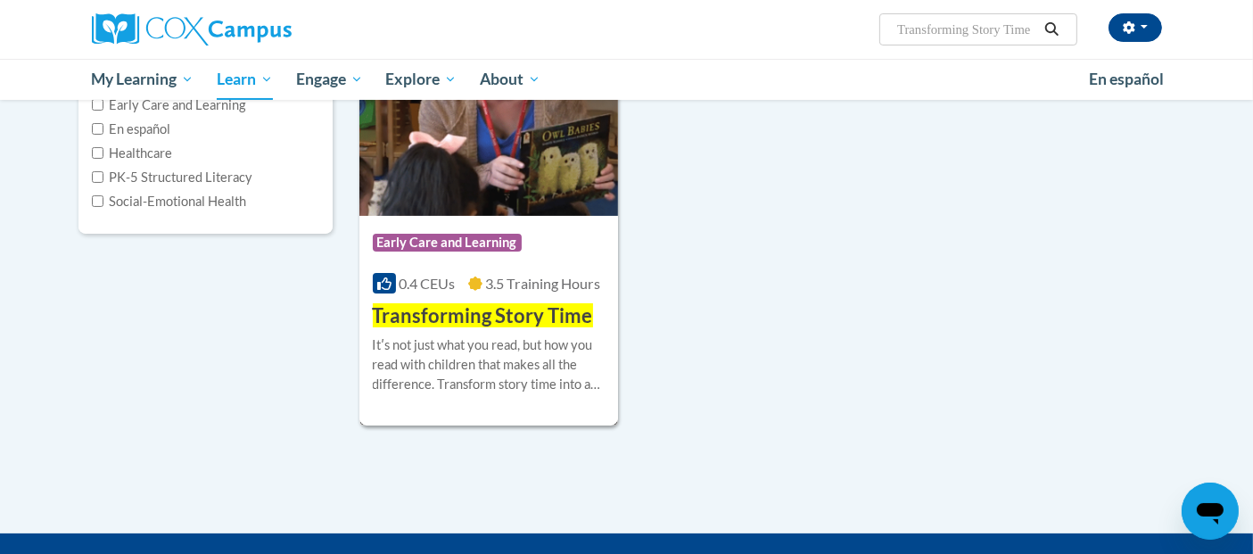
click at [523, 288] on span "3.5 Training Hours" at bounding box center [542, 283] width 115 height 17
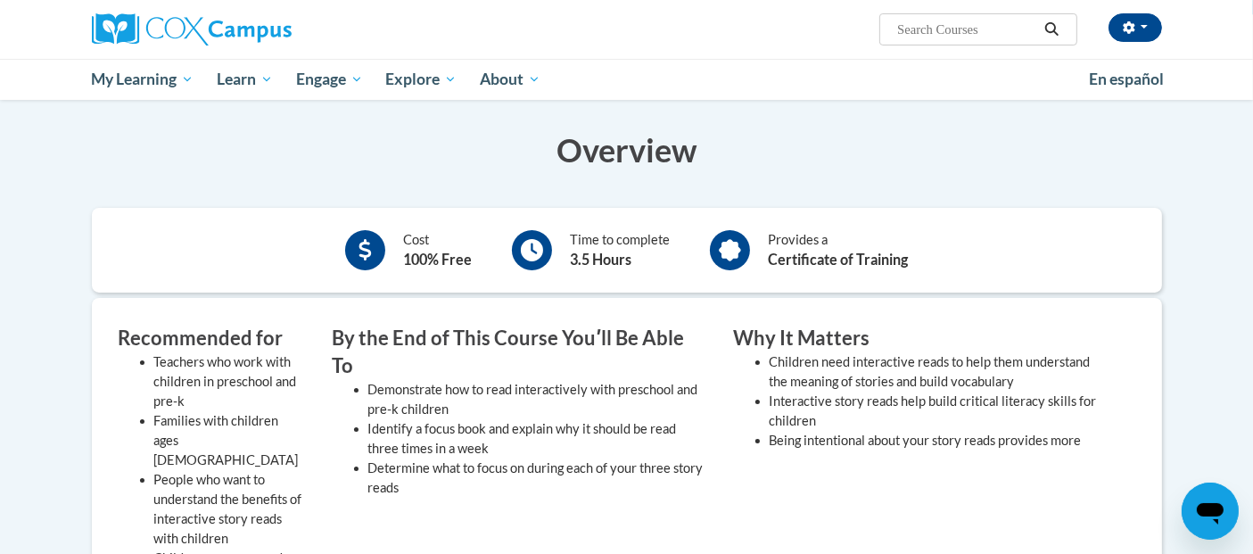
scroll to position [186, 0]
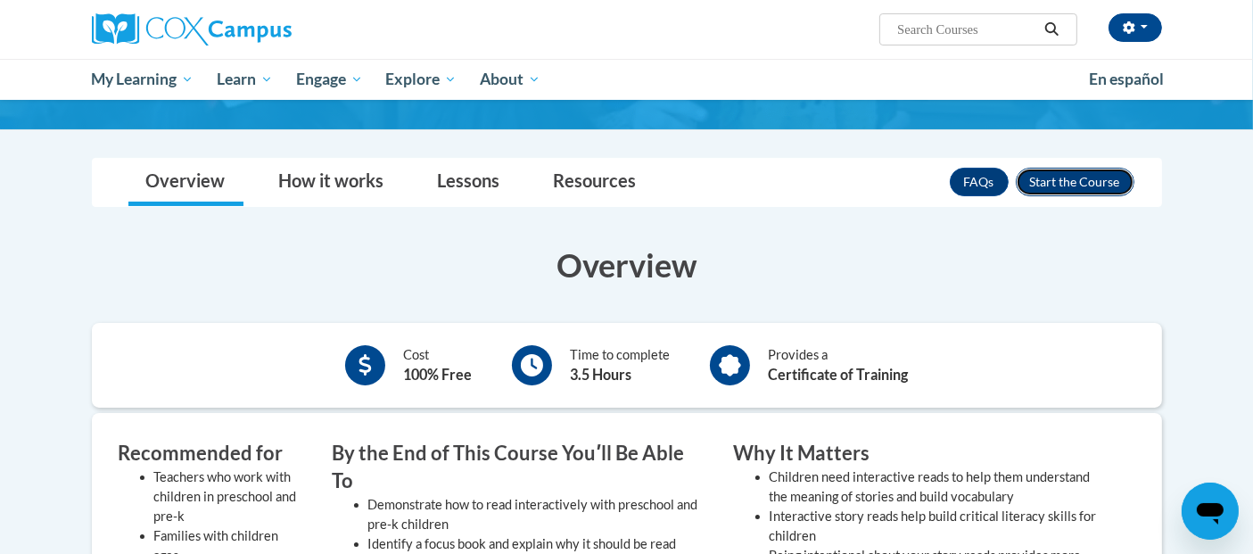
click at [1104, 168] on button "Enroll" at bounding box center [1075, 182] width 119 height 29
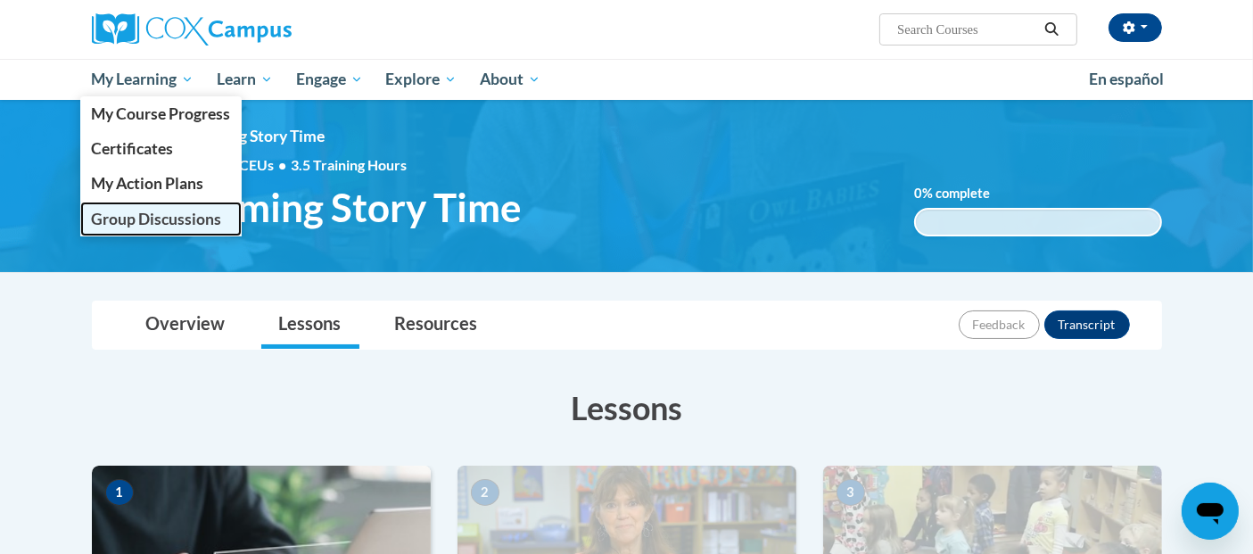
click at [175, 212] on span "Group Discussions" at bounding box center [156, 219] width 130 height 19
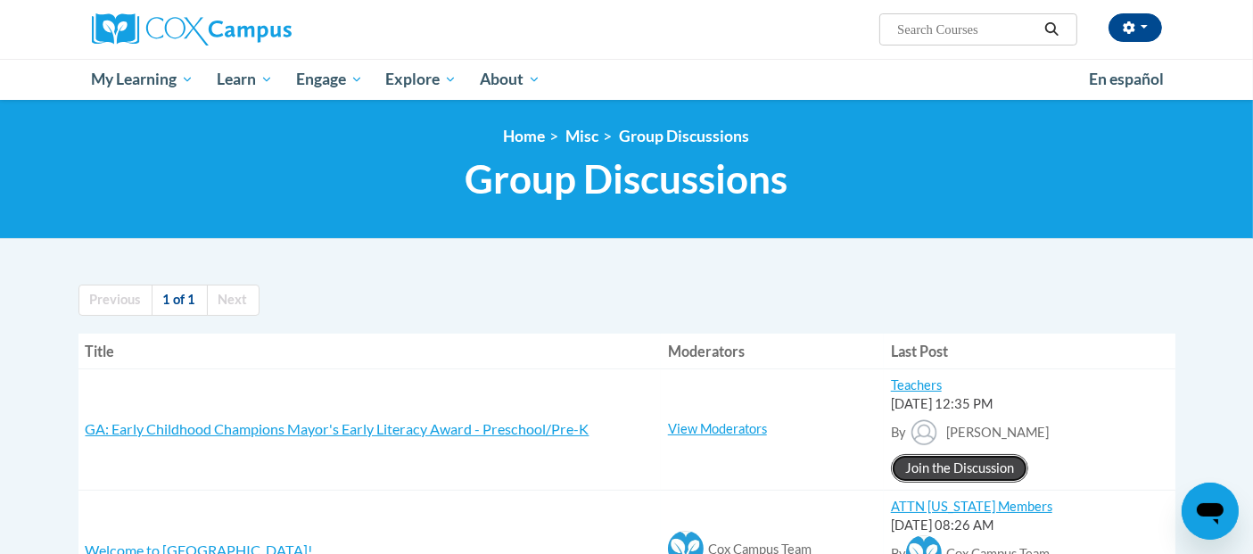
click at [914, 470] on link "Join the Discussion" at bounding box center [959, 468] width 137 height 29
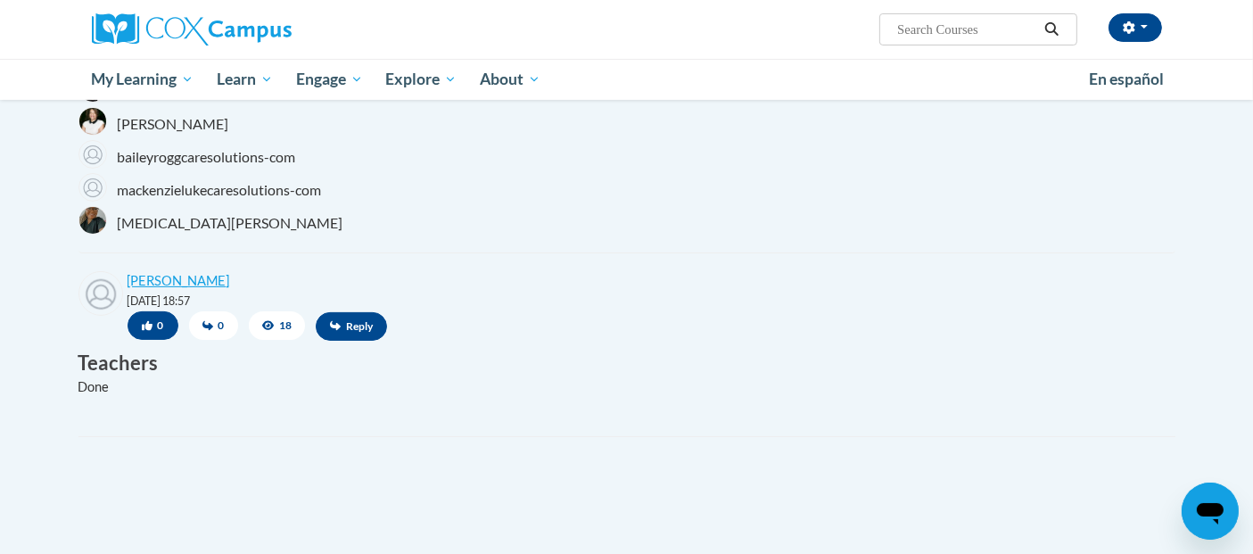
scroll to position [94, 0]
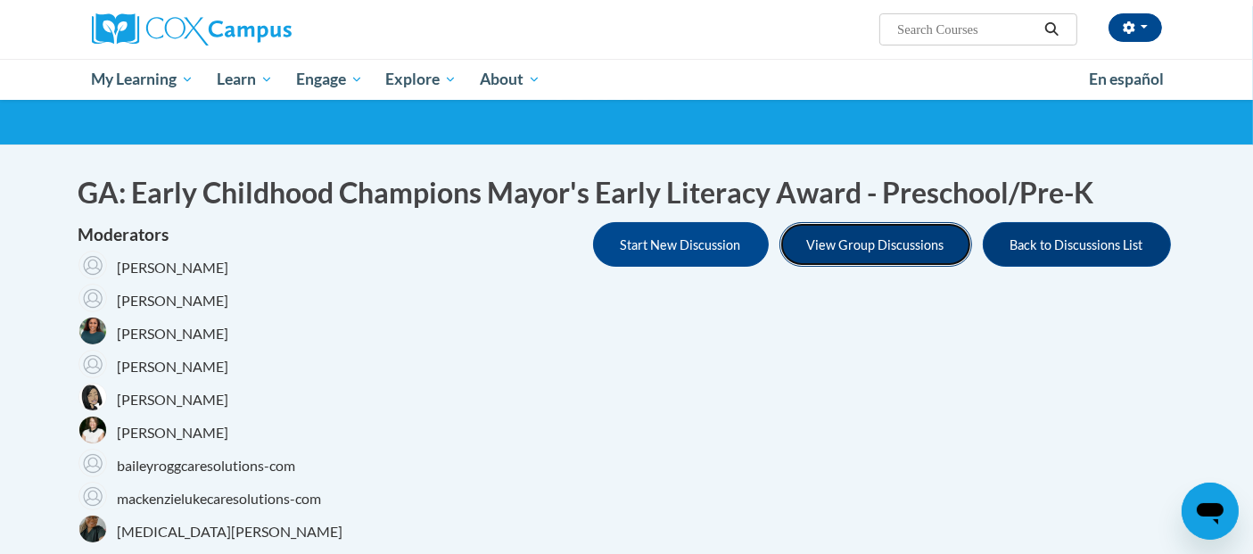
click at [917, 251] on button "View Group Discussions" at bounding box center [876, 244] width 193 height 45
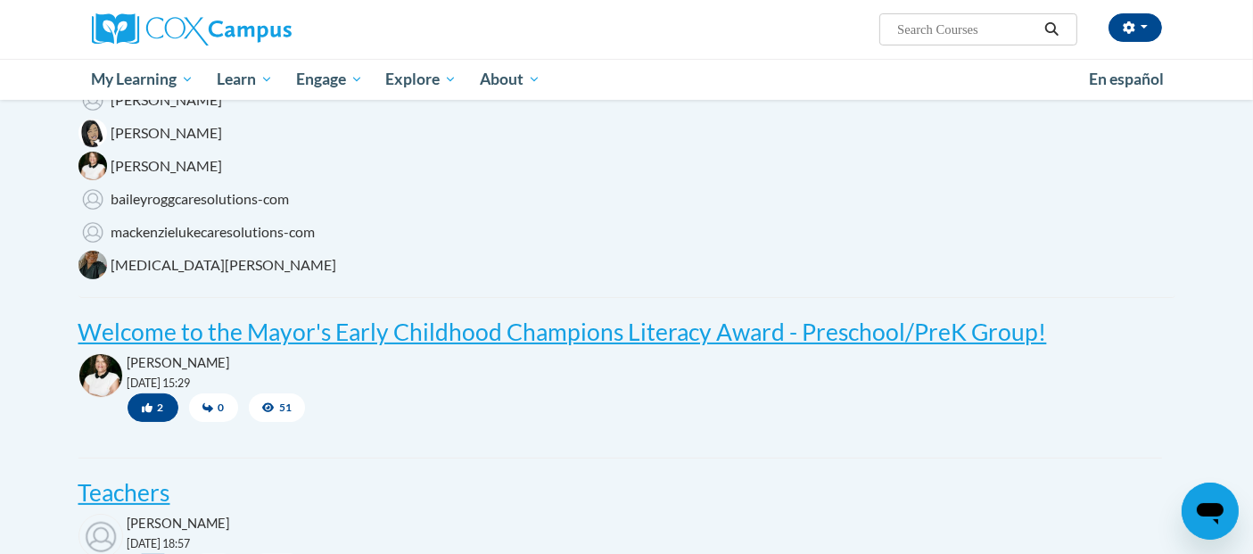
scroll to position [410, 0]
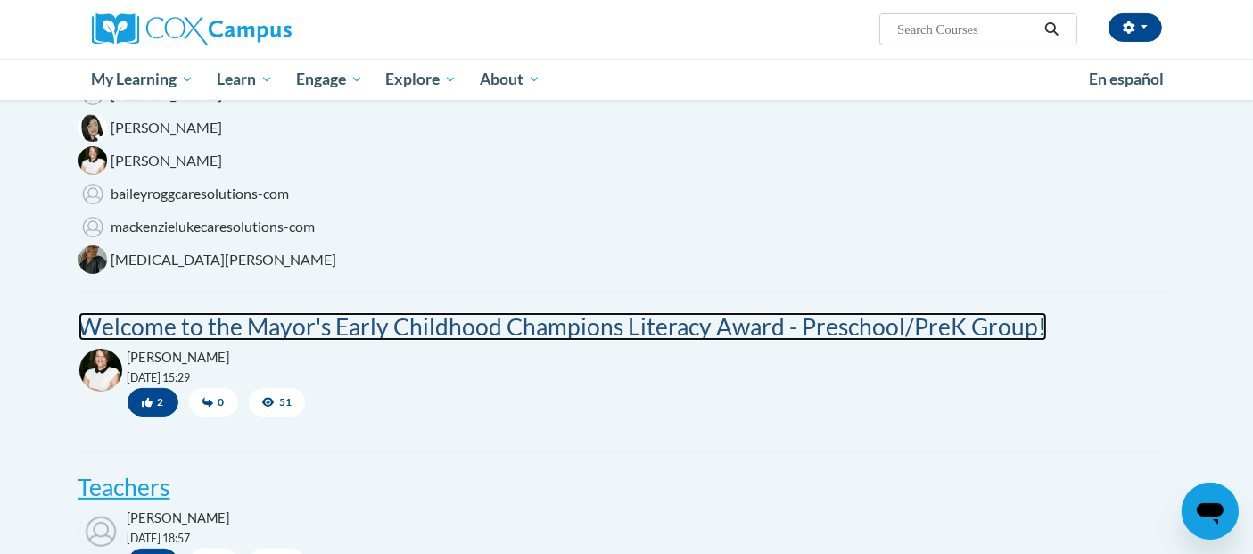
click at [1018, 335] on post "Welcome to the Mayor's Early Childhood Champions Literacy Award - Preschool/Pre…" at bounding box center [562, 326] width 969 height 29
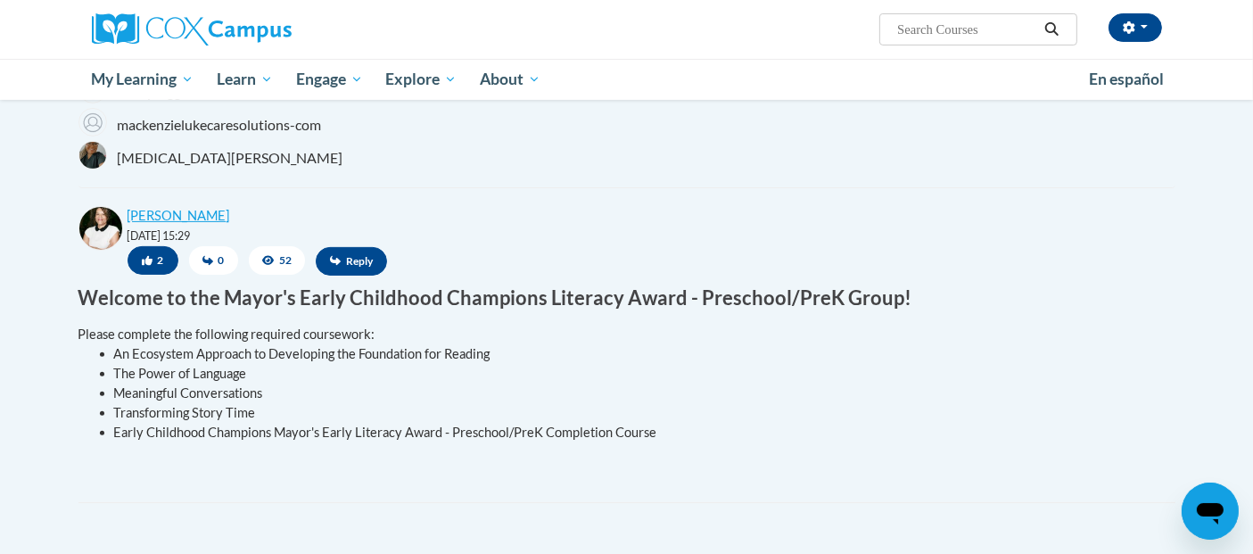
scroll to position [527, 0]
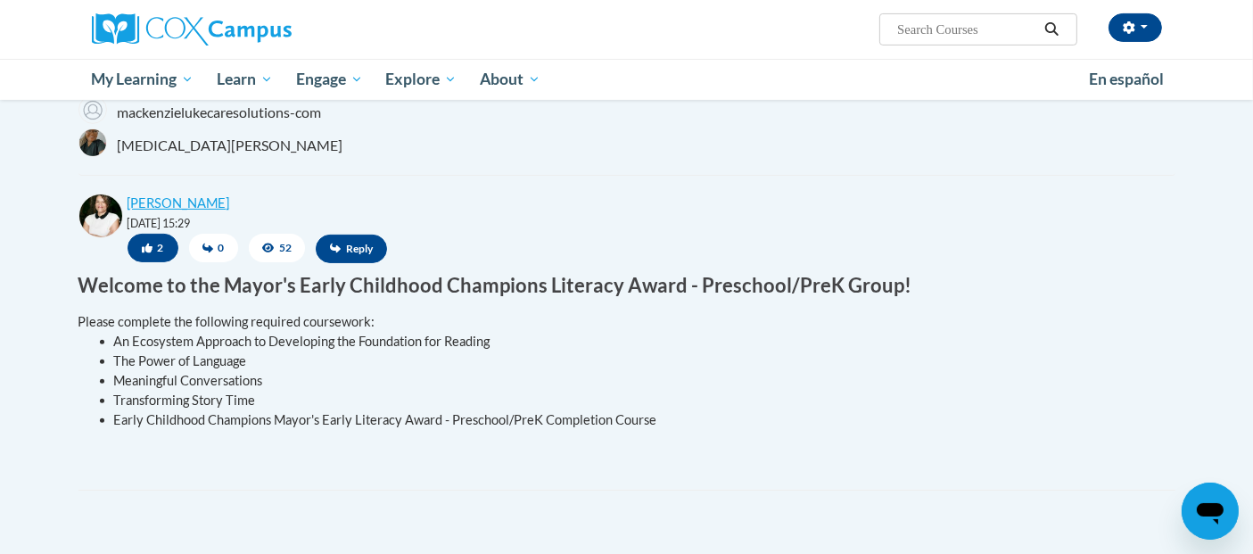
drag, startPoint x: 113, startPoint y: 412, endPoint x: 114, endPoint y: 424, distance: 11.6
click at [114, 424] on li "Early Childhood Champions Mayor's Early Literacy Award - Preschool/PreK Complet…" at bounding box center [638, 420] width 1048 height 20
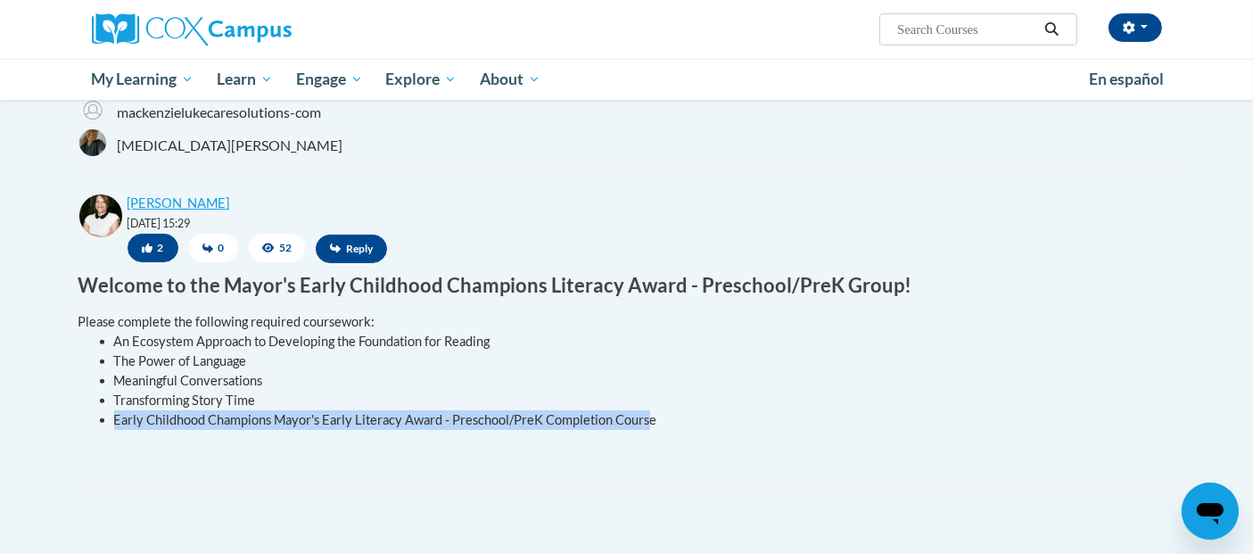
drag, startPoint x: 114, startPoint y: 424, endPoint x: 654, endPoint y: 423, distance: 539.7
click at [654, 423] on li "Early Childhood Champions Mayor's Early Literacy Award - Preschool/PreK Complet…" at bounding box center [638, 420] width 1048 height 20
copy li "Early Childhood Champions Mayor's Early Literacy Award - Preschool/PreK Complet…"
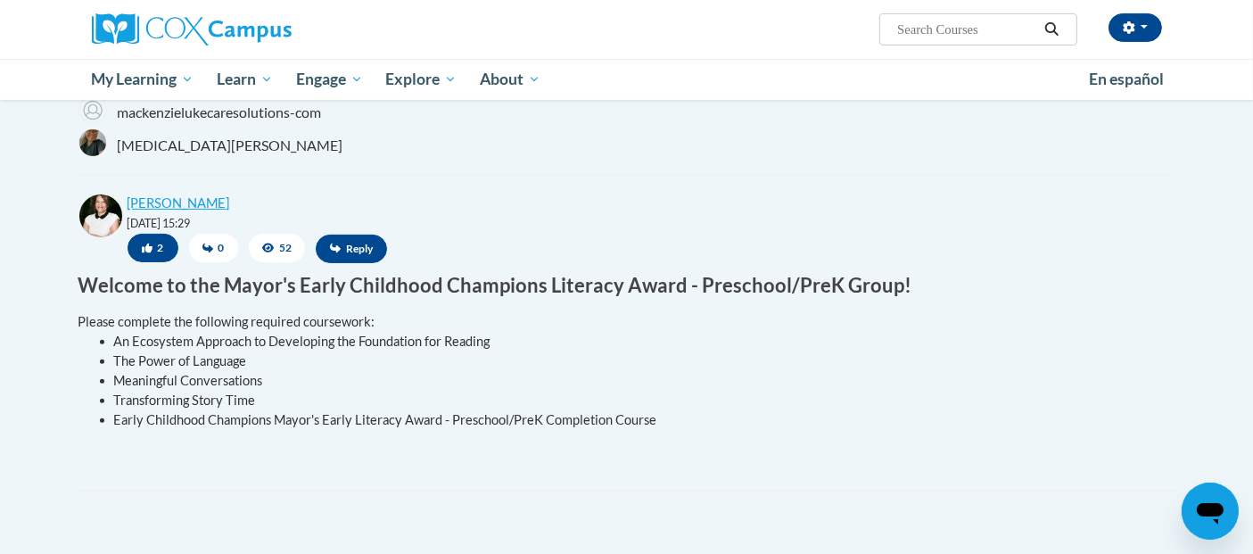
click at [911, 20] on input "Search..." at bounding box center [967, 29] width 143 height 21
paste input "Early Childhood Champions Mayor's Early Literacy Award - Preschool/PreK Complet…"
type input "Early Childhood Champions Mayor's Early Literacy Award - Preschool/PreK Complet…"
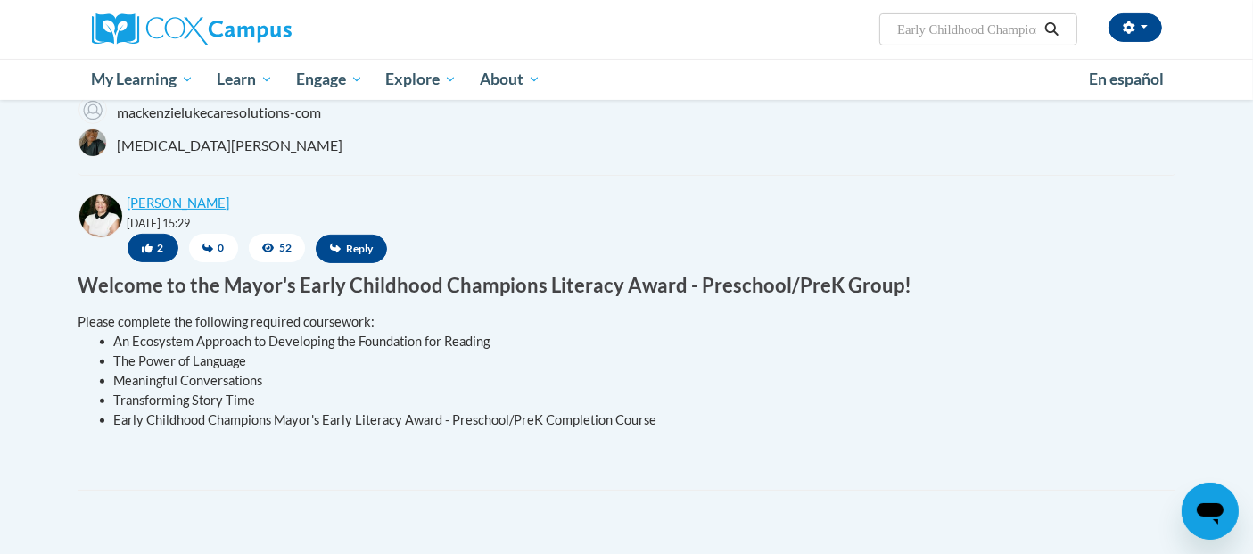
click at [1054, 28] on icon "Search" at bounding box center [1052, 28] width 16 height 13
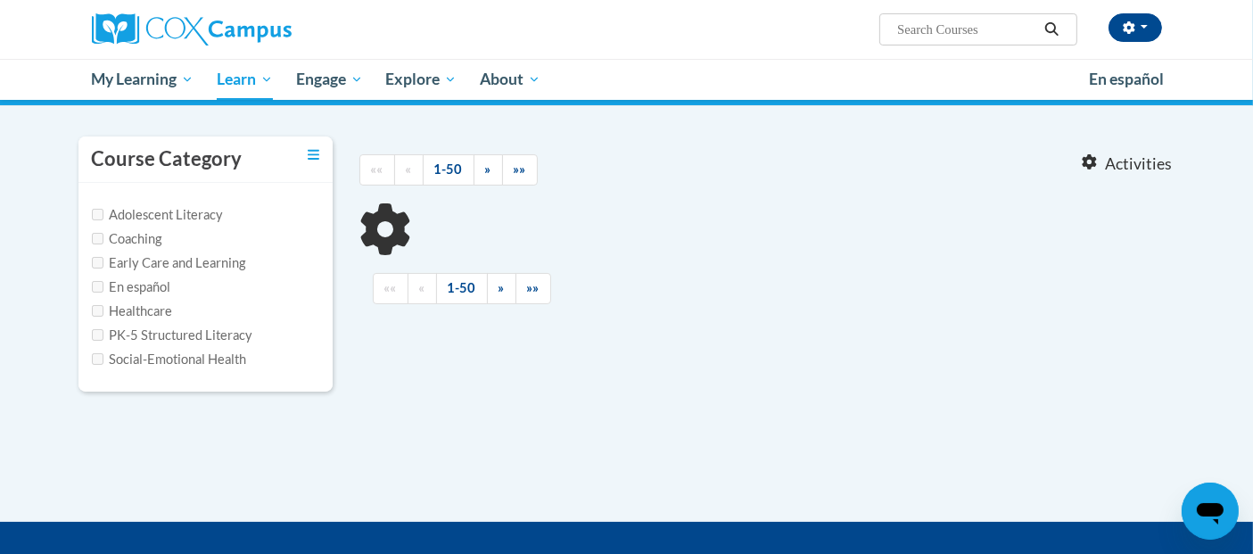
scroll to position [147, 0]
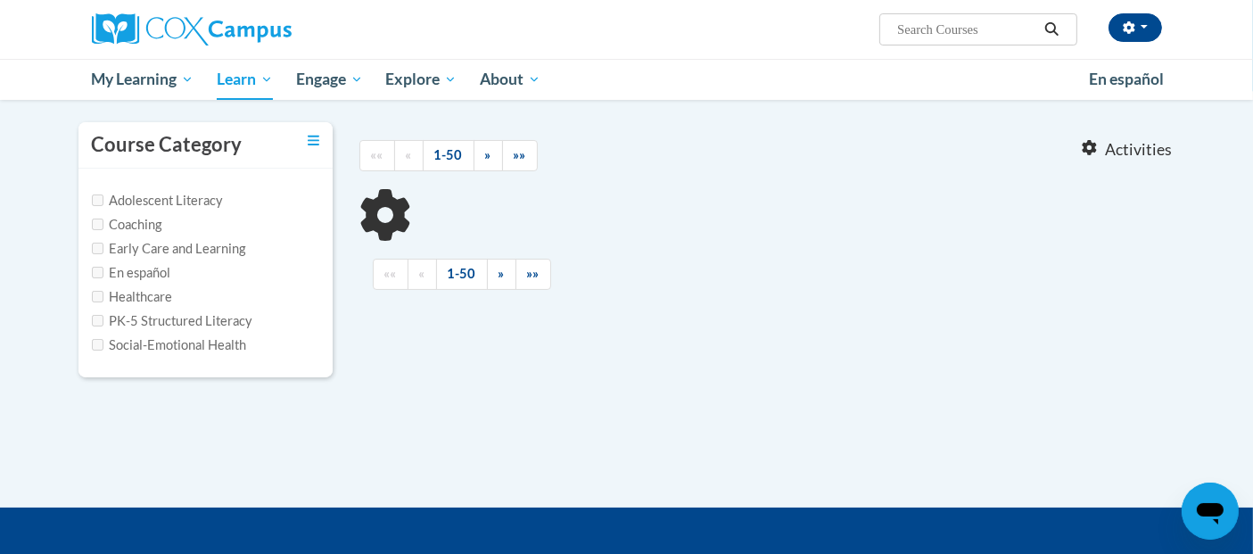
type input "Early Childhood Champions Mayor's Early Literacy Award - Preschool/PreK Complet…"
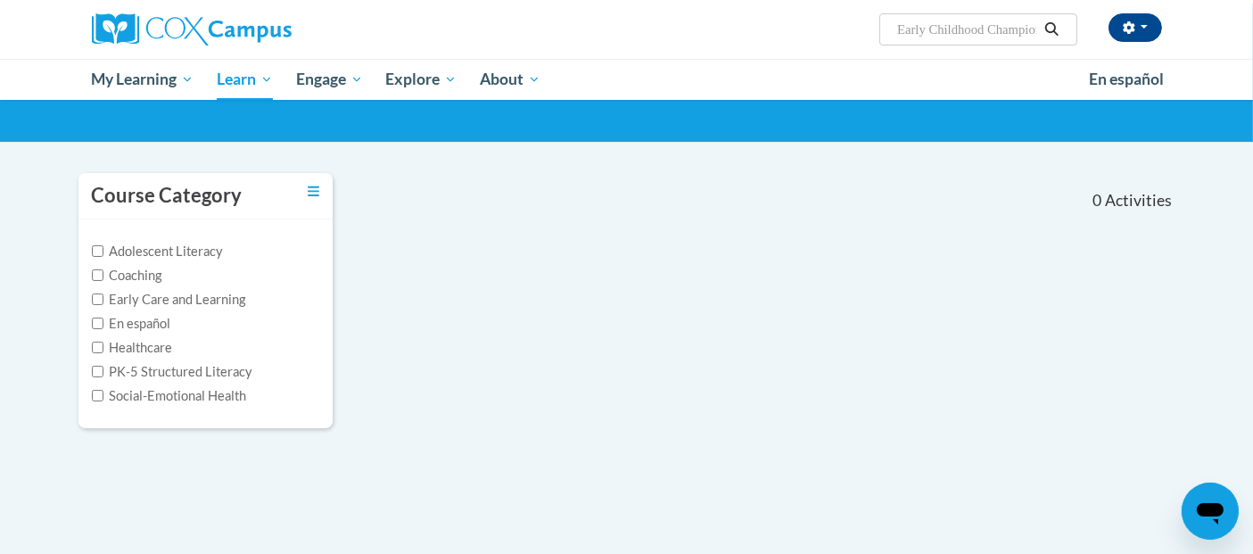
scroll to position [0, 0]
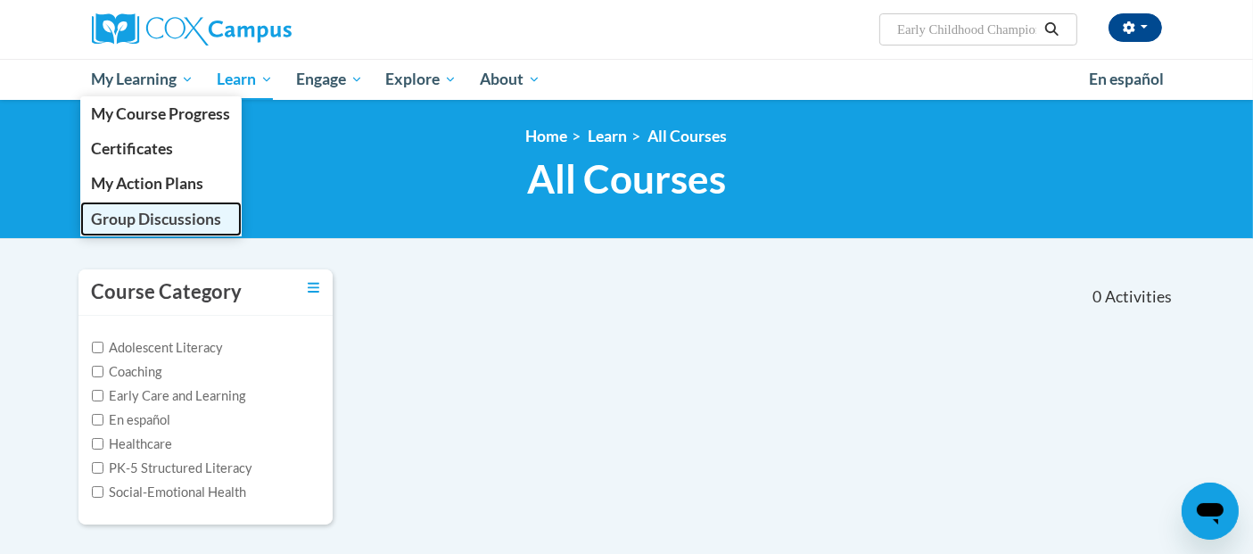
click at [193, 215] on span "Group Discussions" at bounding box center [156, 219] width 130 height 19
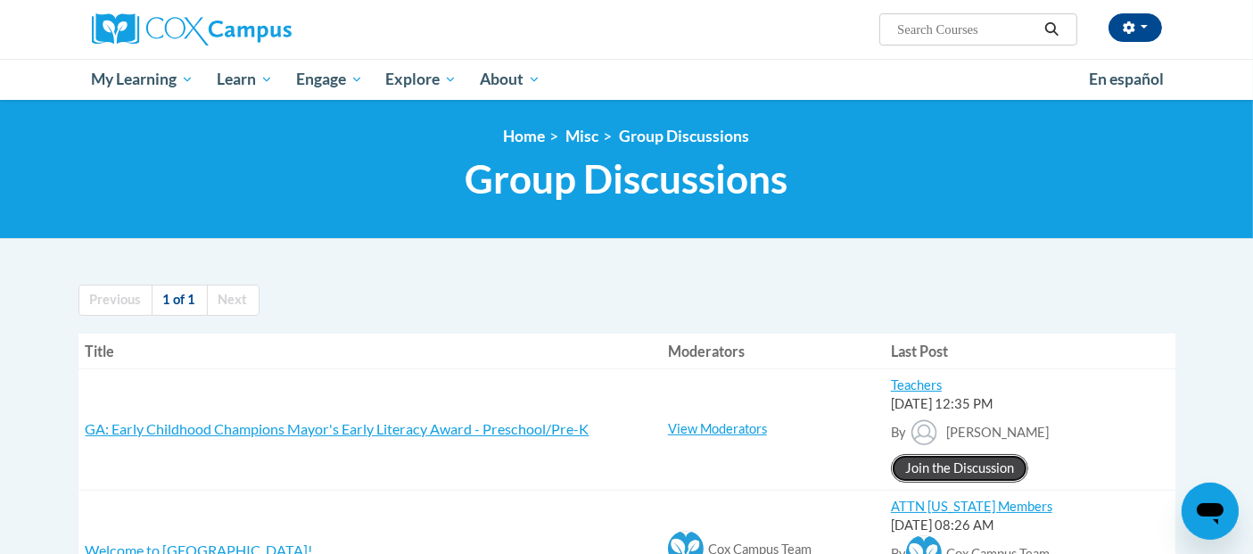
click at [921, 478] on link "Join the Discussion" at bounding box center [959, 468] width 137 height 29
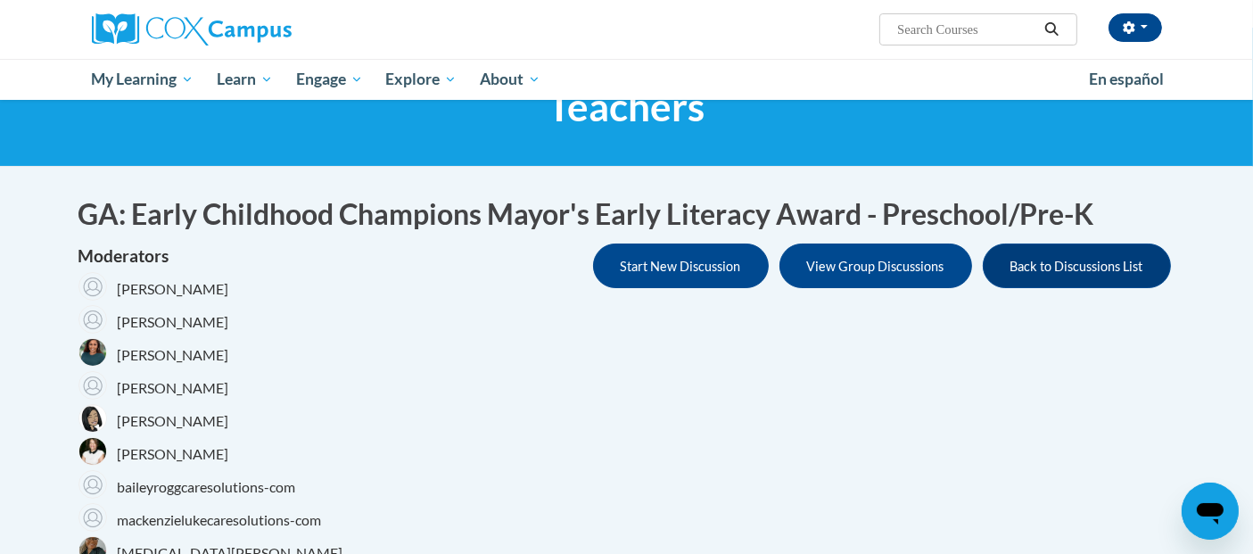
scroll to position [78, 0]
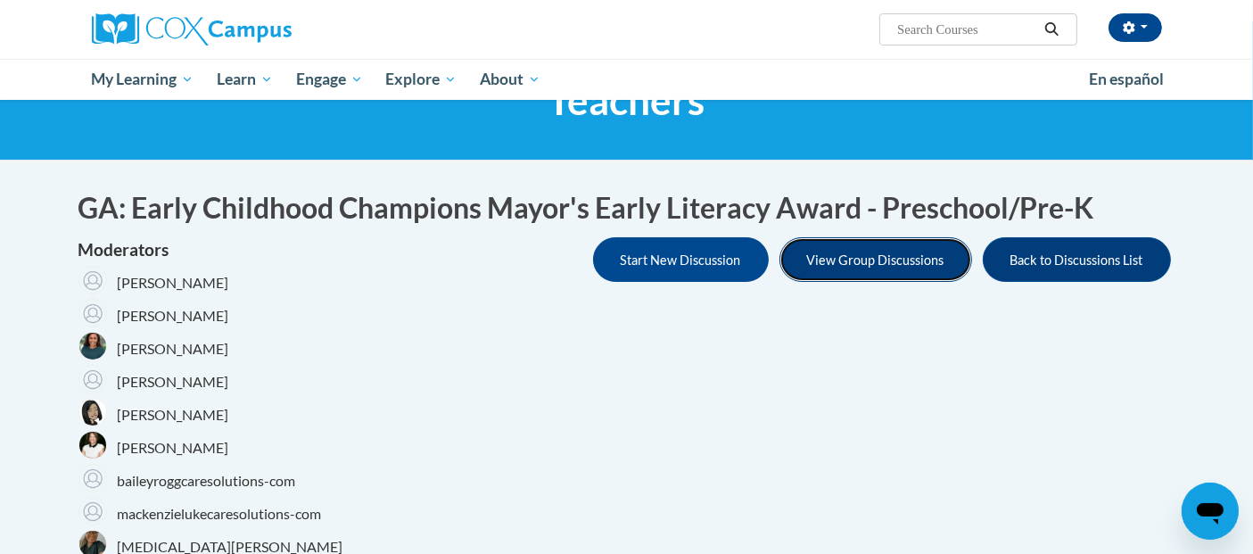
click at [918, 268] on button "View Group Discussions" at bounding box center [876, 259] width 193 height 45
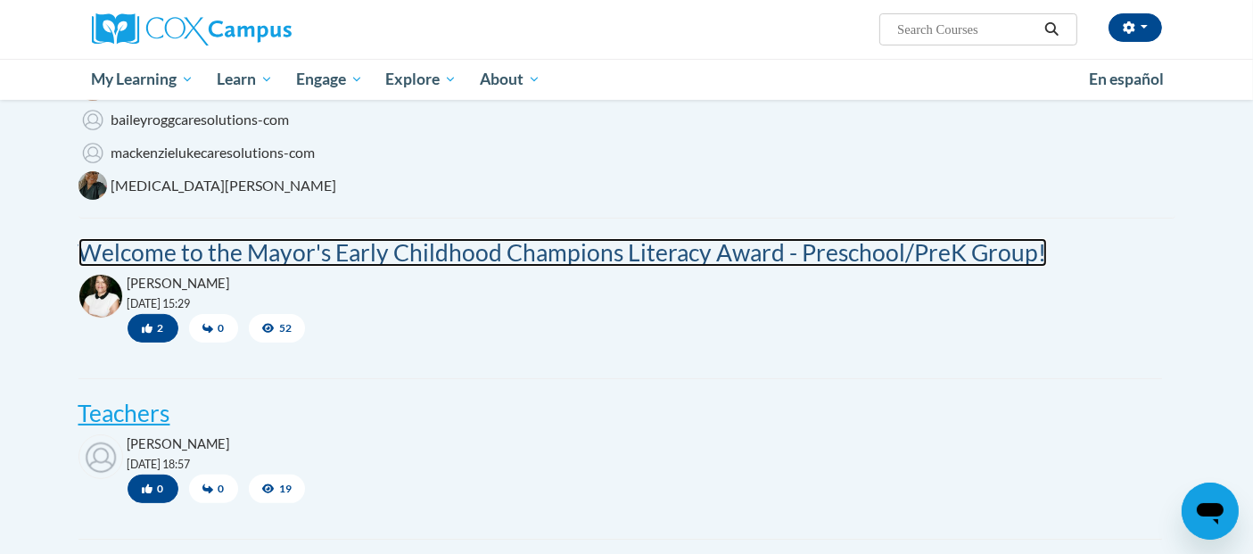
click at [911, 256] on post "Welcome to the Mayor's Early Childhood Champions Literacy Award - Preschool/Pre…" at bounding box center [562, 252] width 969 height 29
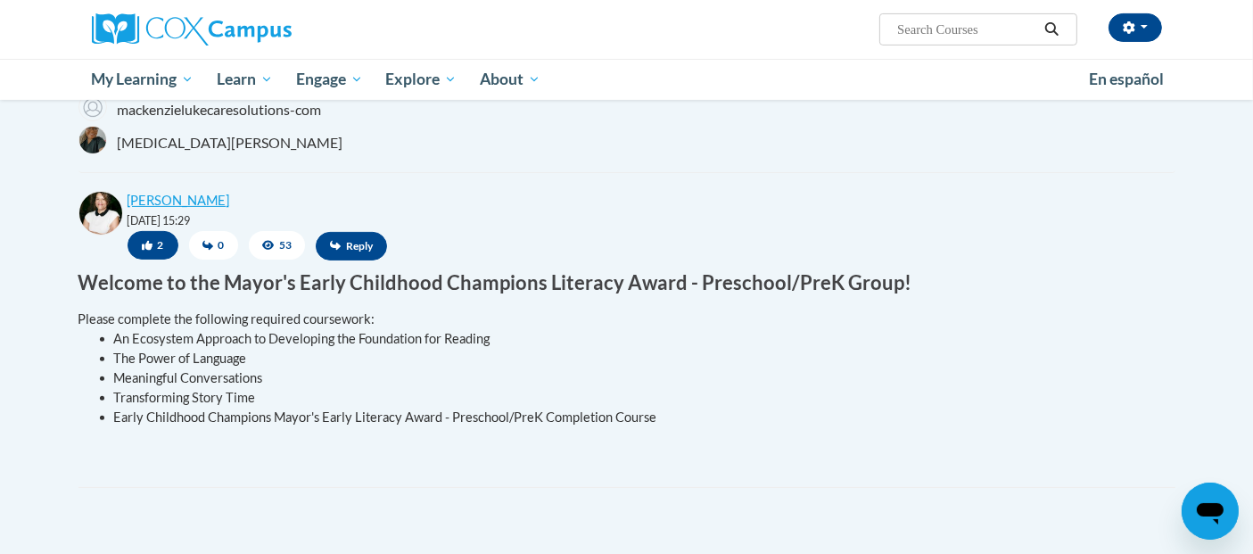
scroll to position [556, 0]
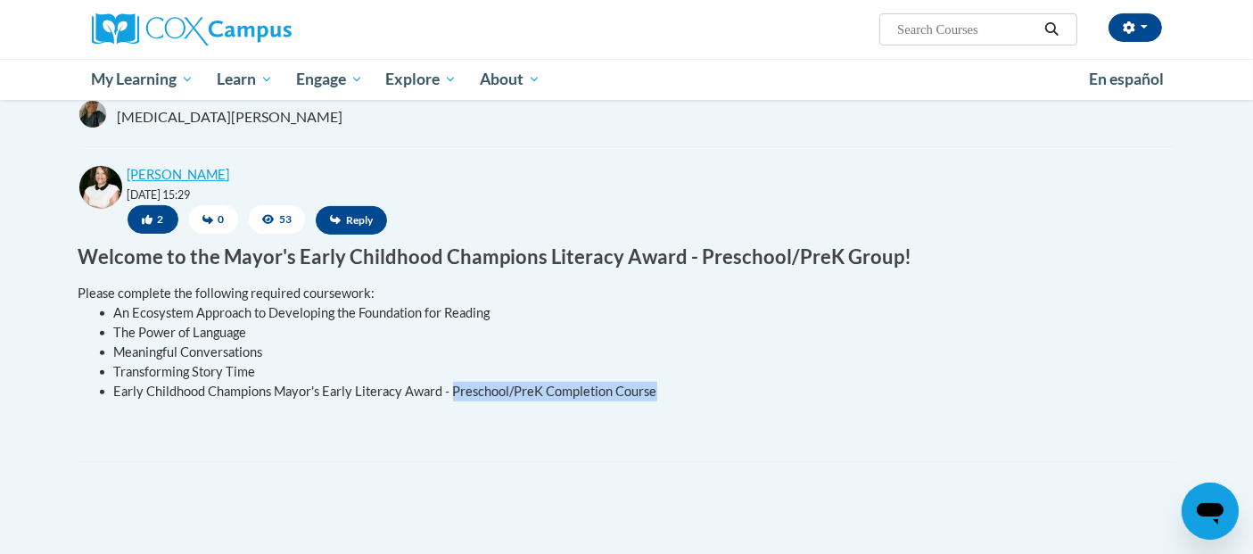
drag, startPoint x: 450, startPoint y: 391, endPoint x: 665, endPoint y: 396, distance: 214.2
click at [665, 396] on li "Early Childhood Champions Mayor's Early Literacy Award - Preschool/PreK Complet…" at bounding box center [638, 392] width 1048 height 20
copy li "Preschool/PreK Completion Course"
click at [914, 21] on input "Search..." at bounding box center [967, 29] width 143 height 21
paste input "Preschool/PreK Completion Course"
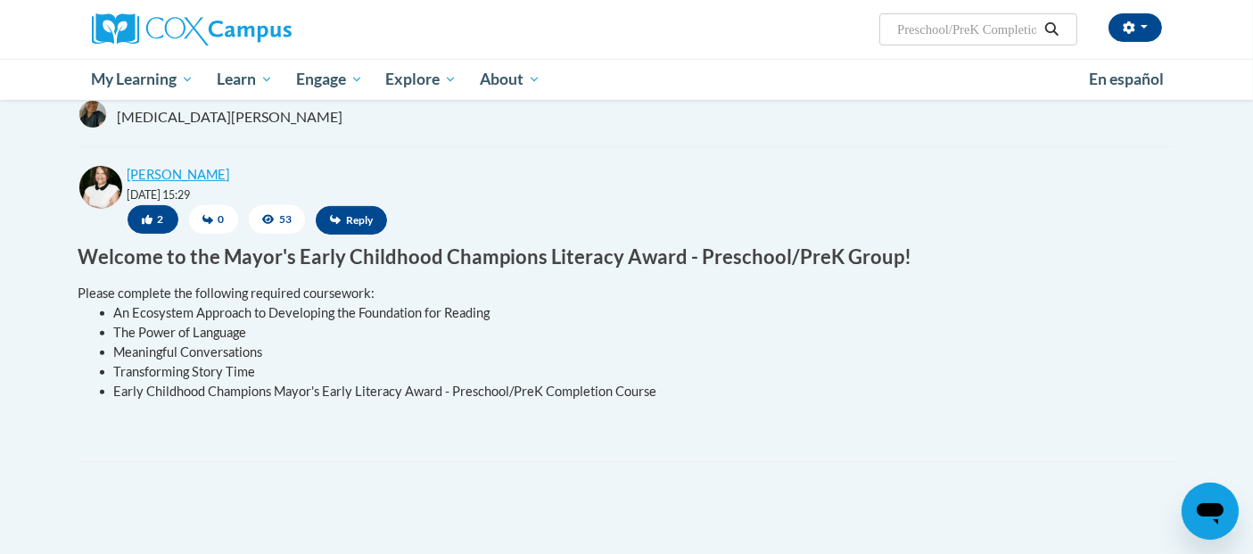
scroll to position [0, 59]
type input "Preschool/PreK Completion Course"
click at [1053, 34] on icon "Search" at bounding box center [1052, 28] width 16 height 13
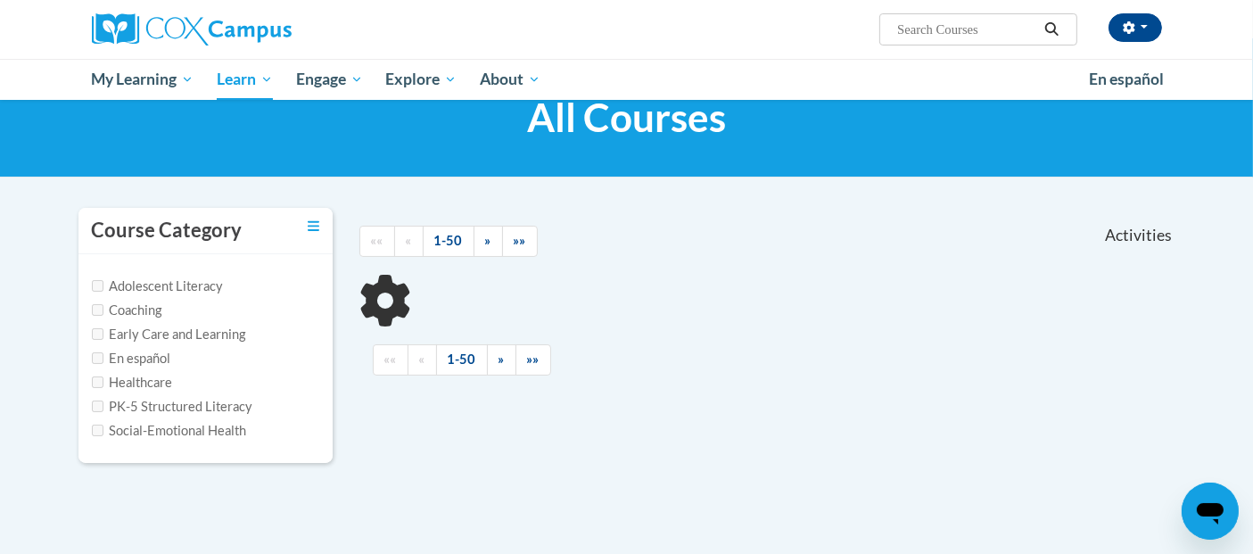
scroll to position [65, 0]
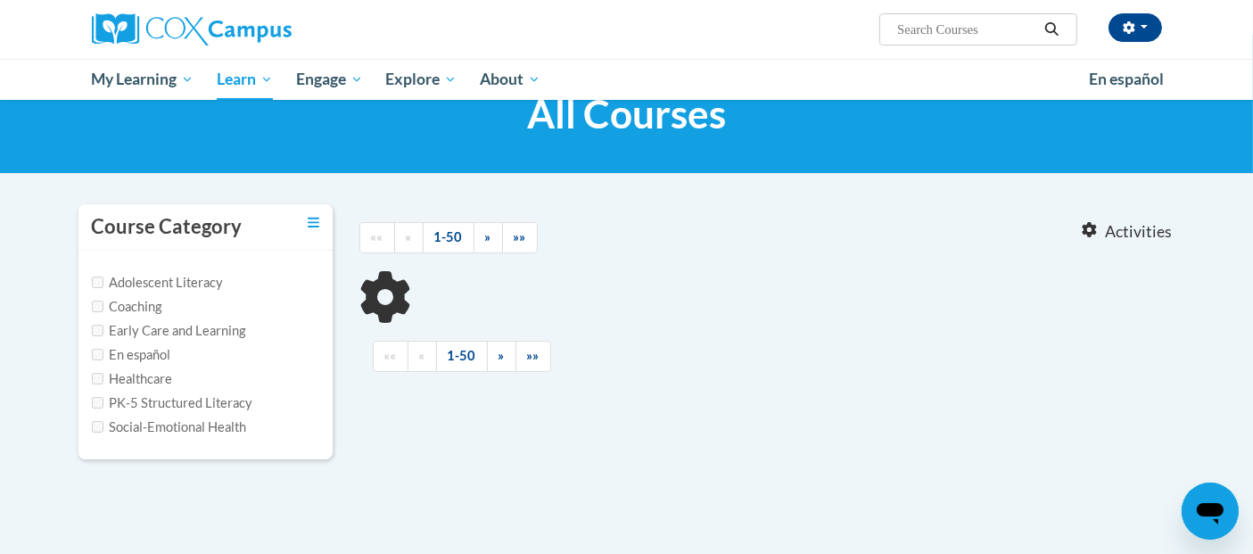
type input "Preschool/PreK Completion Course"
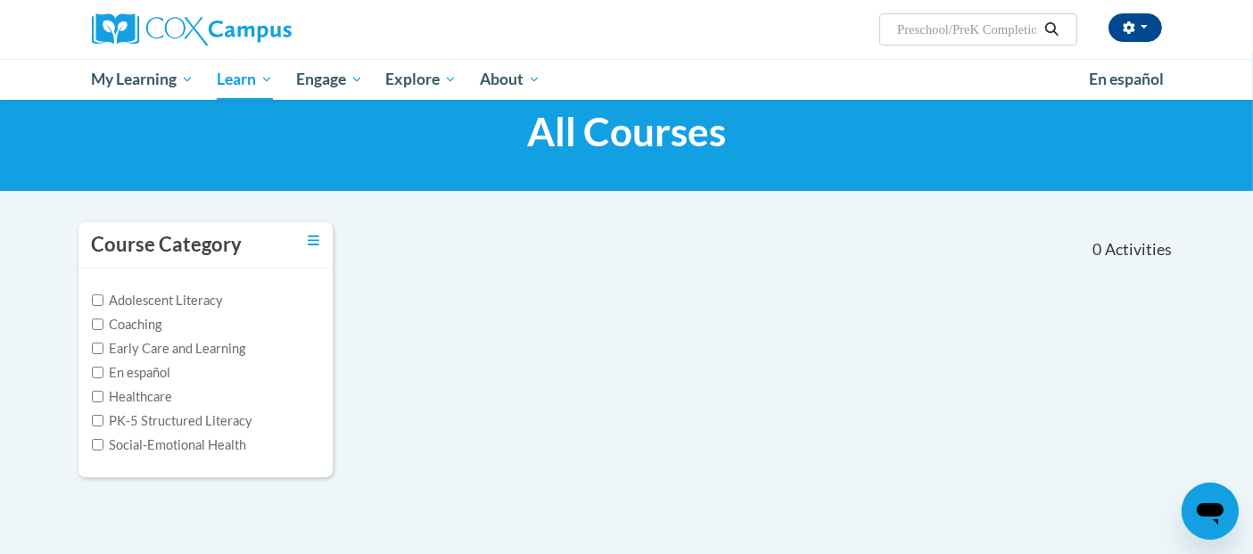
scroll to position [45, 0]
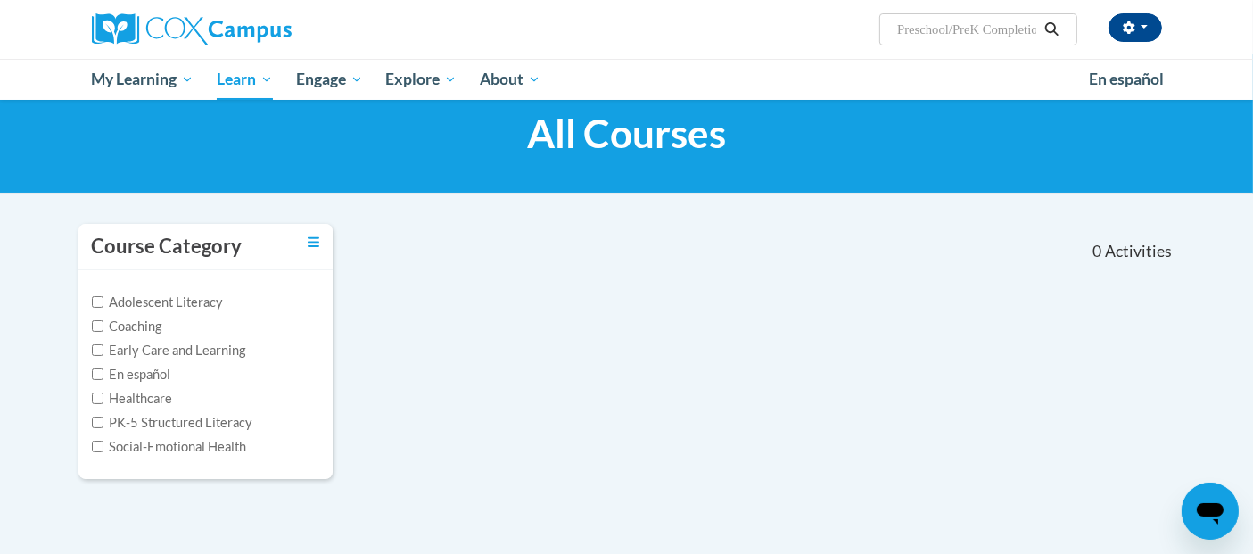
click at [174, 345] on label "Early Care and Learning" at bounding box center [169, 351] width 154 height 20
click at [103, 345] on input "Early Care and Learning" at bounding box center [98, 350] width 12 height 12
checkbox input "true"
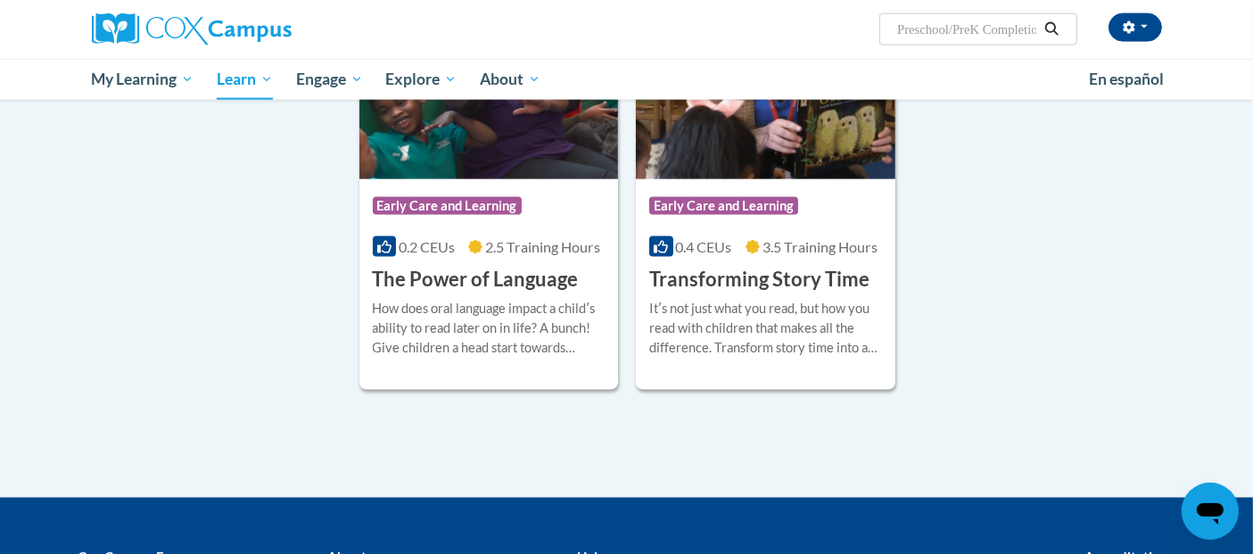
scroll to position [2722, 0]
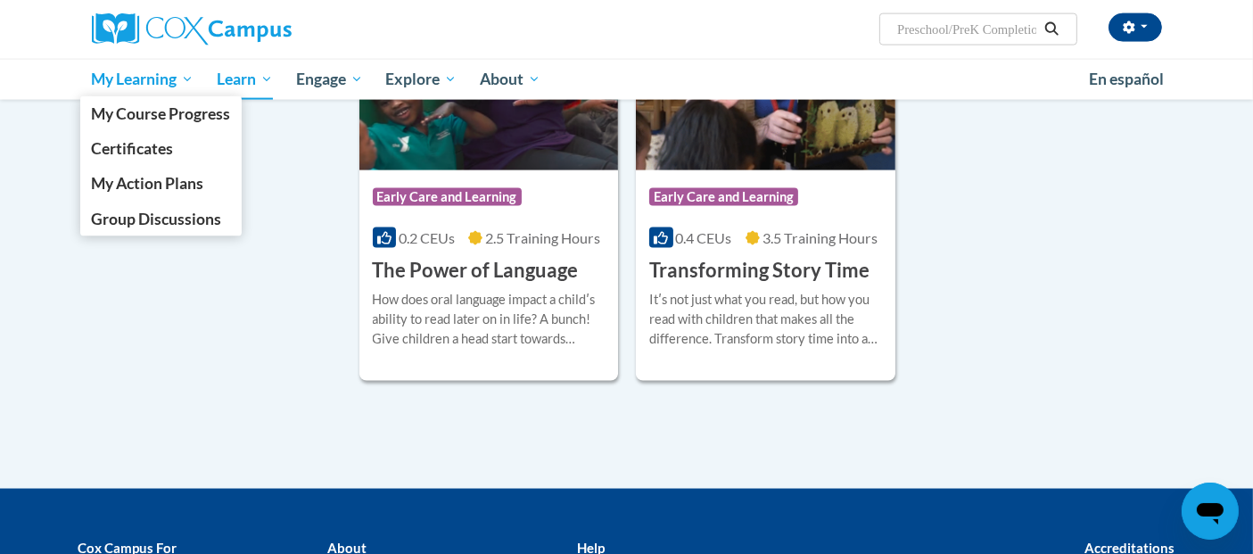
click at [174, 69] on span "My Learning" at bounding box center [142, 79] width 103 height 21
click at [160, 113] on span "My Course Progress" at bounding box center [160, 113] width 139 height 19
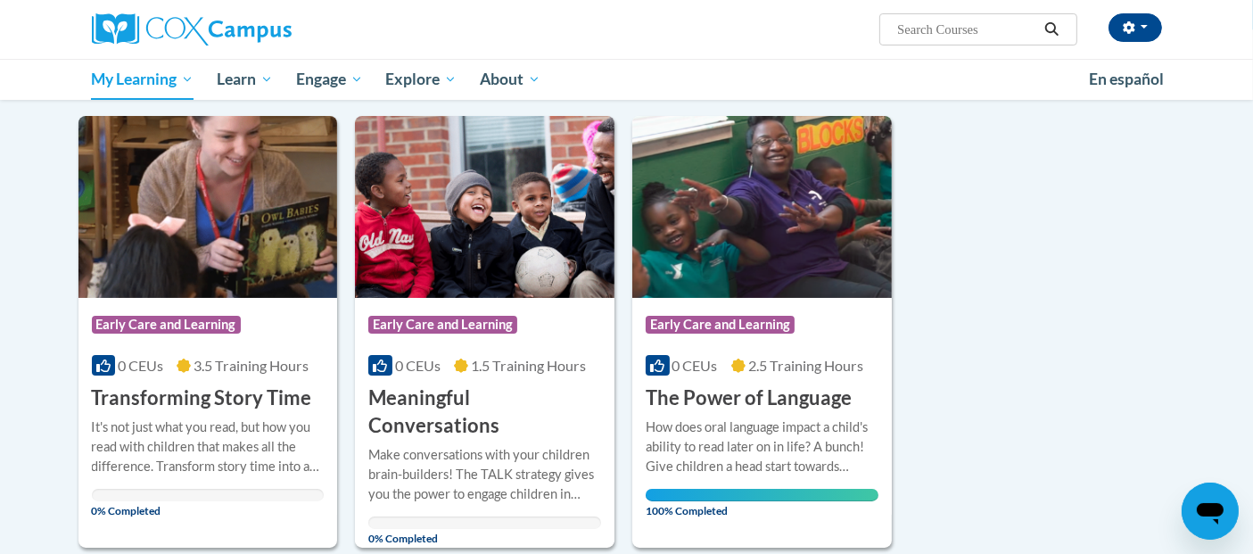
scroll to position [201, 0]
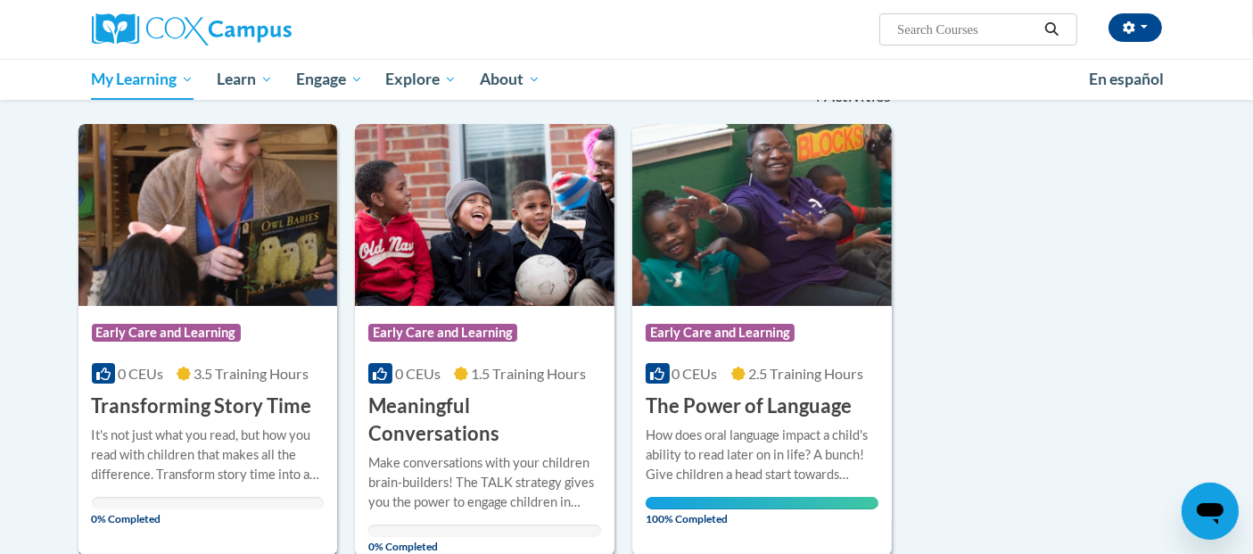
click at [254, 248] on img at bounding box center [208, 215] width 260 height 182
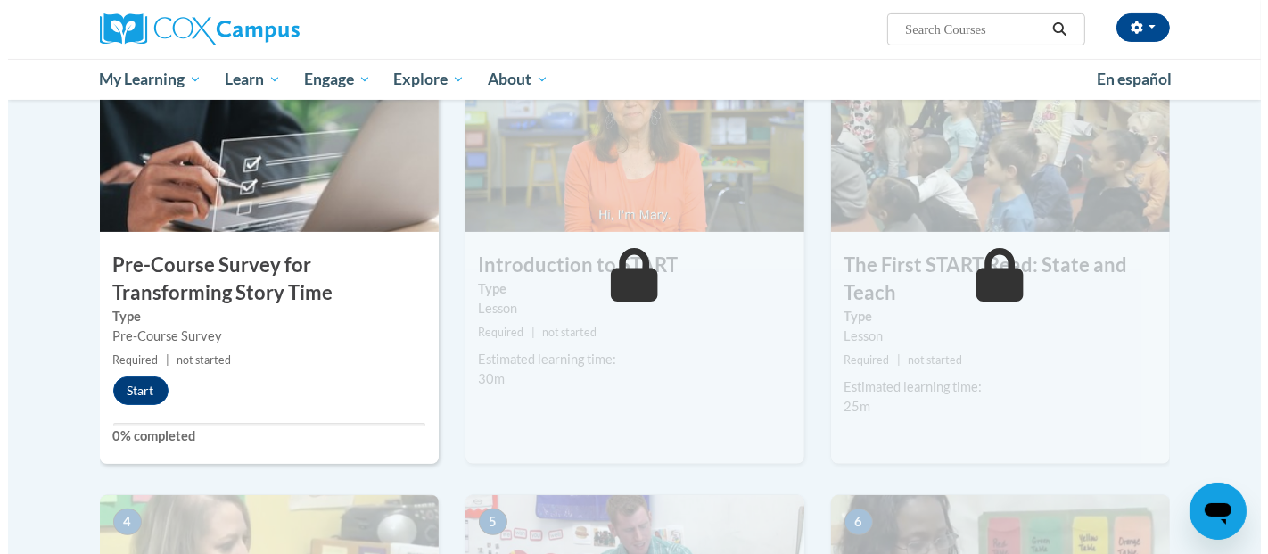
scroll to position [384, 0]
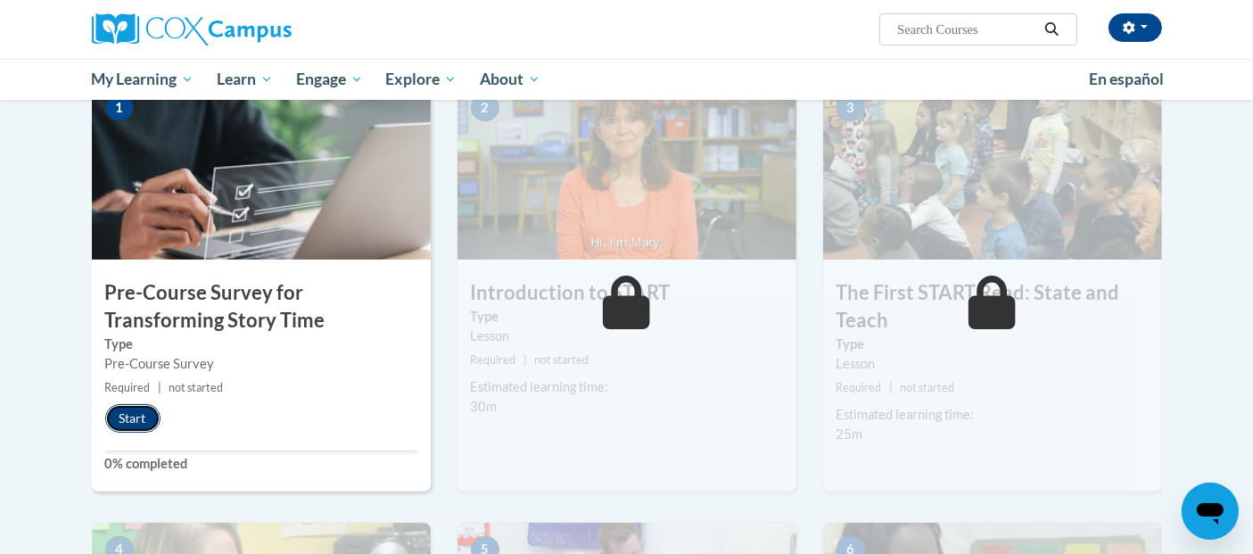
click at [136, 415] on button "Start" at bounding box center [132, 418] width 55 height 29
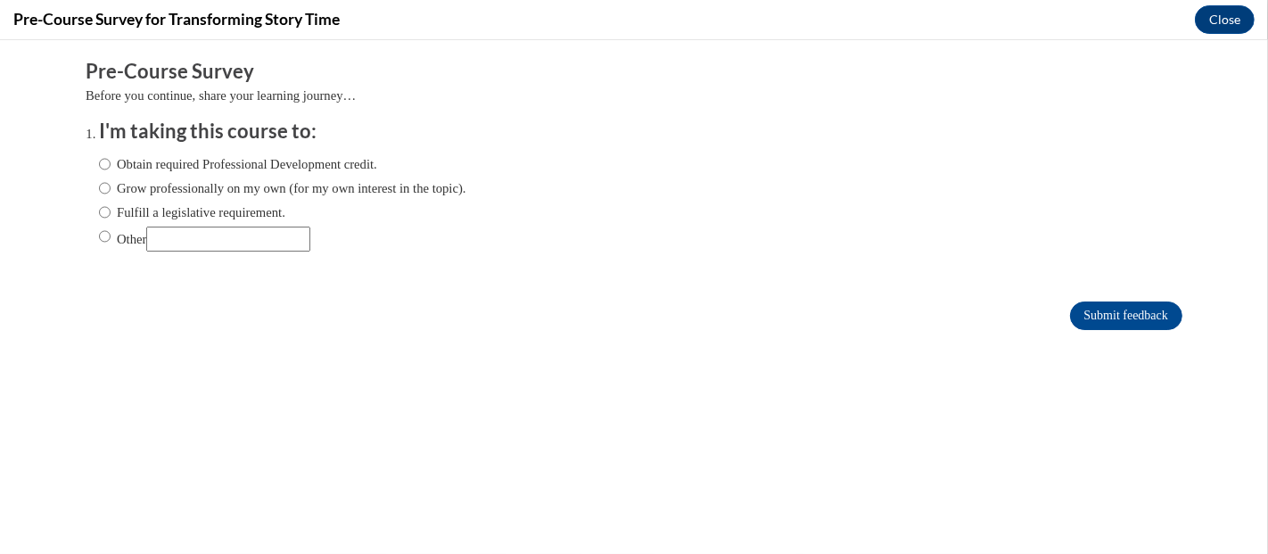
scroll to position [0, 0]
click at [139, 186] on label "Grow professionally on my own (for my own interest in the topic)." at bounding box center [283, 188] width 368 height 20
click at [111, 186] on input "Grow professionally on my own (for my own interest in the topic)." at bounding box center [105, 188] width 12 height 20
radio input "true"
click at [1075, 305] on input "Submit feedback" at bounding box center [1126, 316] width 112 height 29
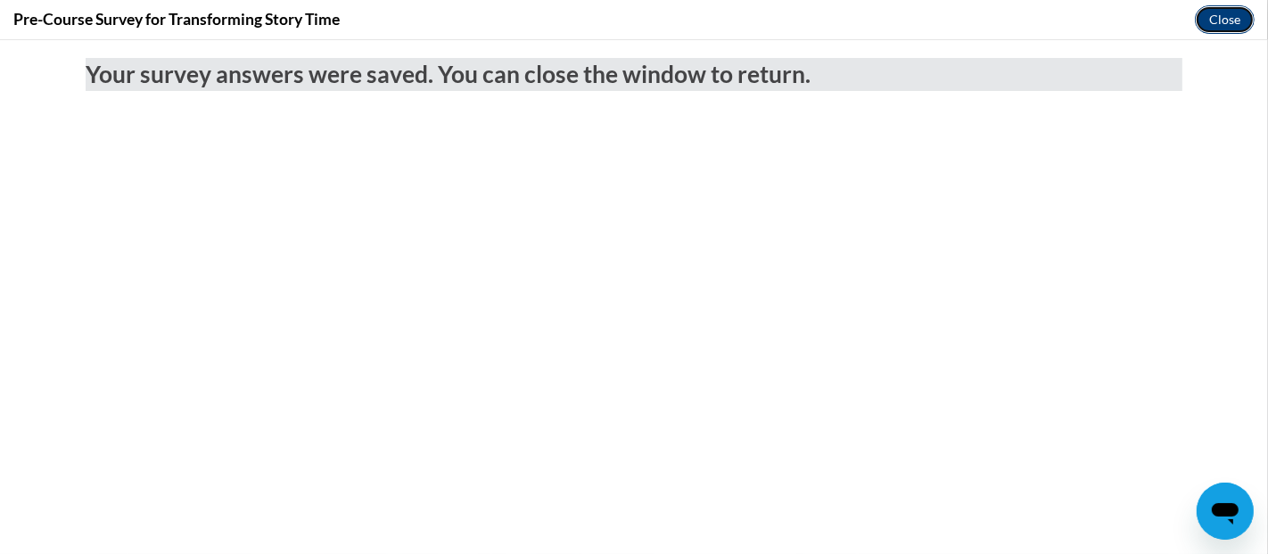
click at [1235, 21] on button "Close" at bounding box center [1225, 19] width 60 height 29
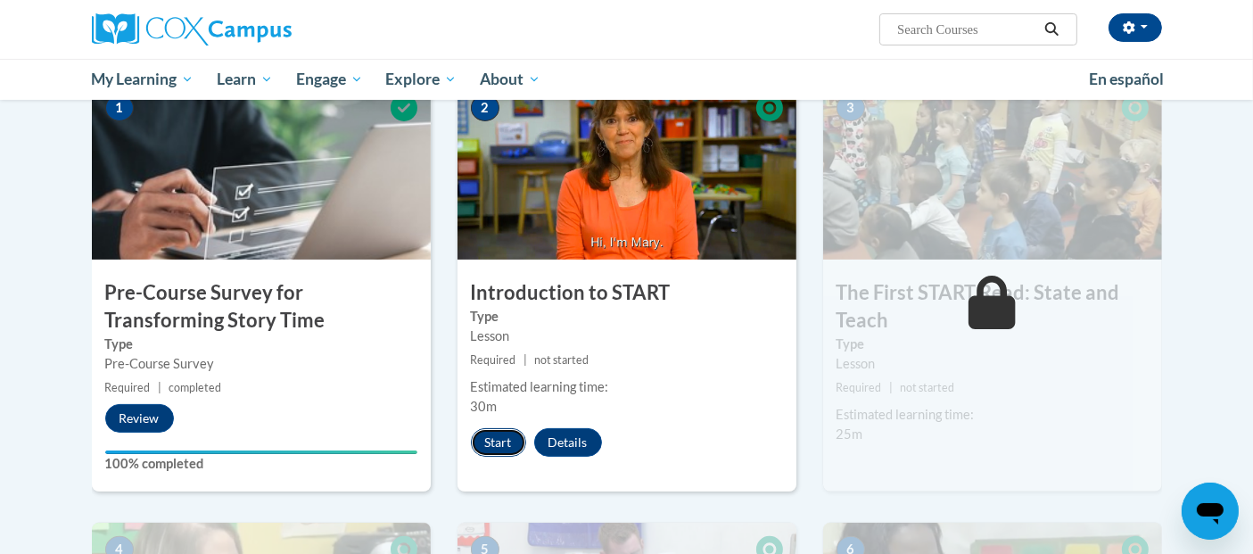
click at [494, 444] on button "Start" at bounding box center [498, 442] width 55 height 29
